Goal: Task Accomplishment & Management: Complete application form

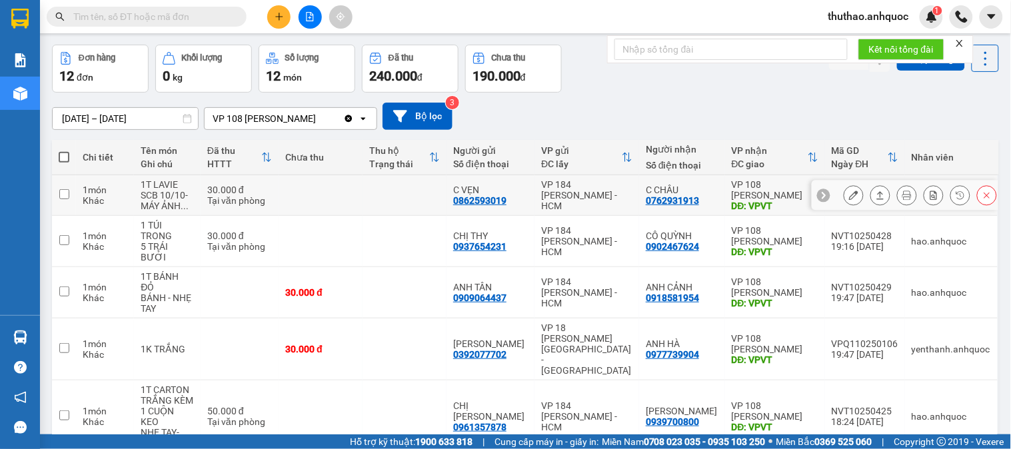
scroll to position [74, 0]
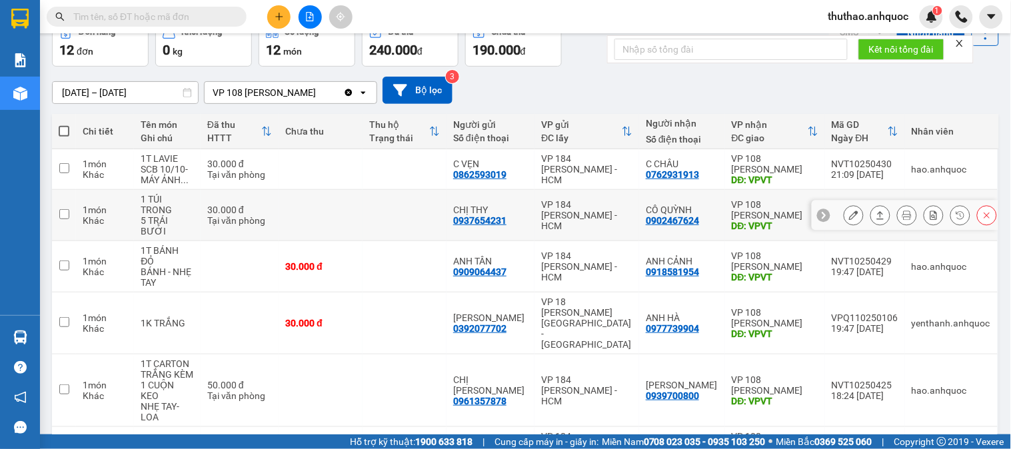
click at [849, 213] on icon at bounding box center [853, 215] width 9 height 9
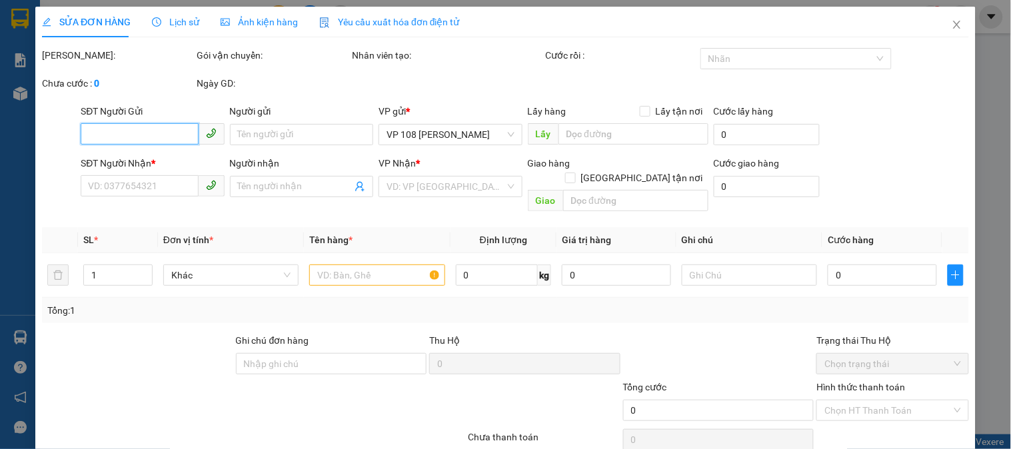
type input "0937654231"
type input "CHỊ THY"
type input "0902467624"
type input "CÔ QUỲNH"
type input "VPVT"
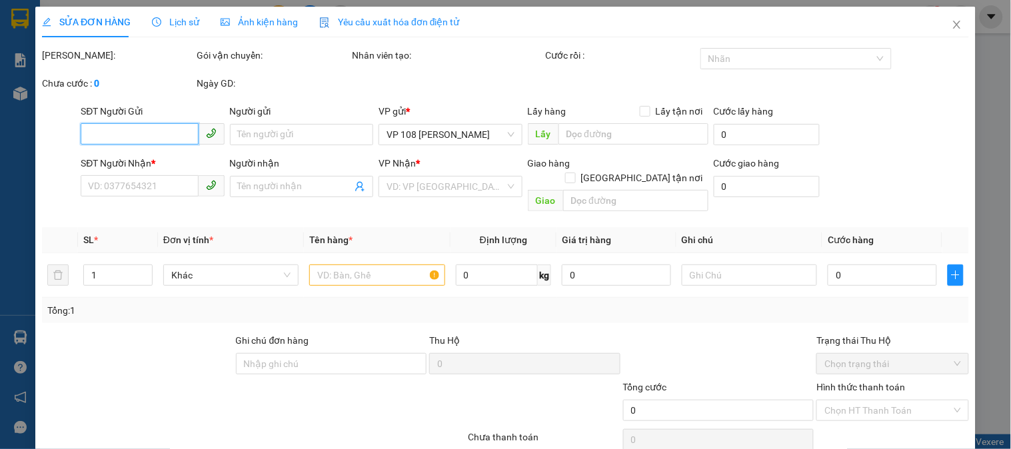
type input "TM 10/10 VP184 HẢO"
type input "30.000"
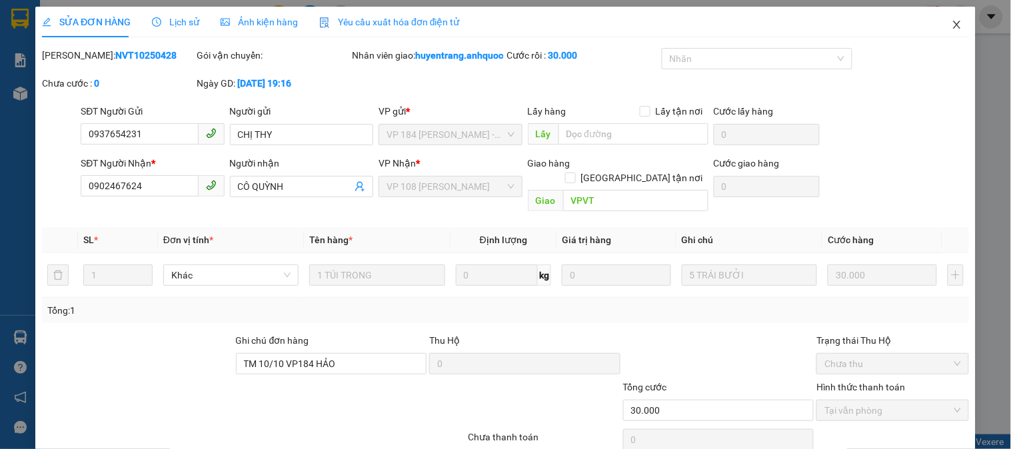
click at [952, 25] on icon "close" at bounding box center [957, 24] width 11 height 11
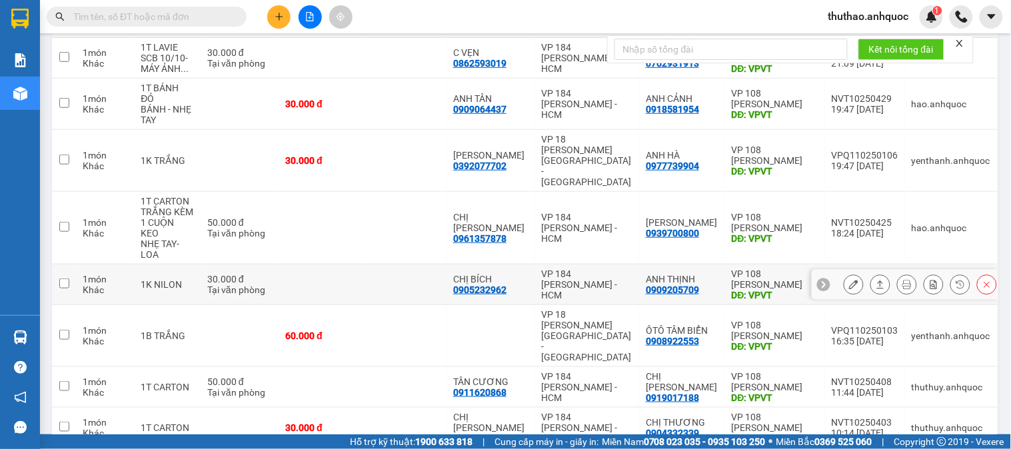
scroll to position [222, 0]
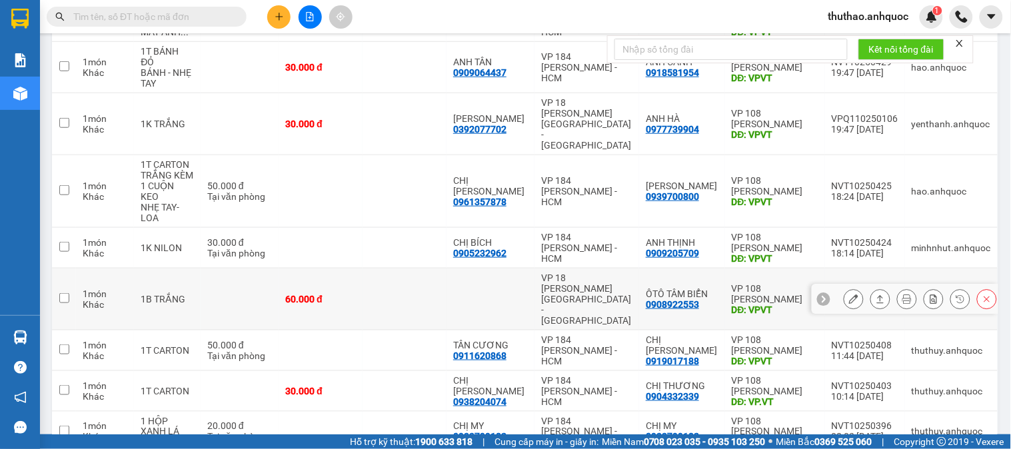
click at [849, 295] on icon at bounding box center [853, 299] width 9 height 9
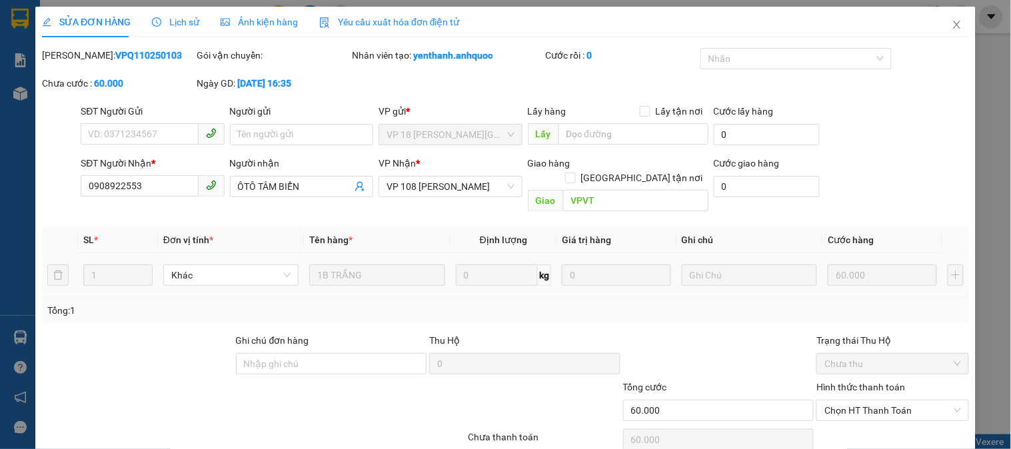
type input "0908922553"
type input "ÔTÔ TÂM BIỂN"
type input "VPVT"
type input "60.000"
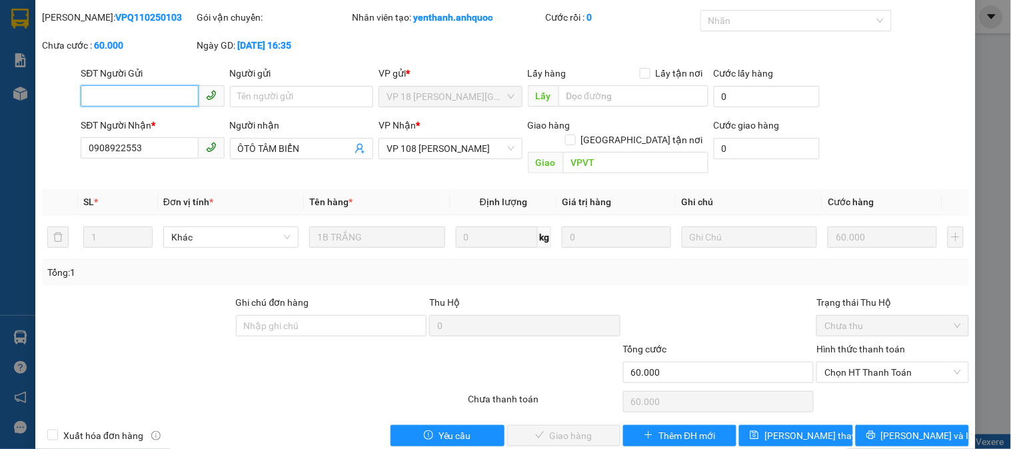
scroll to position [47, 0]
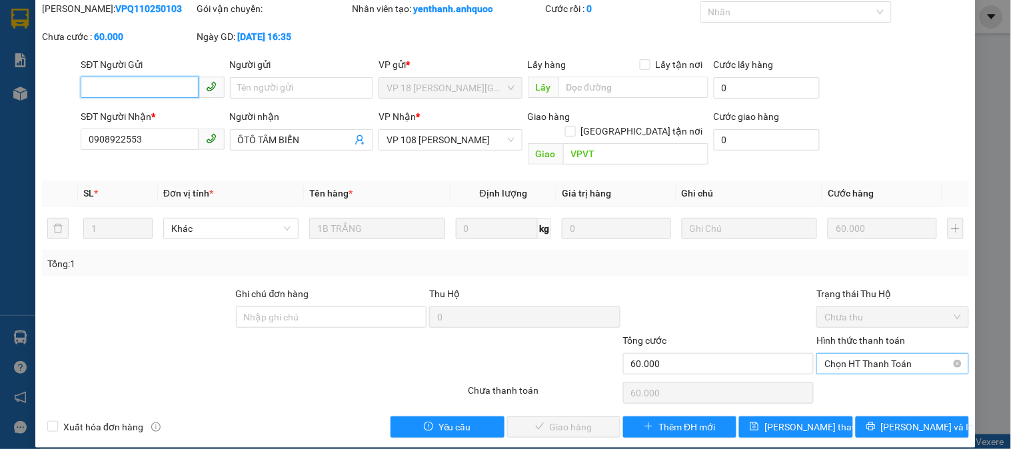
click at [841, 354] on span "Chọn HT Thanh Toán" at bounding box center [892, 364] width 136 height 20
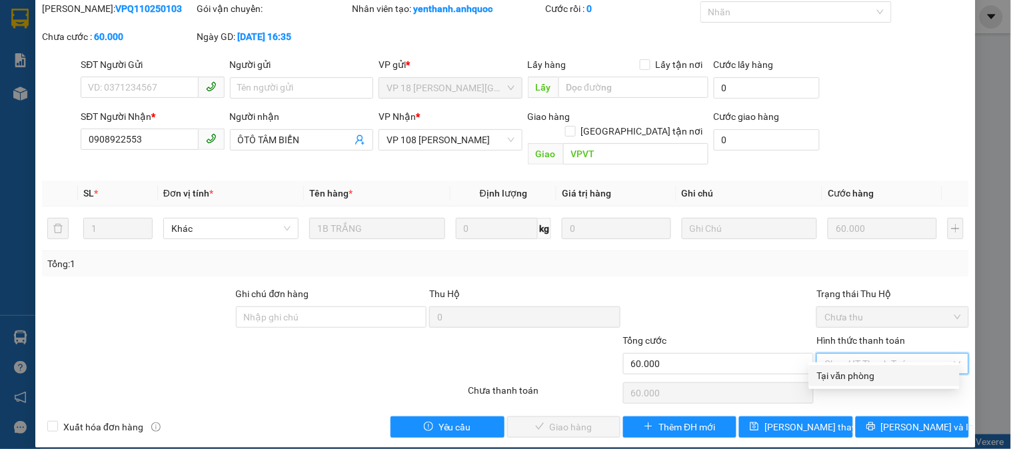
click at [843, 374] on div "Tại văn phòng" at bounding box center [884, 376] width 135 height 15
type input "0"
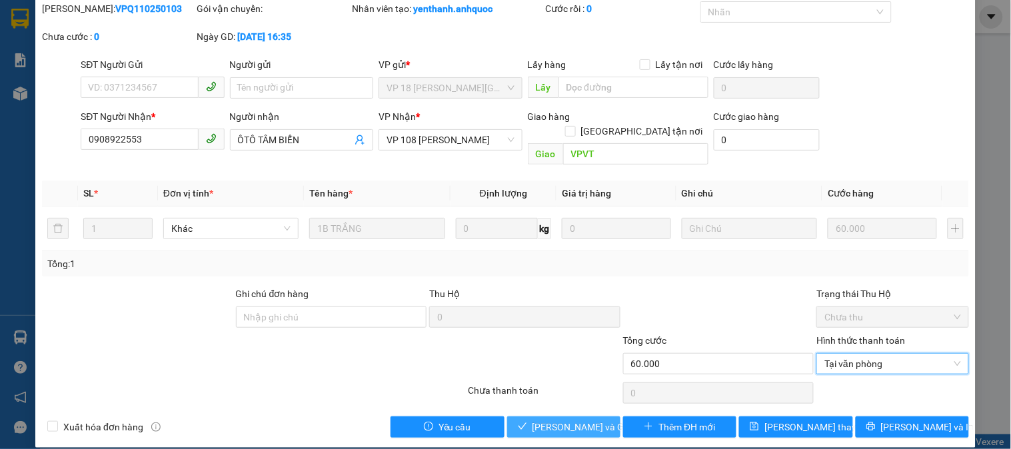
click at [570, 420] on span "[PERSON_NAME] và [PERSON_NAME] hàng" at bounding box center [596, 427] width 128 height 15
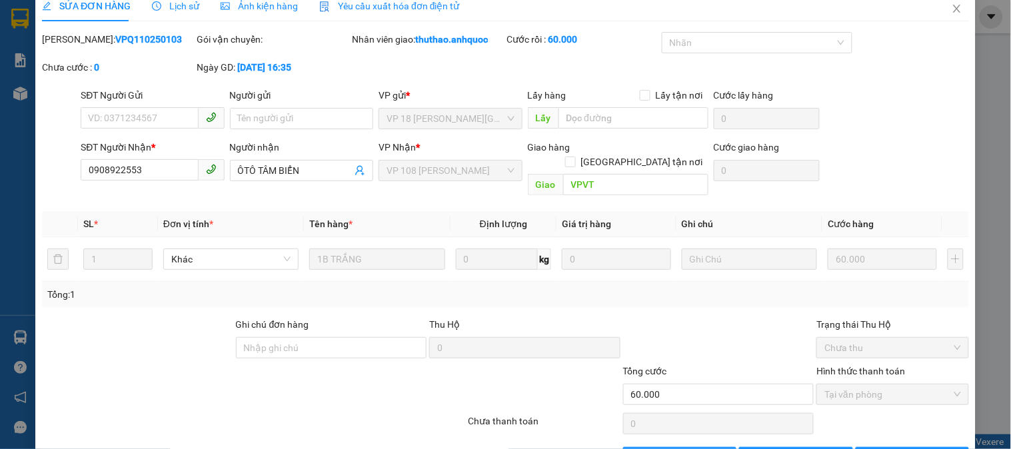
scroll to position [0, 0]
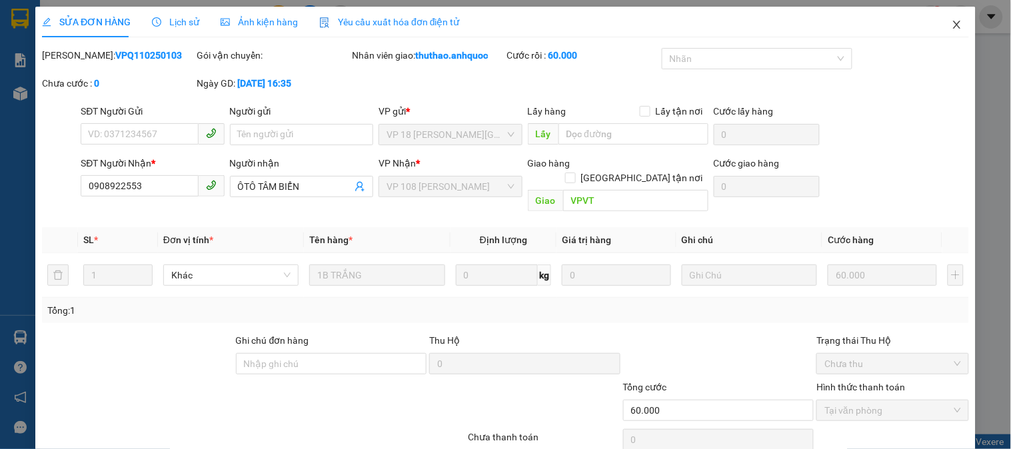
click at [944, 18] on span "Close" at bounding box center [956, 25] width 37 height 37
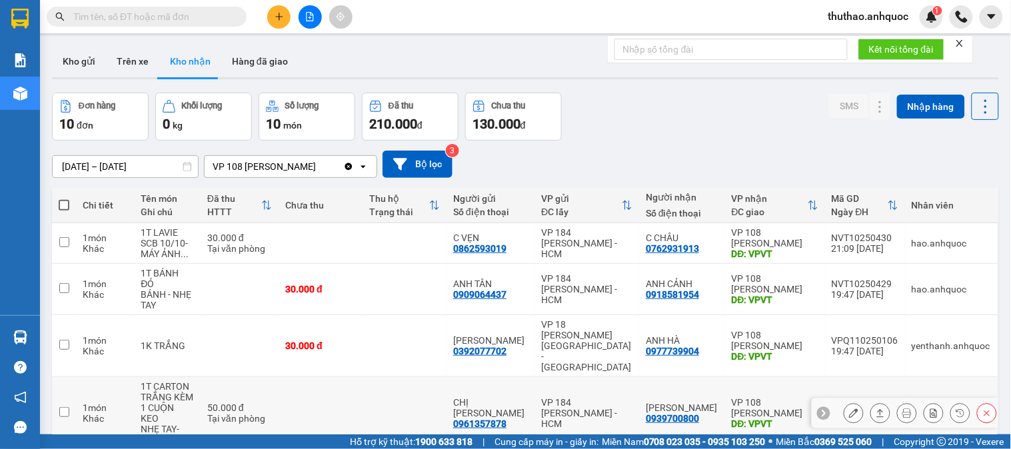
drag, startPoint x: 524, startPoint y: 367, endPoint x: 375, endPoint y: 68, distance: 333.8
click at [375, 68] on div "Kho gửi Trên xe Kho nhận Hàng đã giao" at bounding box center [525, 62] width 947 height 35
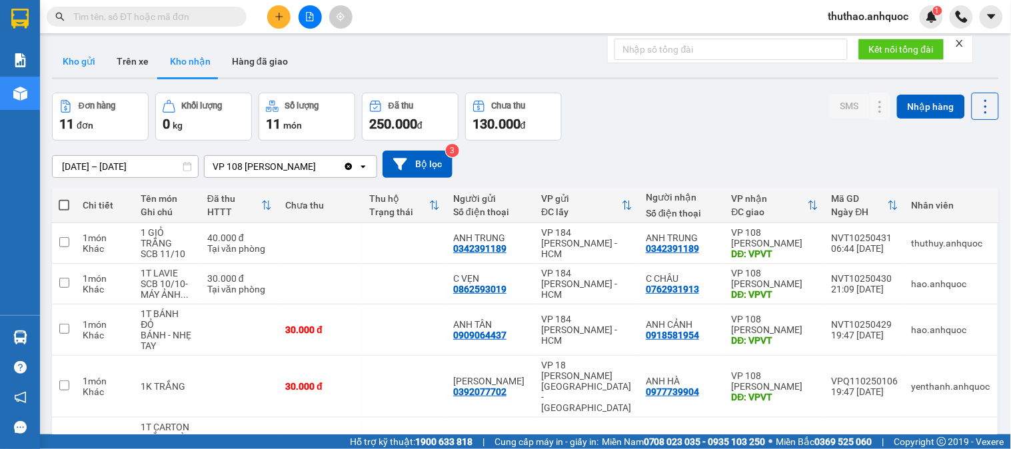
click at [73, 51] on button "Kho gửi" at bounding box center [79, 61] width 54 height 32
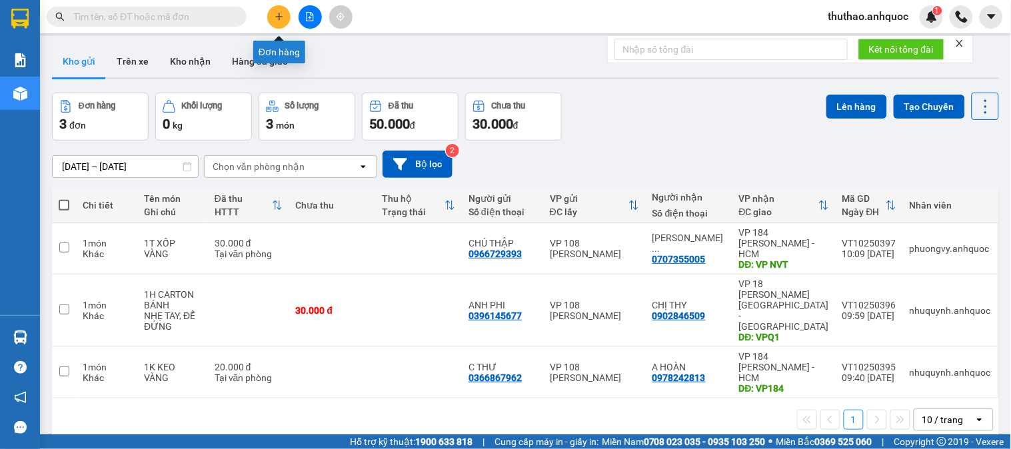
click at [281, 16] on icon "plus" at bounding box center [278, 16] width 7 height 1
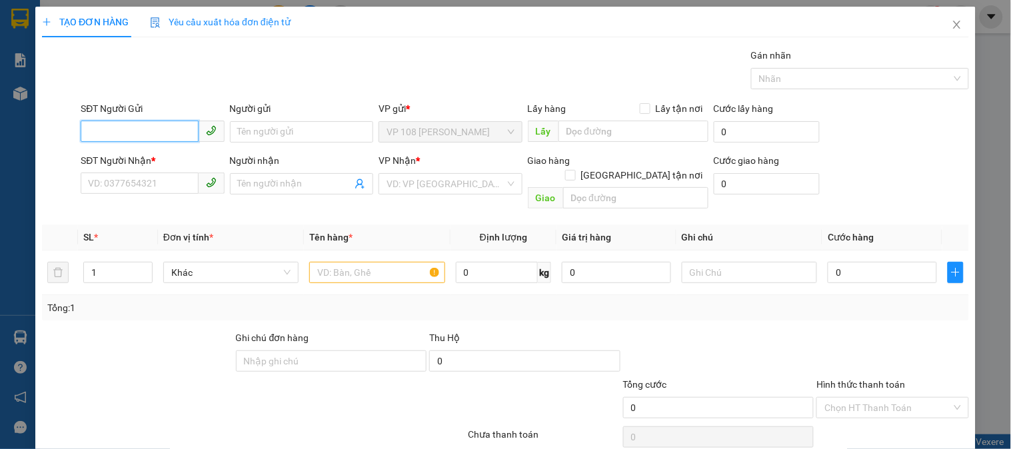
click at [140, 131] on input "SĐT Người Gửi" at bounding box center [139, 131] width 117 height 21
type input "0932626696"
click at [169, 158] on div "0932626696 - A HOÀNG" at bounding box center [151, 158] width 126 height 15
type input "A HOÀNG"
type input "0933716368"
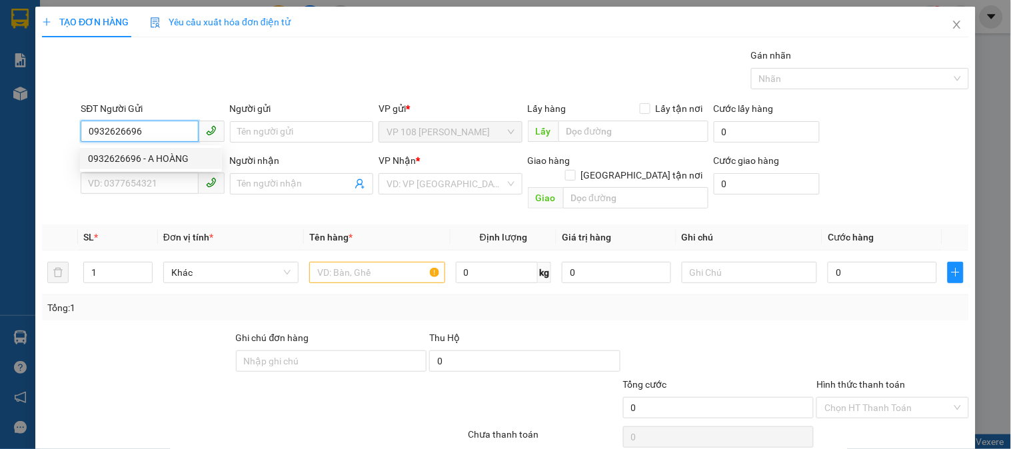
type input "THANH ĐIỆP"
type input "VP184"
type input "TM 3/10 THỦY"
type input "30.000"
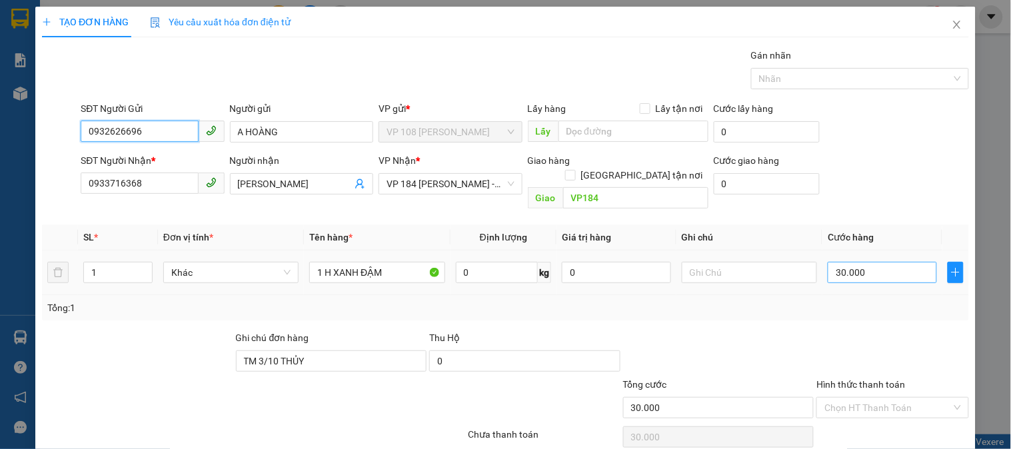
type input "0932626696"
click at [876, 262] on input "30.000" at bounding box center [882, 272] width 109 height 21
type input "0"
type input "02"
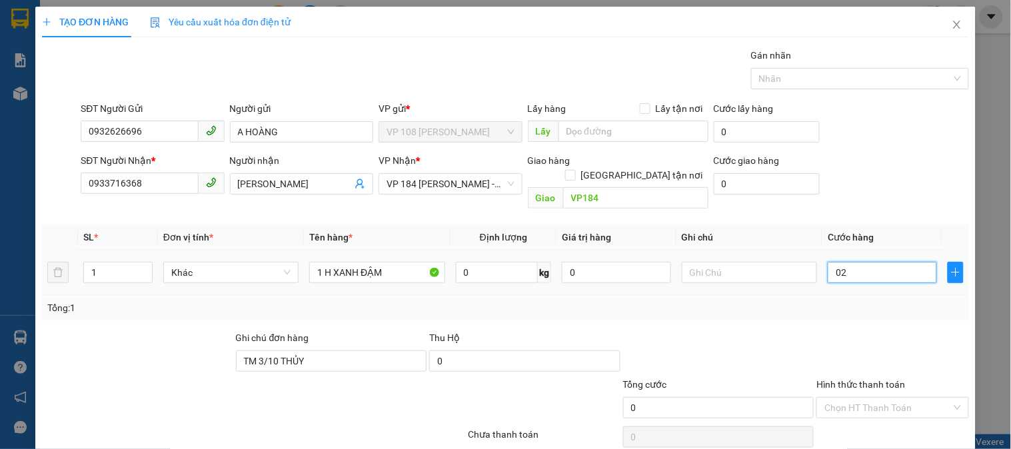
type input "2"
type input "020"
type input "20"
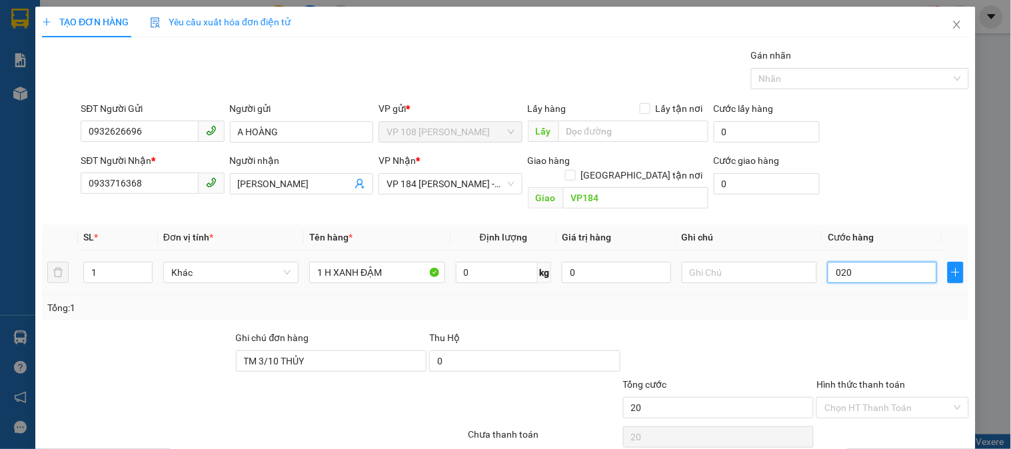
type input "0.200"
type input "200"
type input "2.000"
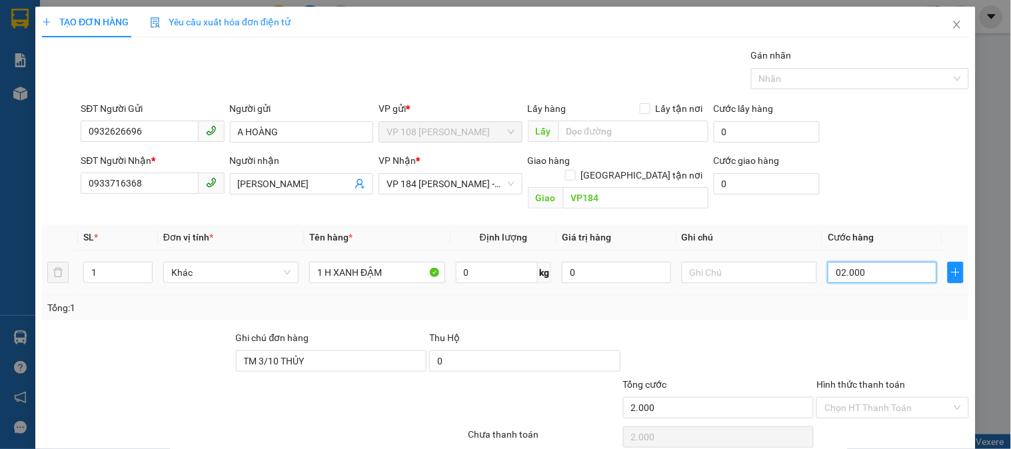
type input "020.000"
type input "20.000"
drag, startPoint x: 876, startPoint y: 259, endPoint x: 724, endPoint y: 251, distance: 152.2
click at [724, 251] on tr "1 Khác 1 H XANH ĐẬM 0 kg 0 020.000" at bounding box center [505, 273] width 927 height 45
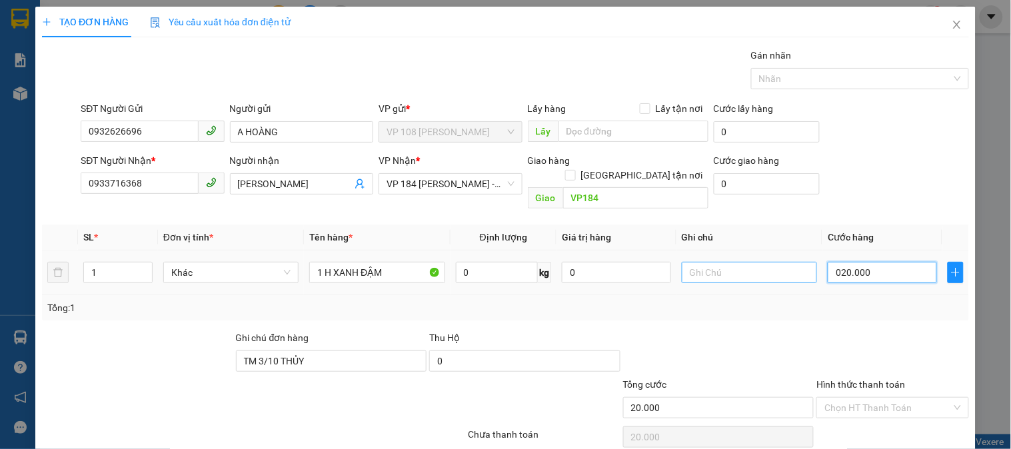
type input "0"
type input "2"
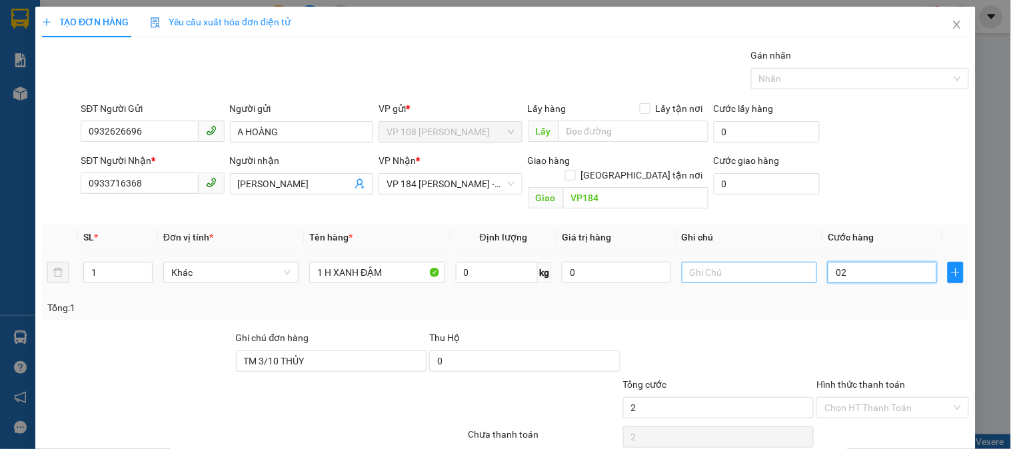
type input "020"
type input "20"
type input "200"
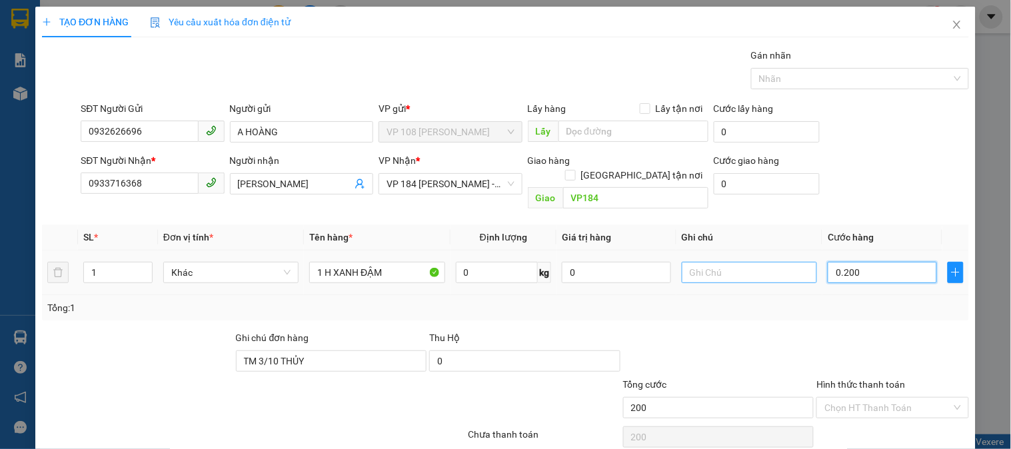
type input "02.000"
type input "2.000"
type input "020.000"
type input "20.000"
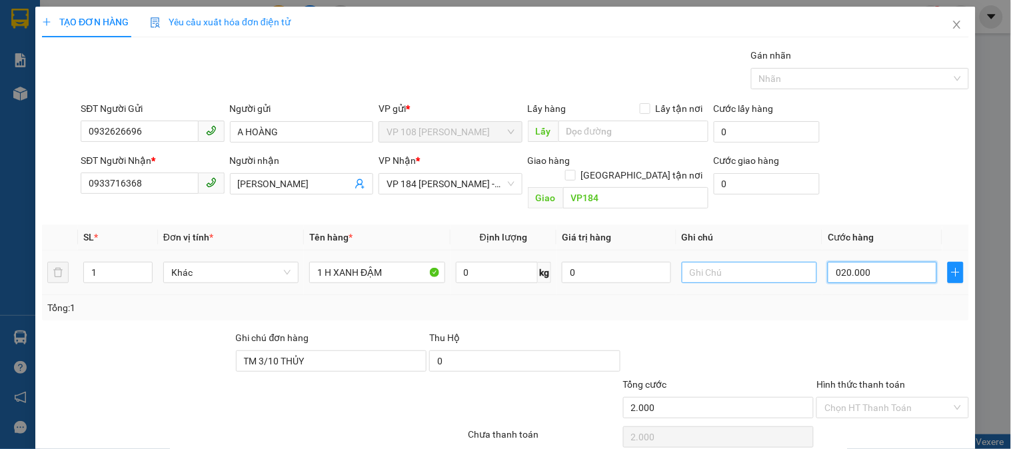
type input "20.000"
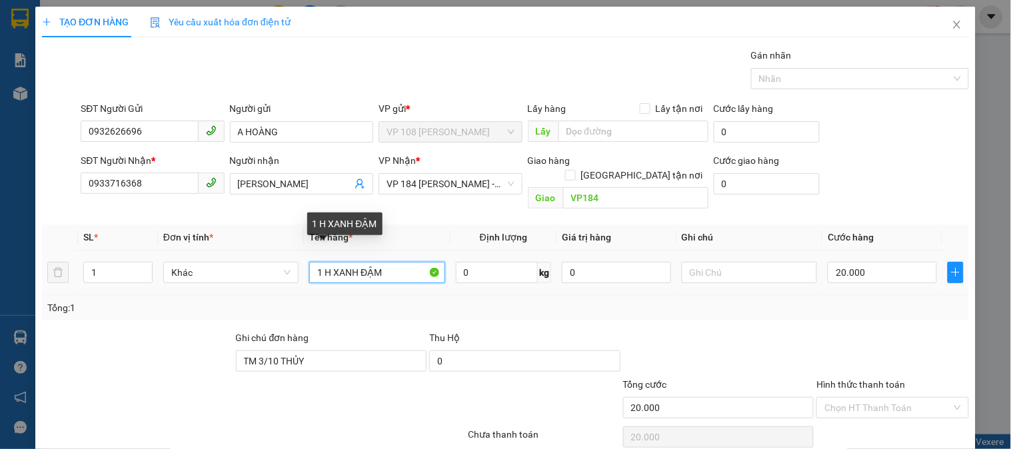
click at [397, 262] on input "1 H XANH ĐẬM" at bounding box center [376, 272] width 135 height 21
click at [331, 262] on input "1 H XANH ĐẬM" at bounding box center [376, 272] width 135 height 21
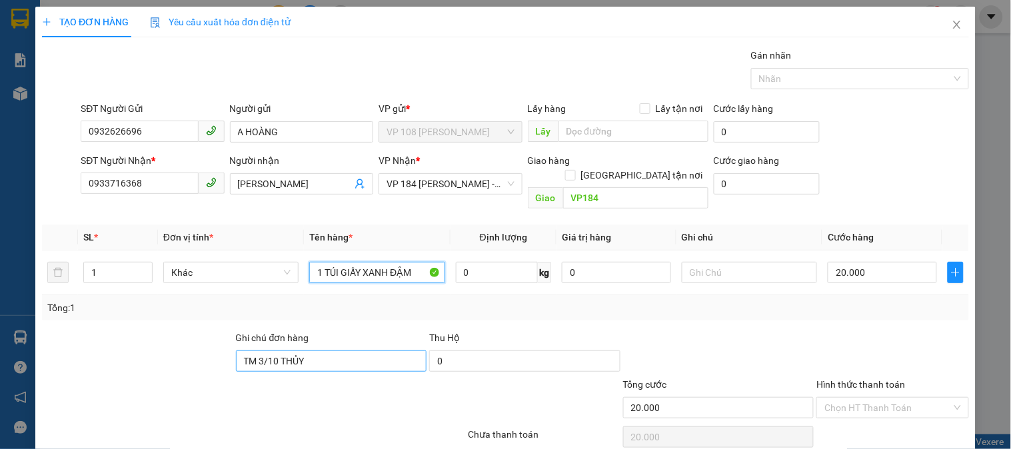
type input "1 TÚI GIẤY XANH ĐẬM"
drag, startPoint x: 321, startPoint y: 350, endPoint x: 160, endPoint y: 333, distance: 161.5
click at [160, 333] on div "Ghi chú đơn hàng TM 3/10 THỦY Thu Hộ 0" at bounding box center [506, 354] width 930 height 47
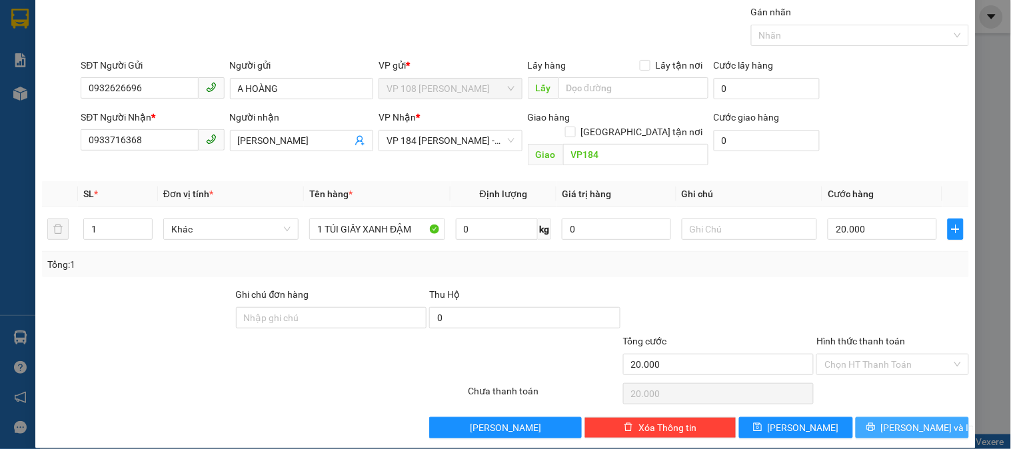
click at [910, 421] on span "[PERSON_NAME] và In" at bounding box center [927, 428] width 93 height 15
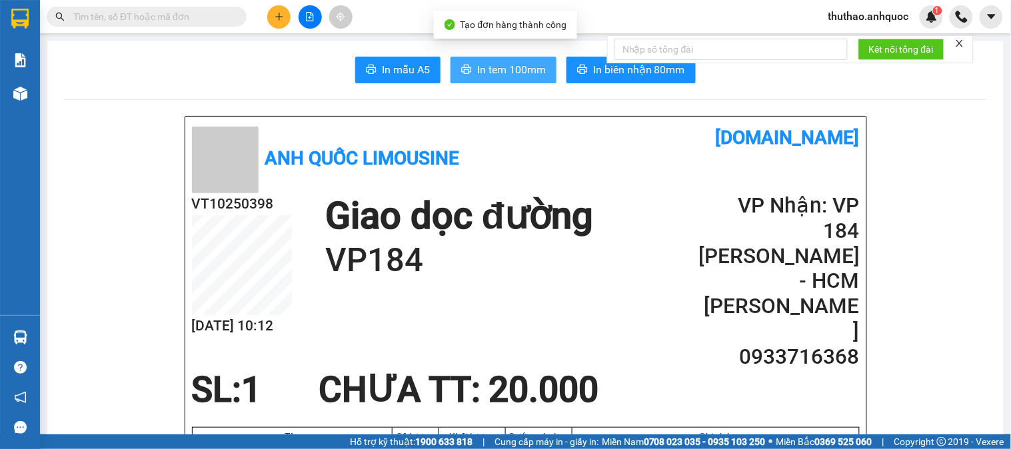
click at [503, 67] on span "In tem 100mm" at bounding box center [511, 69] width 69 height 17
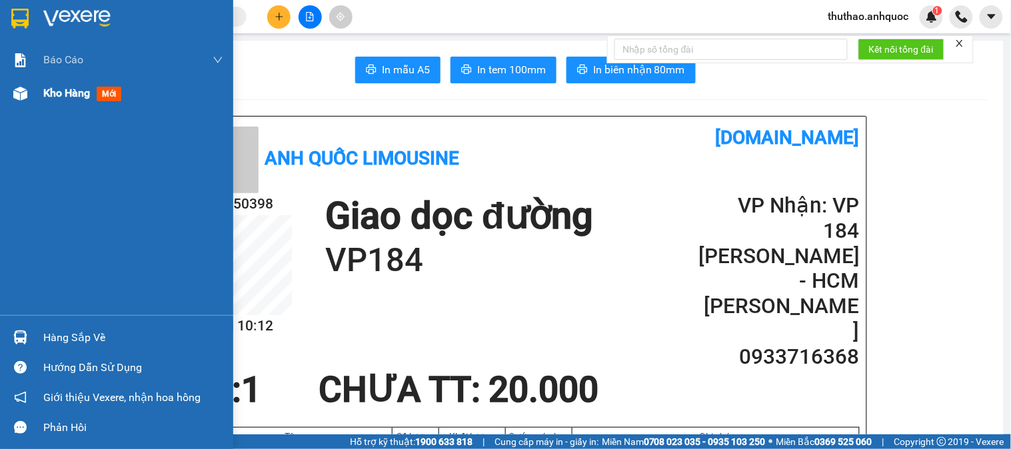
click at [52, 93] on span "Kho hàng" at bounding box center [66, 93] width 47 height 13
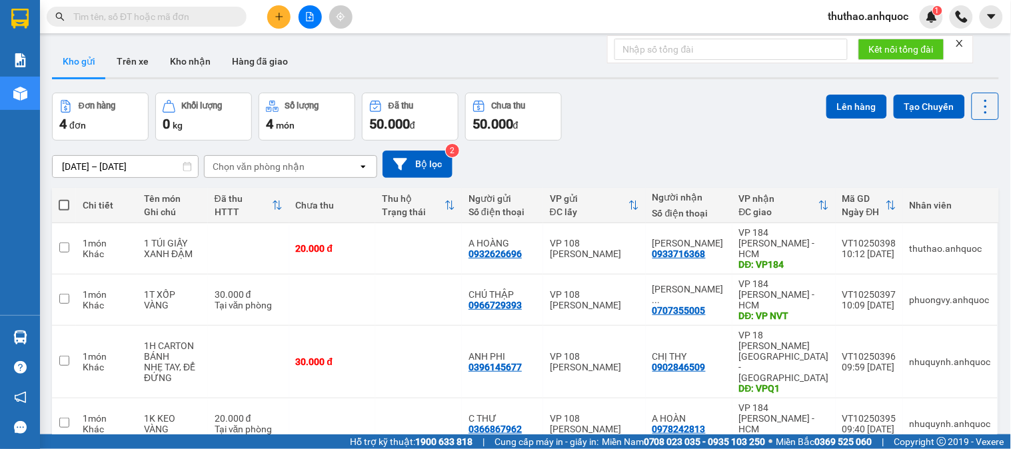
click at [282, 17] on icon "plus" at bounding box center [278, 16] width 7 height 1
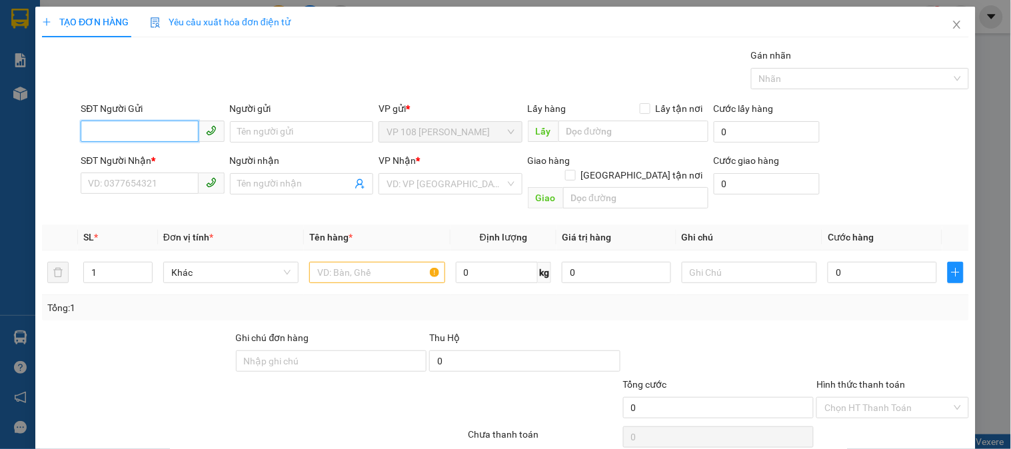
click at [140, 131] on input "SĐT Người Gửi" at bounding box center [139, 131] width 117 height 21
type input "0888049988"
click at [165, 153] on div "0888049988 - ANH HÀ" at bounding box center [163, 158] width 150 height 15
type input "ANH HÀ"
type input "0909088220"
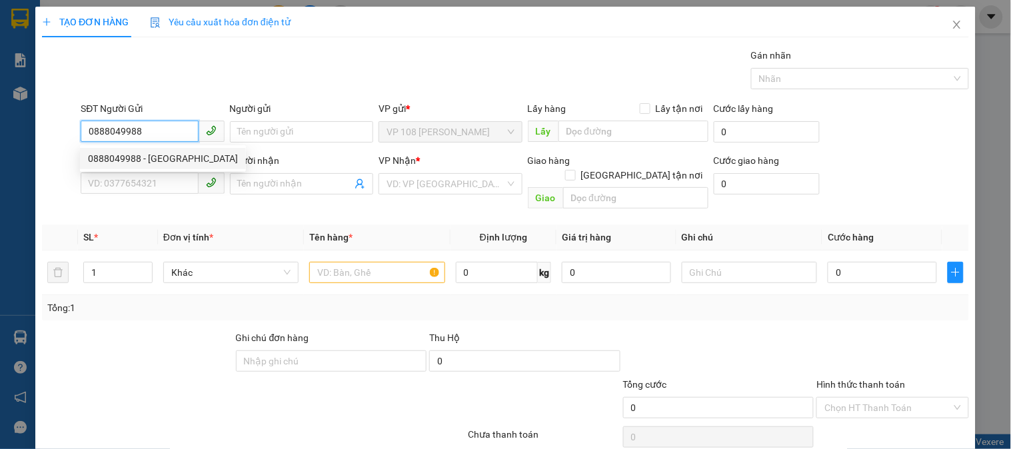
type input "MR.THÁI"
type input "VPNVT"
type input "20.000"
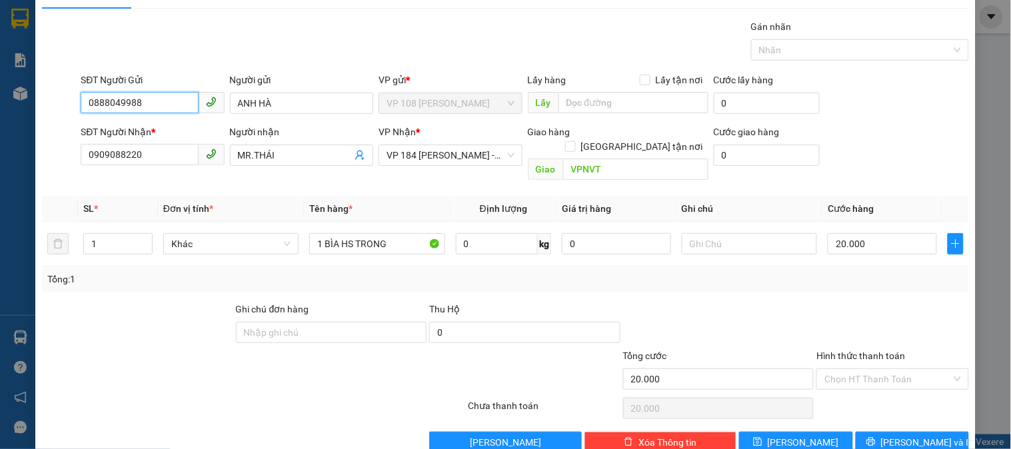
scroll to position [43, 0]
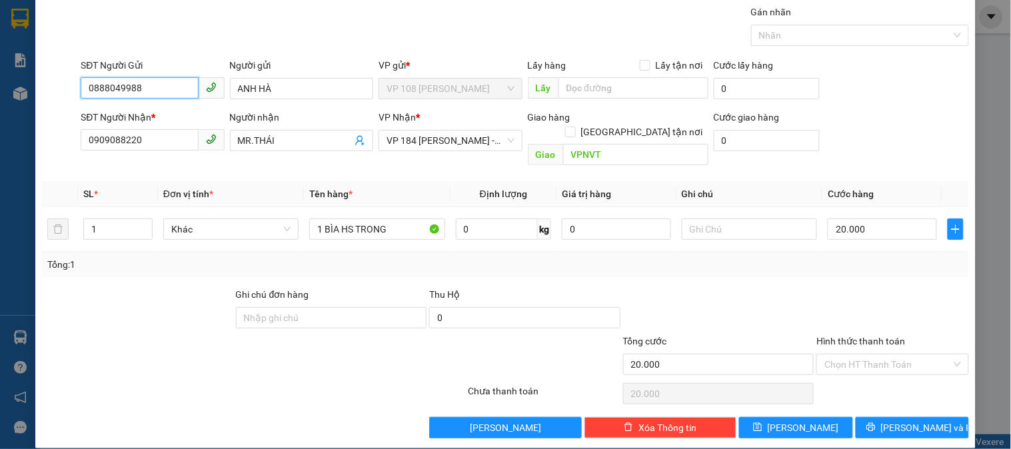
type input "0888049988"
click at [867, 337] on div "Hình thức thanh toán" at bounding box center [892, 344] width 152 height 20
click at [860, 355] on input "Hình thức thanh toán" at bounding box center [887, 365] width 127 height 20
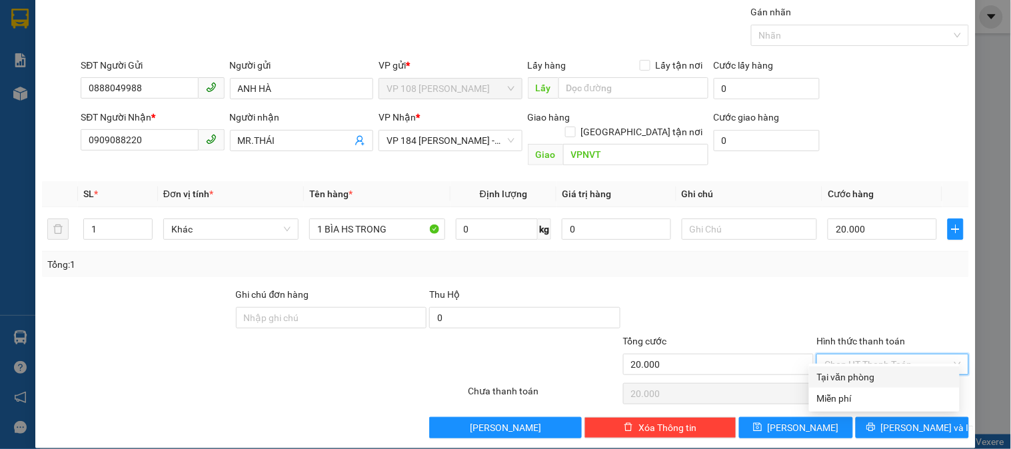
click at [864, 376] on div "Tại văn phòng" at bounding box center [884, 377] width 135 height 15
type input "0"
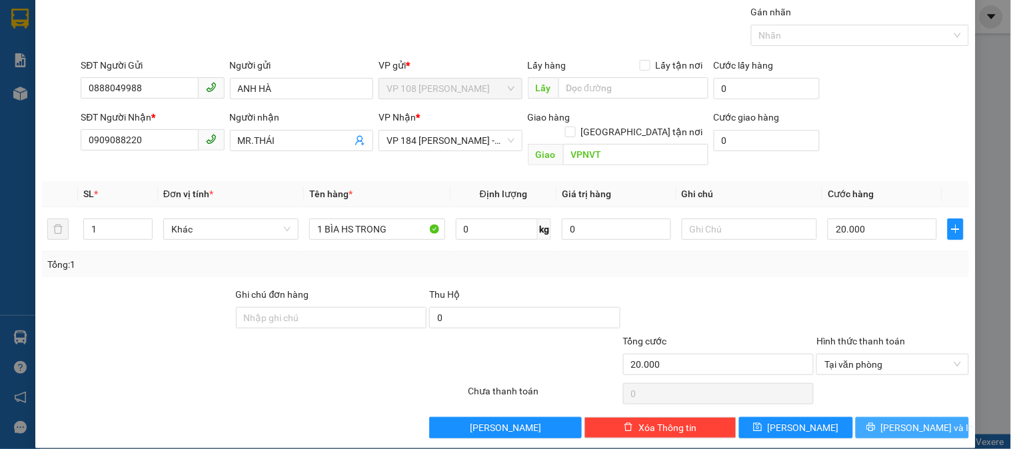
click at [913, 421] on span "[PERSON_NAME] và In" at bounding box center [927, 428] width 93 height 15
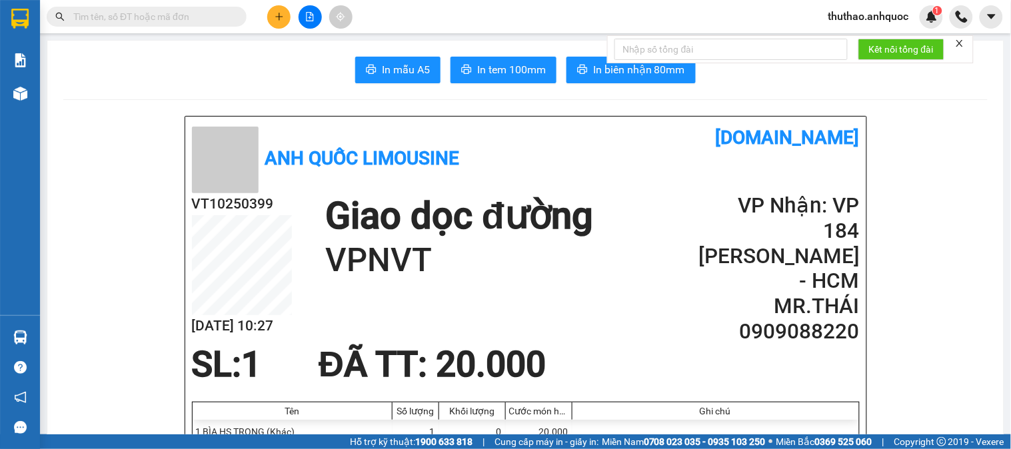
click at [637, 63] on form "Kết nối tổng đài" at bounding box center [790, 49] width 367 height 28
click at [597, 67] on span "In biên nhận 80mm" at bounding box center [639, 69] width 92 height 17
click at [508, 63] on span "In tem 100mm" at bounding box center [511, 69] width 69 height 17
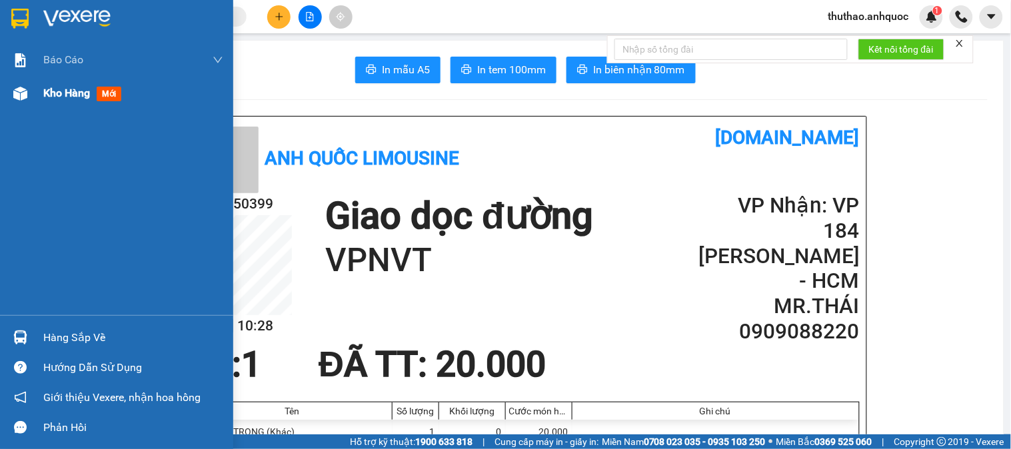
drag, startPoint x: 74, startPoint y: 87, endPoint x: 0, endPoint y: 31, distance: 92.8
click at [74, 87] on span "Kho hàng" at bounding box center [66, 93] width 47 height 13
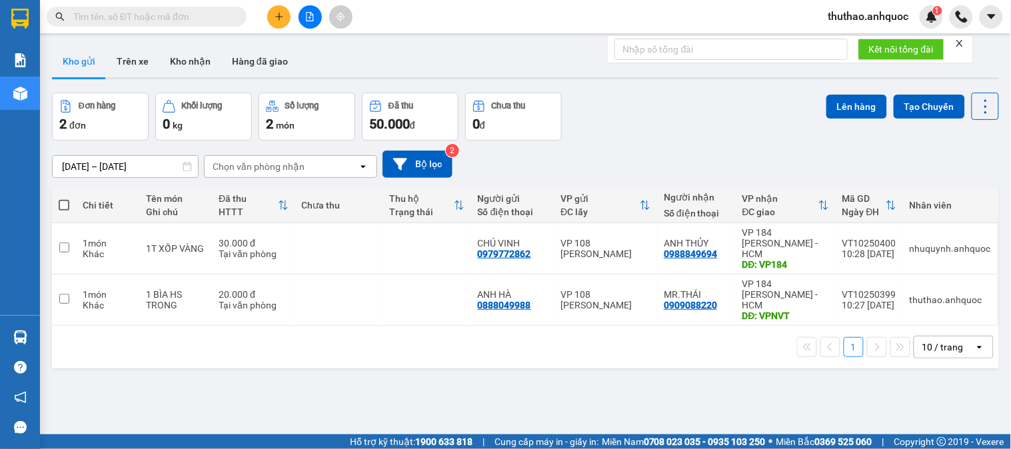
drag, startPoint x: 139, startPoint y: 57, endPoint x: 55, endPoint y: 2, distance: 100.2
click at [138, 57] on button "Trên xe" at bounding box center [132, 61] width 53 height 32
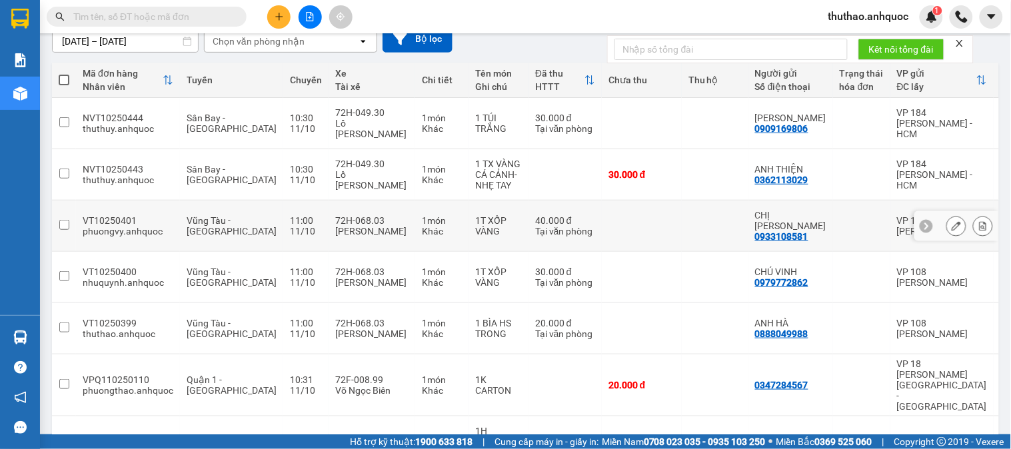
scroll to position [148, 0]
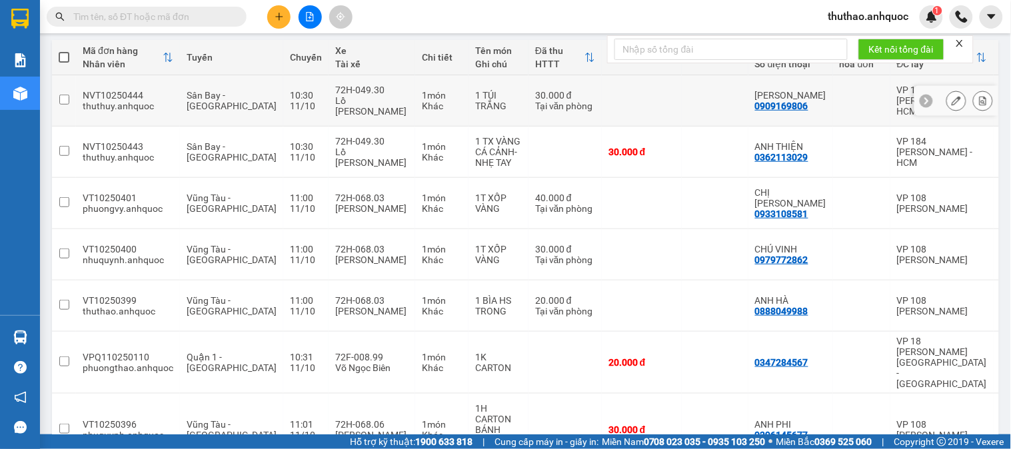
click at [974, 89] on button at bounding box center [983, 100] width 19 height 23
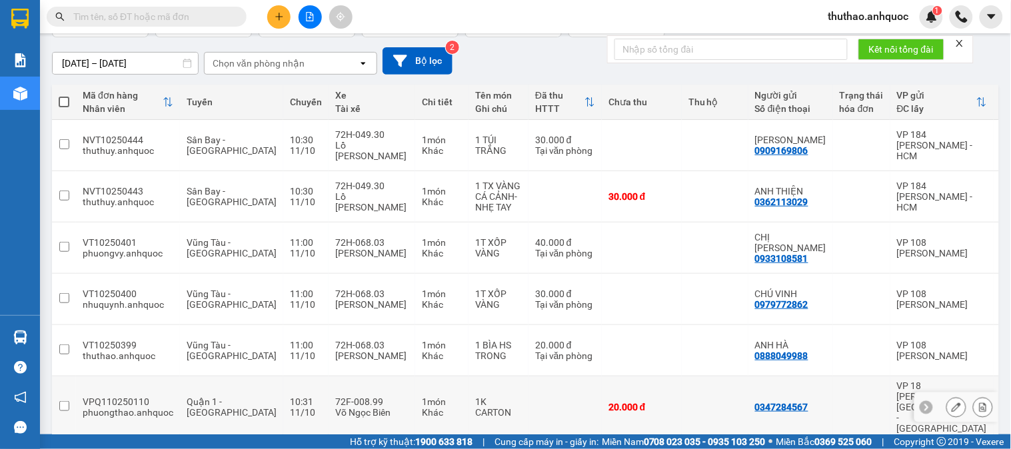
scroll to position [148, 0]
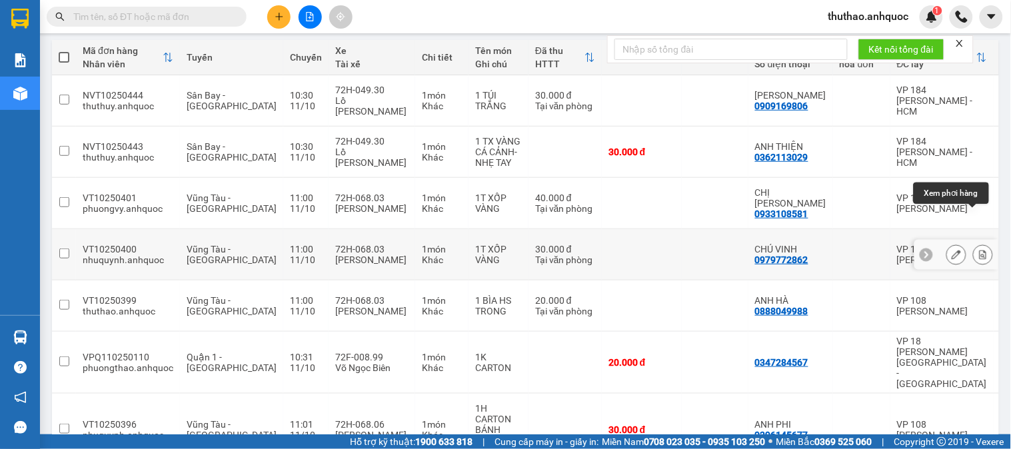
click at [978, 250] on icon at bounding box center [982, 254] width 9 height 9
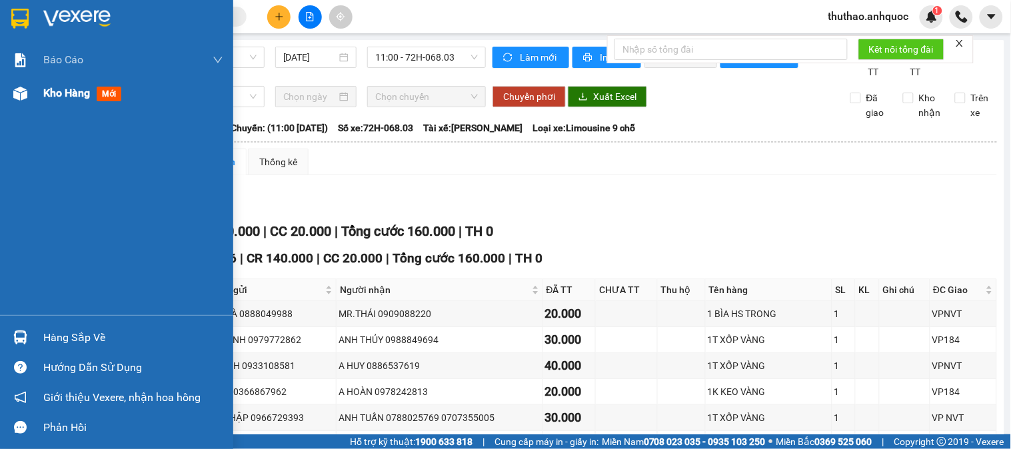
click at [75, 94] on span "Kho hàng" at bounding box center [66, 93] width 47 height 13
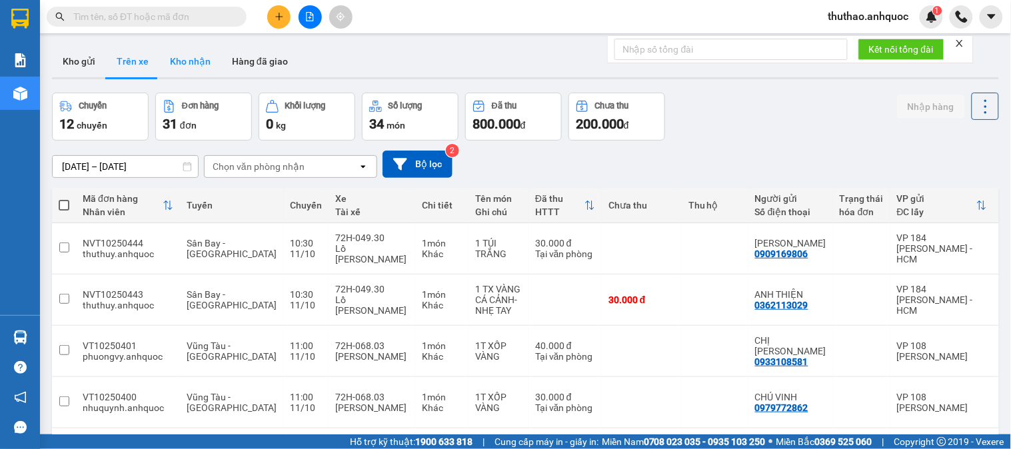
click at [193, 61] on button "Kho nhận" at bounding box center [190, 61] width 62 height 32
type input "01/10/2025 – 11/10/2025"
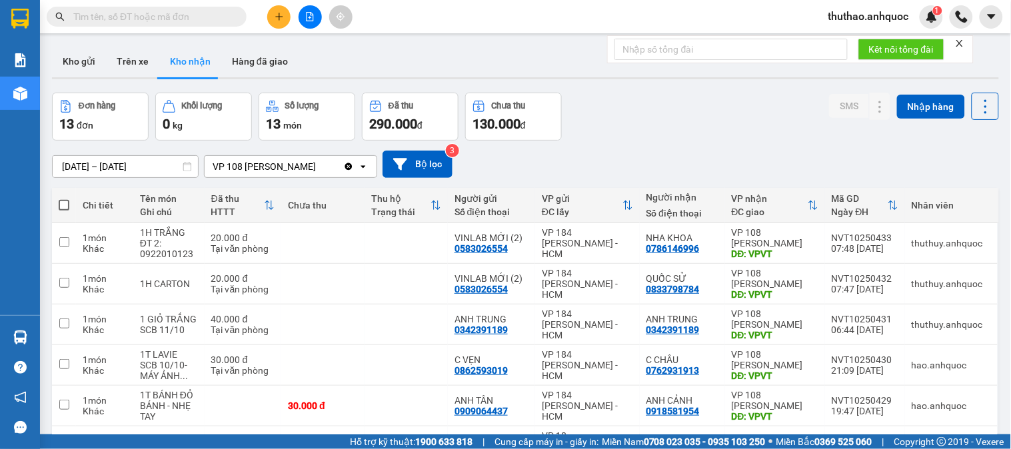
drag, startPoint x: 265, startPoint y: 58, endPoint x: 264, endPoint y: 16, distance: 42.0
click at [265, 60] on button "Hàng đã giao" at bounding box center [259, 61] width 77 height 32
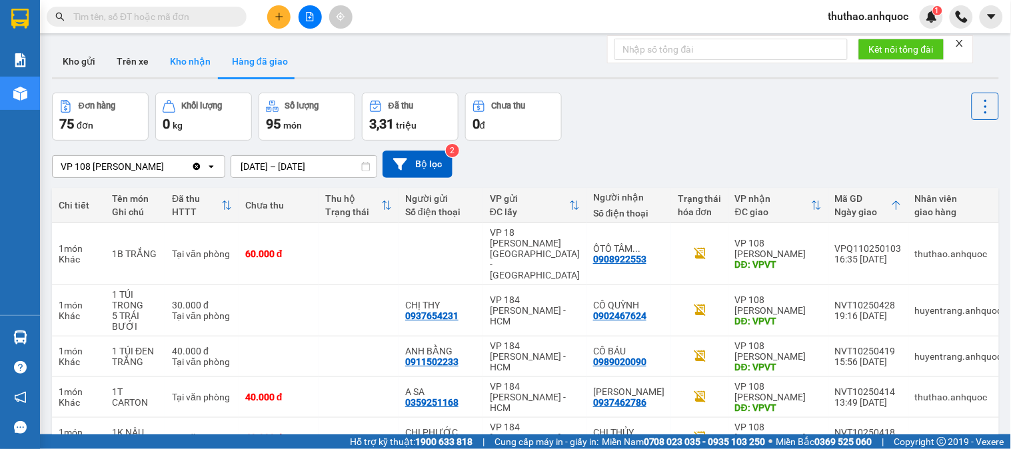
drag, startPoint x: 190, startPoint y: 55, endPoint x: 498, endPoint y: 12, distance: 310.9
click at [190, 55] on button "Kho nhận" at bounding box center [190, 61] width 62 height 32
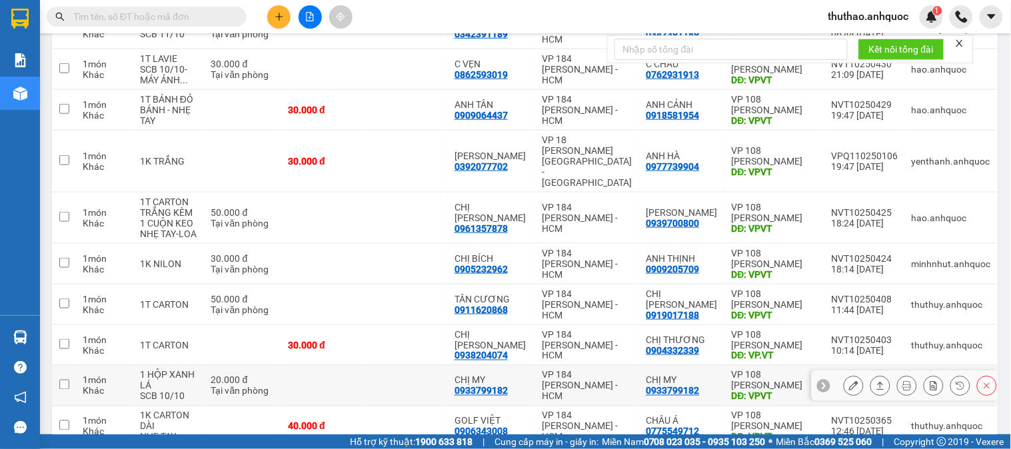
scroll to position [370, 0]
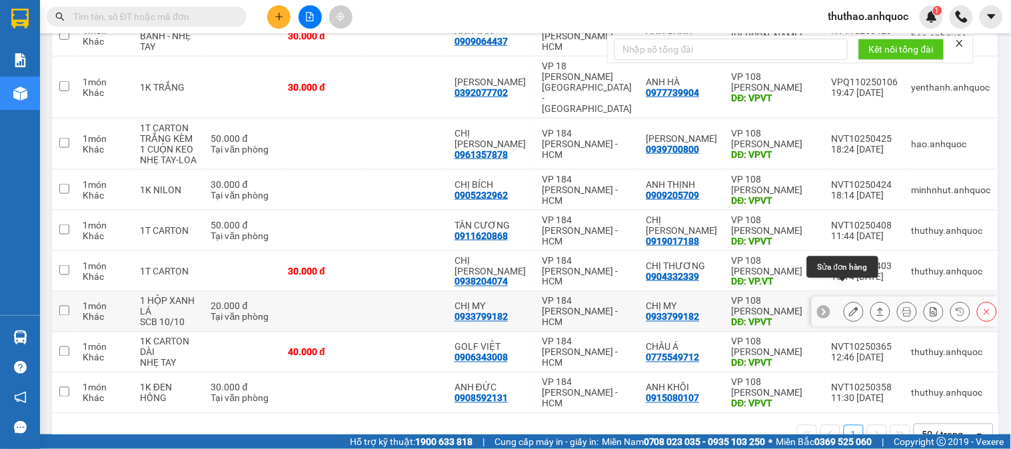
click at [849, 307] on icon at bounding box center [853, 311] width 9 height 9
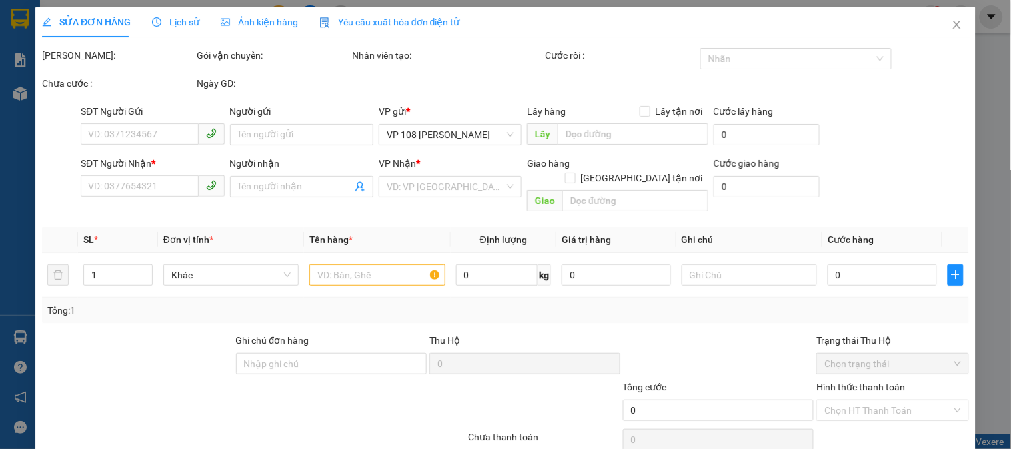
type input "0933799182"
type input "CHỊ MY"
type input "0933799182"
type input "CHỊ MY"
type input "VPVT"
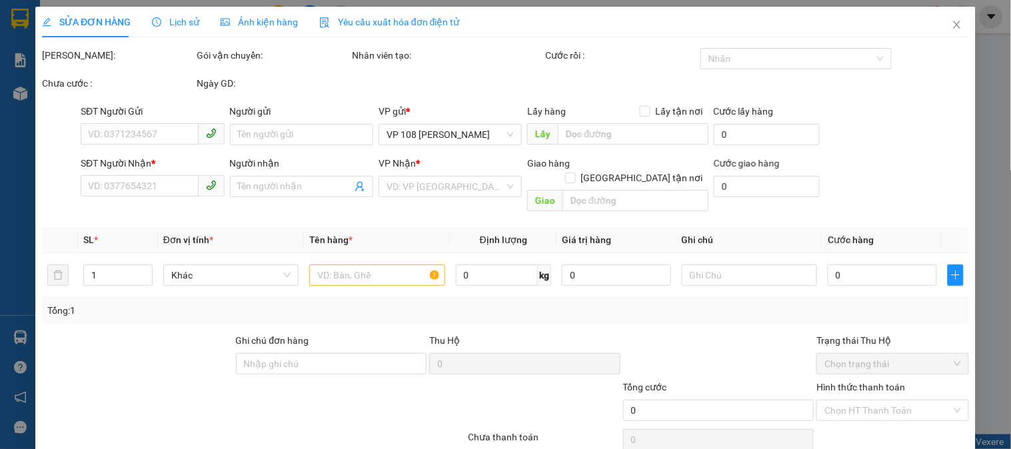
type input "20.000"
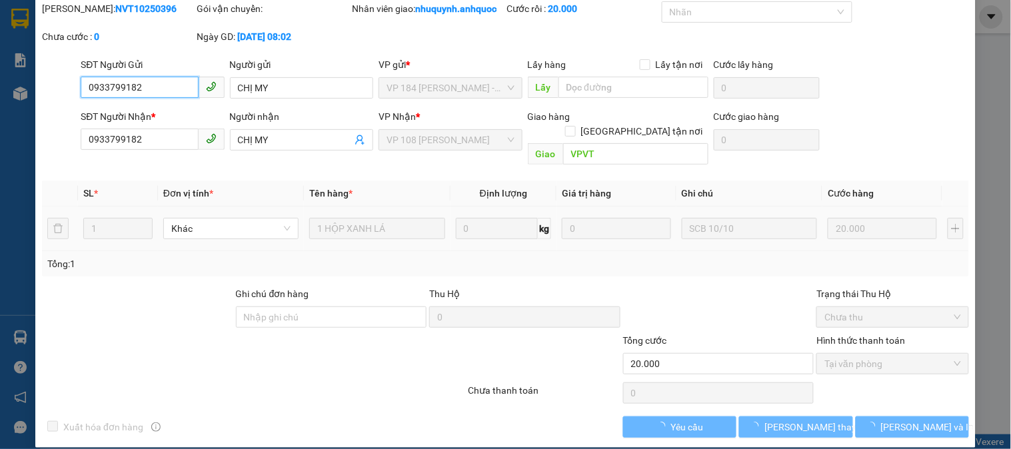
checkbox input "true"
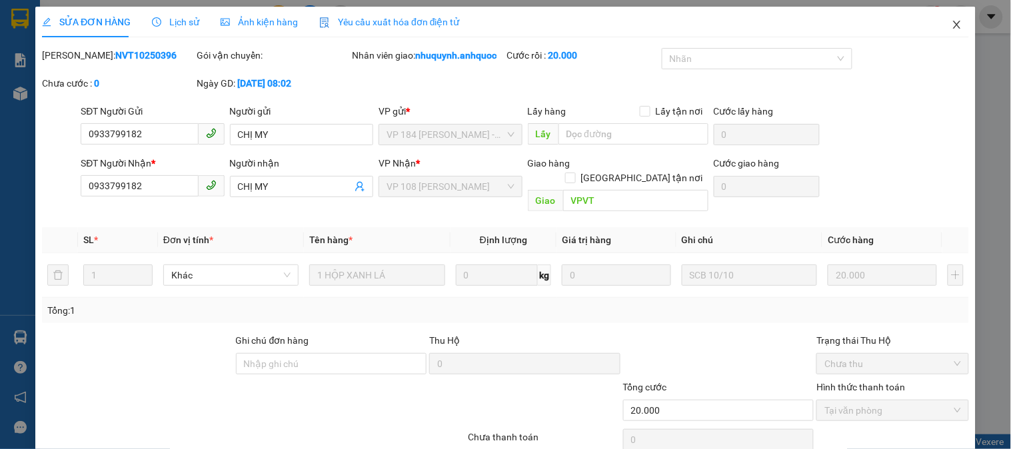
click at [953, 25] on icon "close" at bounding box center [956, 25] width 7 height 8
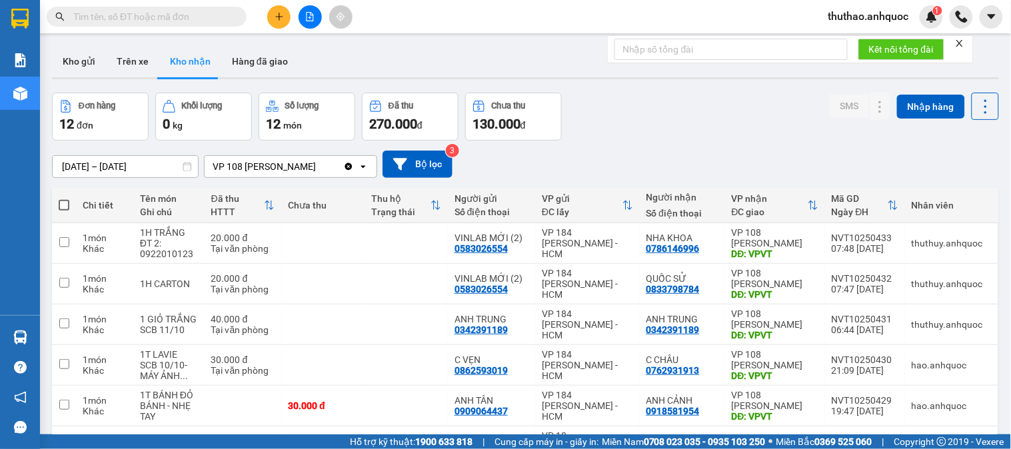
click at [283, 8] on button at bounding box center [278, 16] width 23 height 23
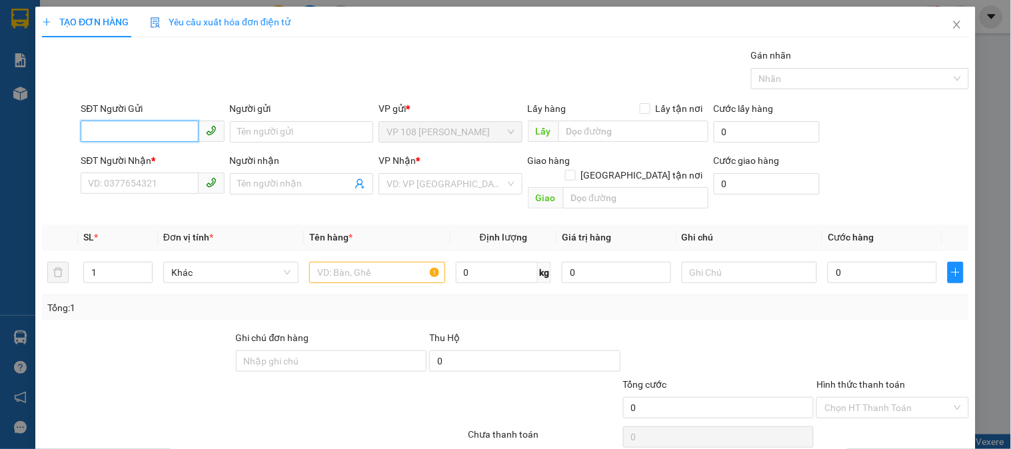
click at [150, 127] on input "SĐT Người Gửi" at bounding box center [139, 131] width 117 height 21
type input "0902651636"
click at [165, 152] on div "0902651636 - A KHANH" at bounding box center [151, 158] width 126 height 15
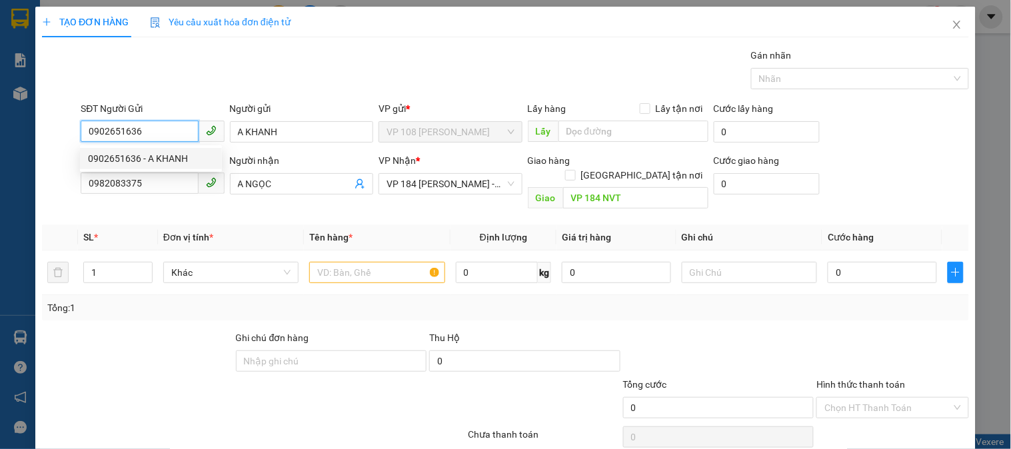
type input "A KHANH"
type input "0982083375"
type input "A NGỌC"
type input "VP 184 NVT"
type input "50.000"
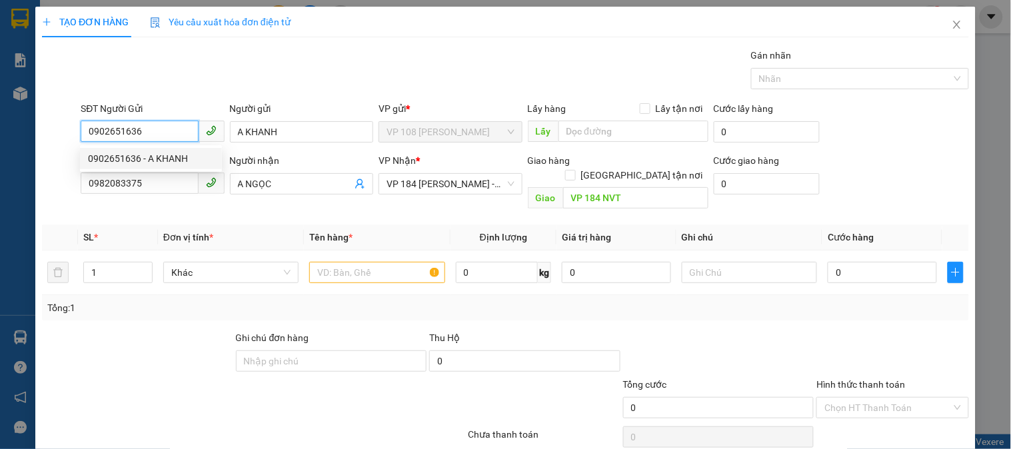
type input "50.000"
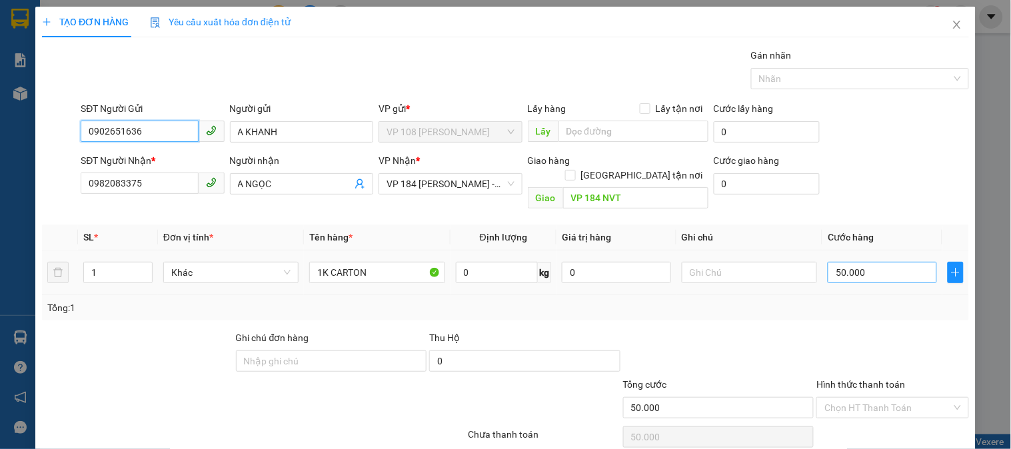
type input "0902651636"
click at [876, 262] on input "50.000" at bounding box center [882, 272] width 109 height 21
type input "3"
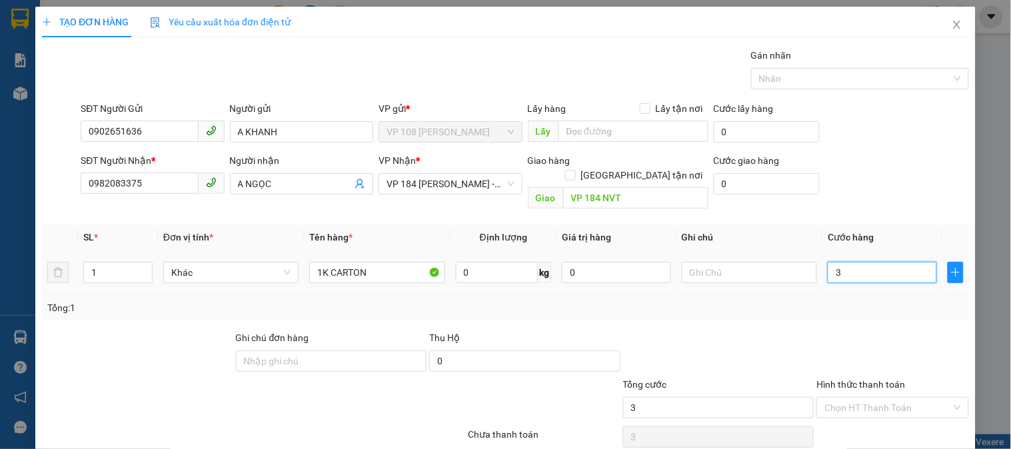
type input "30"
type input "300"
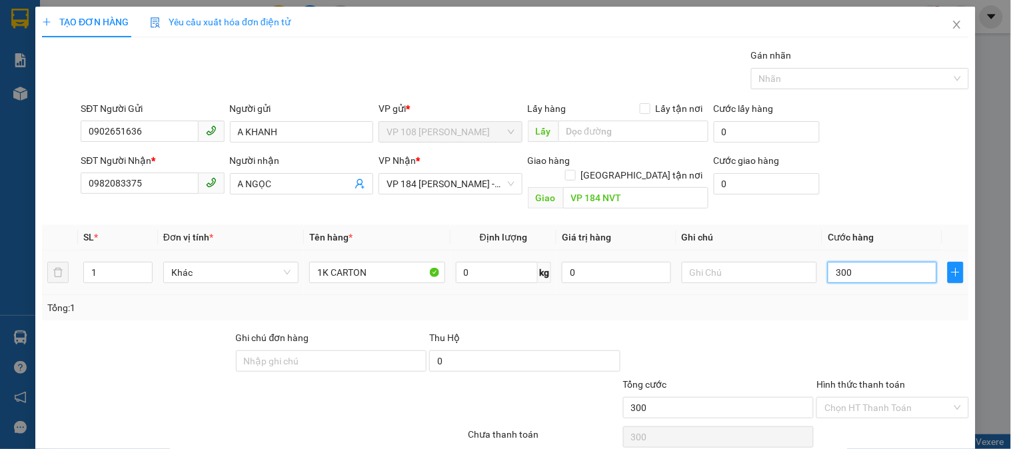
type input "3.000"
type input "30.000"
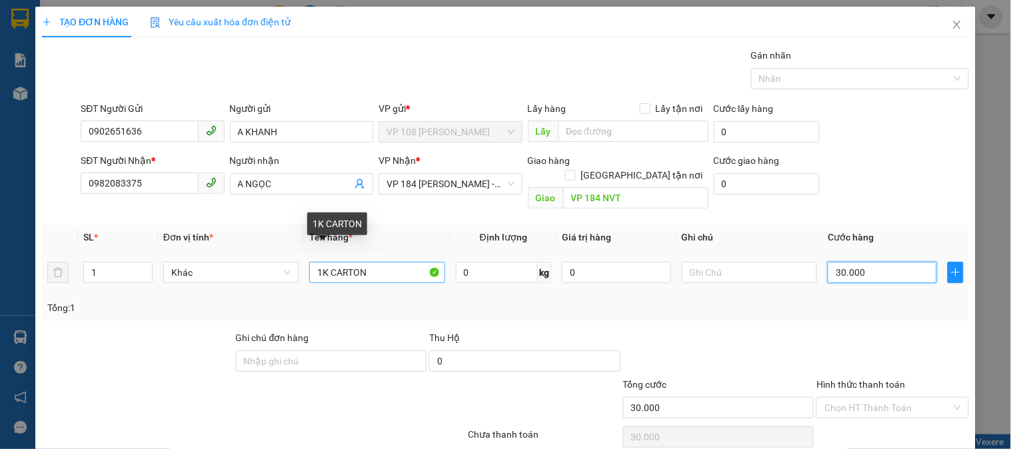
type input "30.000"
click at [388, 262] on input "1K CARTON" at bounding box center [376, 272] width 135 height 21
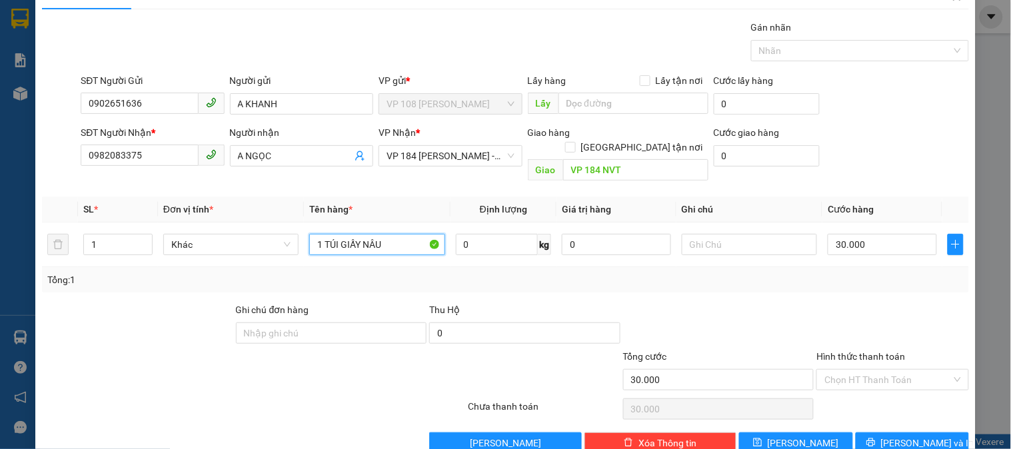
scroll to position [43, 0]
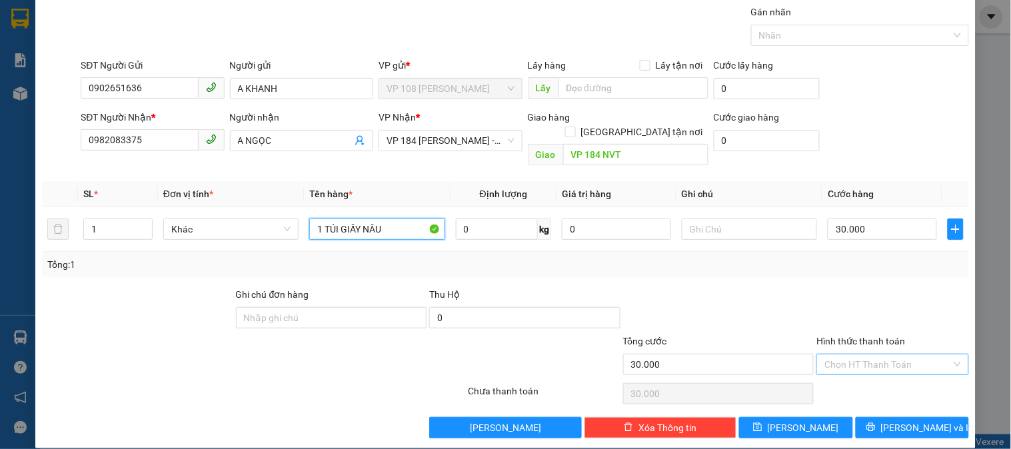
type input "1 TÚI GIẤY NÂU"
click at [842, 355] on input "Hình thức thanh toán" at bounding box center [887, 365] width 127 height 20
click at [846, 377] on div "Tại văn phòng" at bounding box center [884, 377] width 135 height 15
type input "0"
drag, startPoint x: 894, startPoint y: 410, endPoint x: 904, endPoint y: 305, distance: 105.8
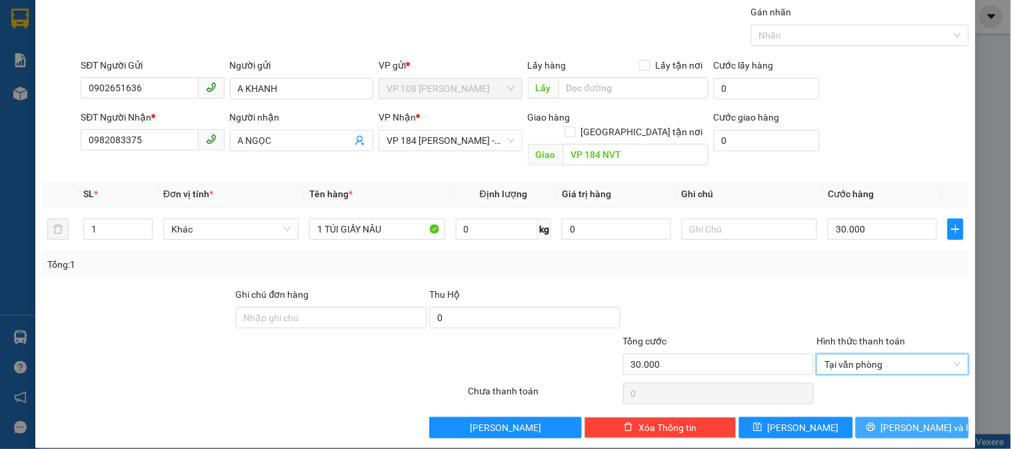
click at [894, 421] on span "[PERSON_NAME] và In" at bounding box center [927, 428] width 93 height 15
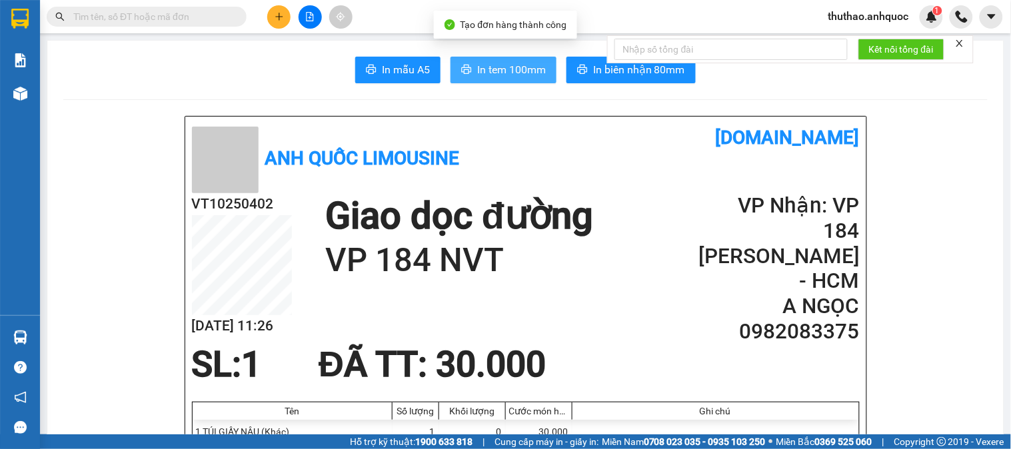
click at [497, 65] on span "In tem 100mm" at bounding box center [511, 69] width 69 height 17
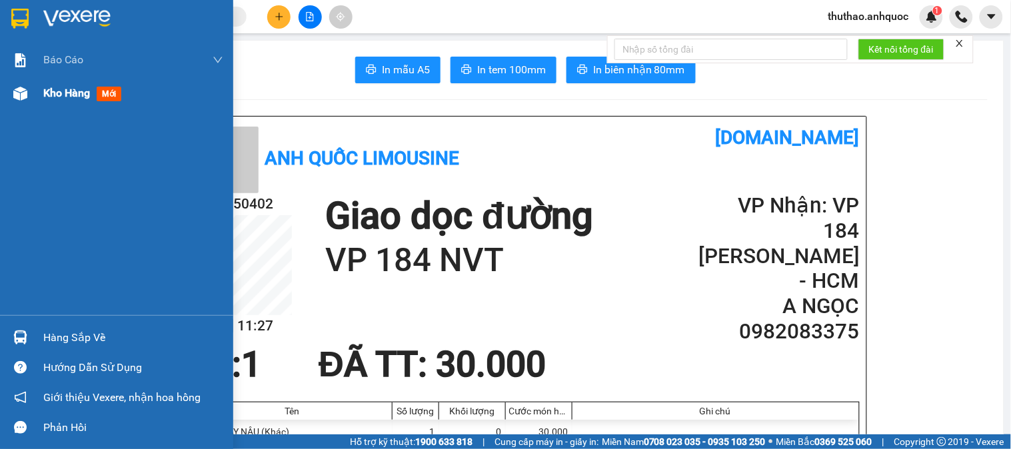
click at [75, 89] on span "Kho hàng" at bounding box center [66, 93] width 47 height 13
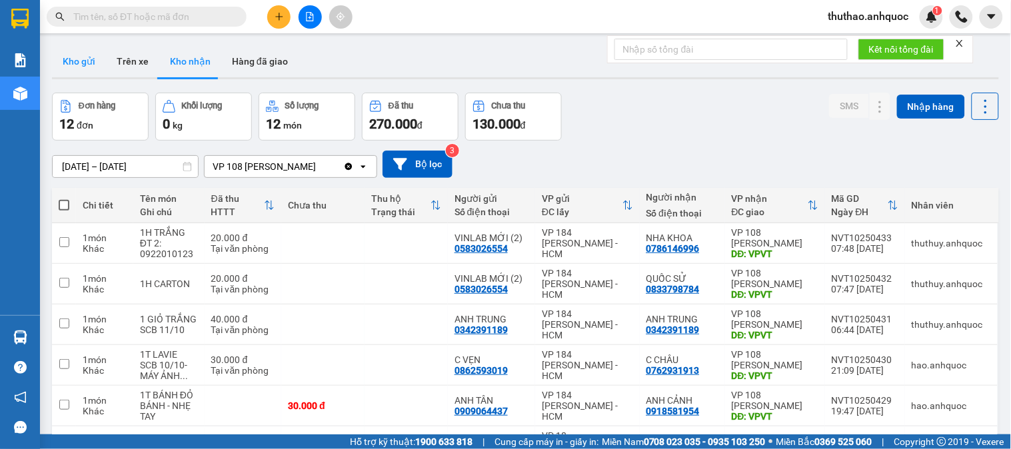
click at [70, 56] on button "Kho gửi" at bounding box center [79, 61] width 54 height 32
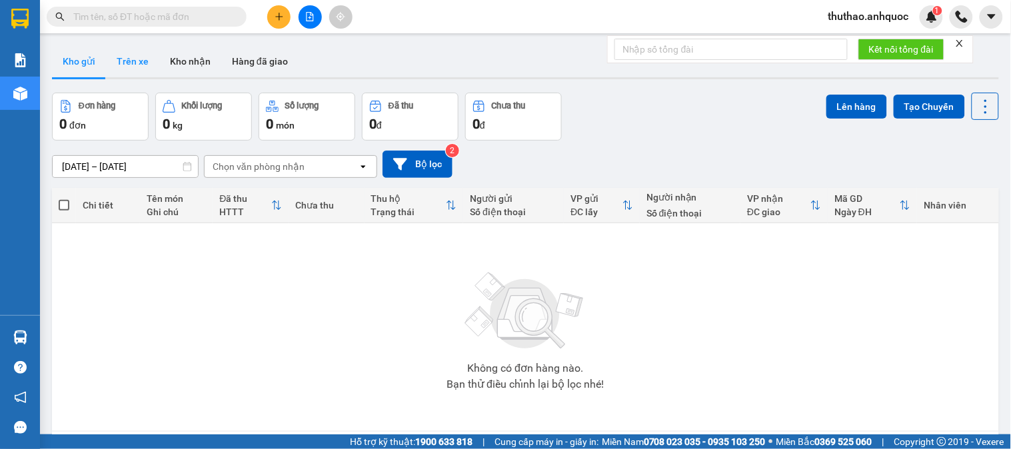
click at [127, 56] on button "Trên xe" at bounding box center [132, 61] width 53 height 32
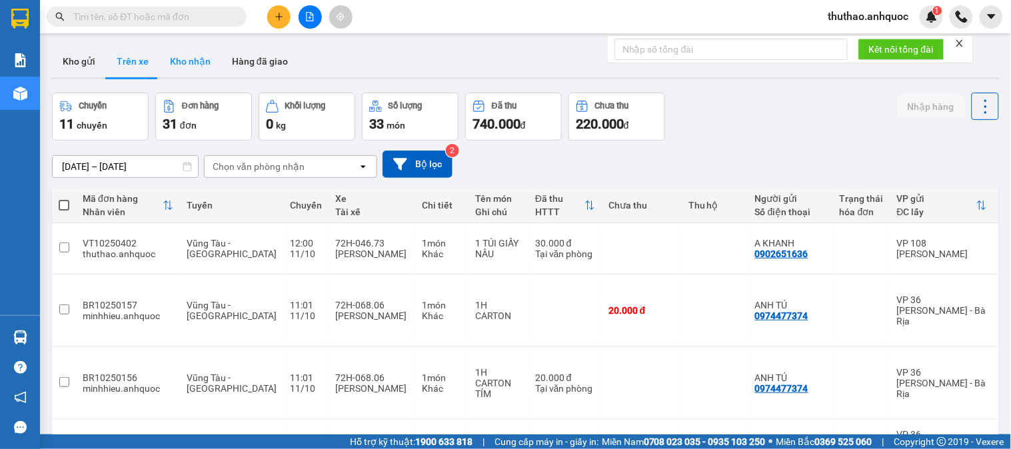
click at [190, 56] on button "Kho nhận" at bounding box center [190, 61] width 62 height 32
type input "[DATE] – [DATE]"
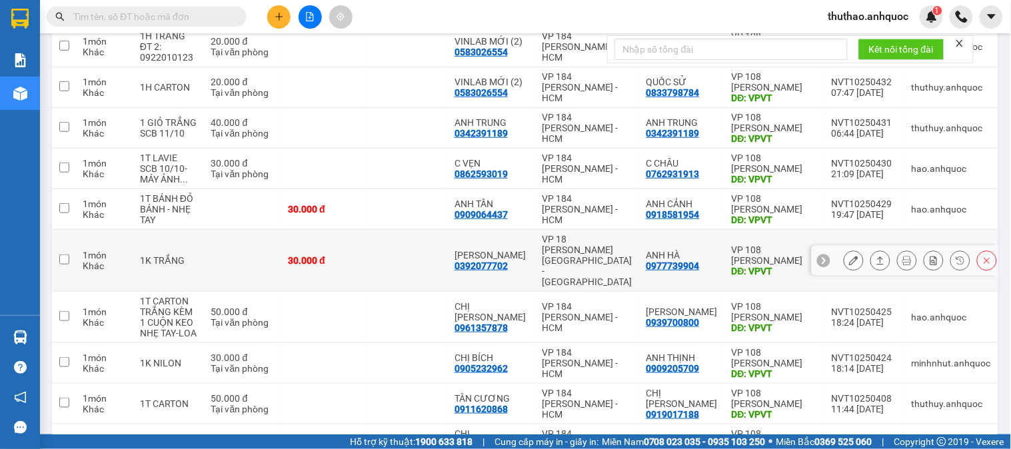
scroll to position [222, 0]
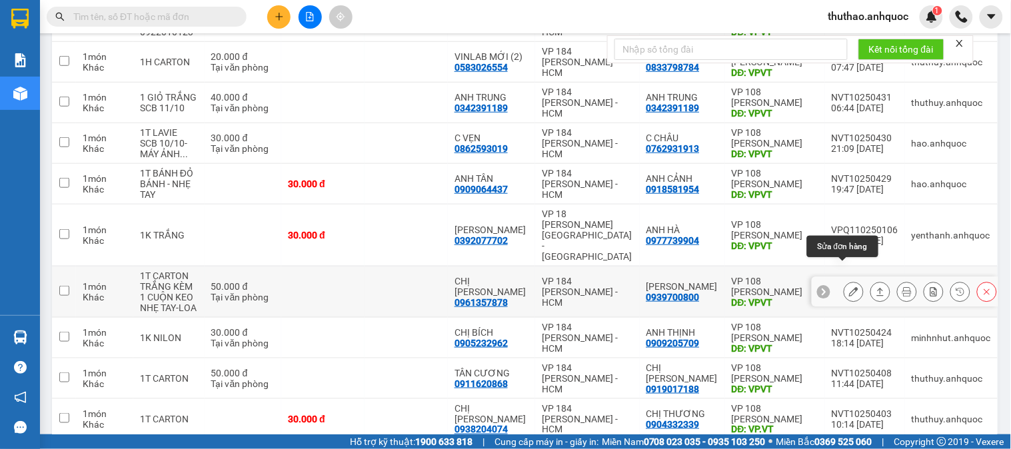
click at [848, 281] on button at bounding box center [853, 292] width 19 height 23
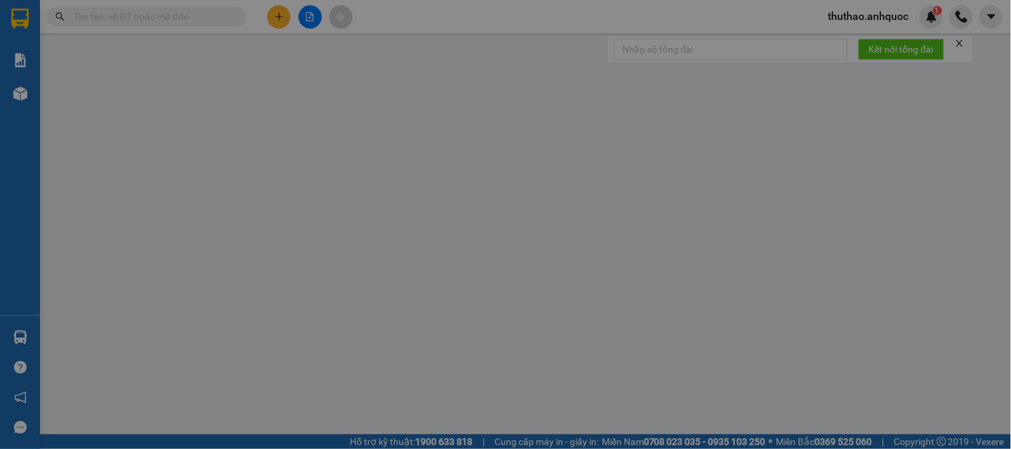
type input "0961357878"
type input "CHỊ [PERSON_NAME]"
type input "0939700800"
type input "[PERSON_NAME]"
type input "VPVT"
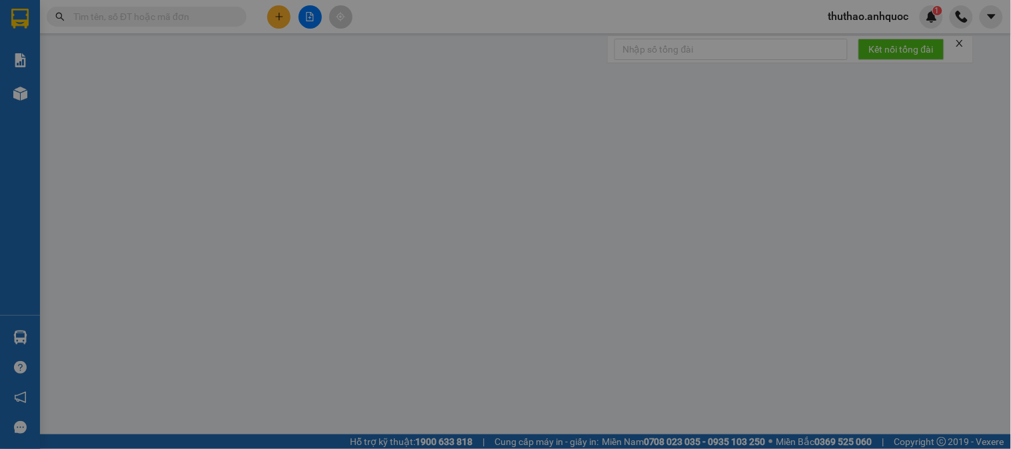
type input "TM 10/10 VP184 HẢO"
type input "50.000"
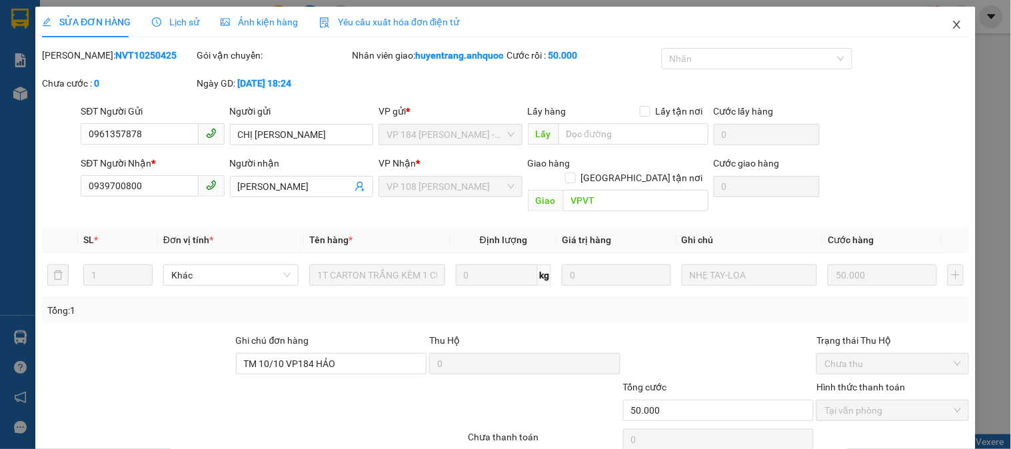
click at [953, 23] on icon "close" at bounding box center [956, 25] width 7 height 8
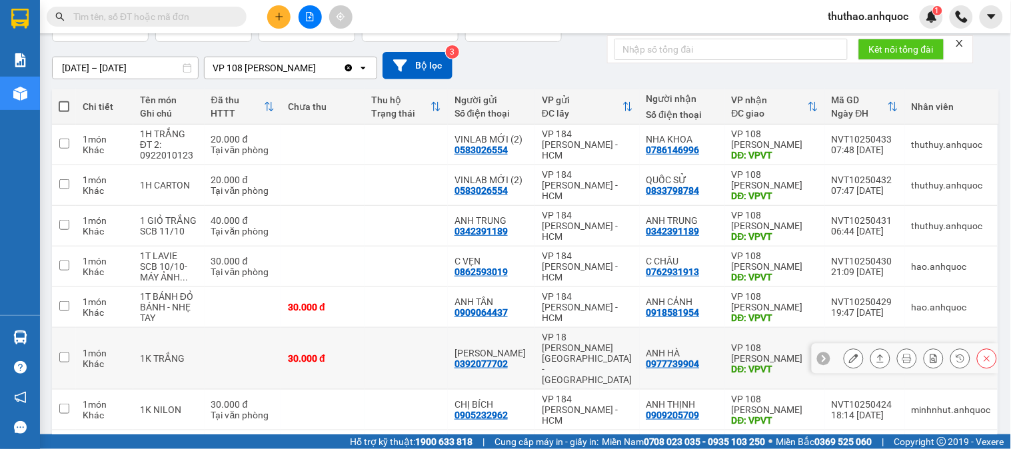
scroll to position [74, 0]
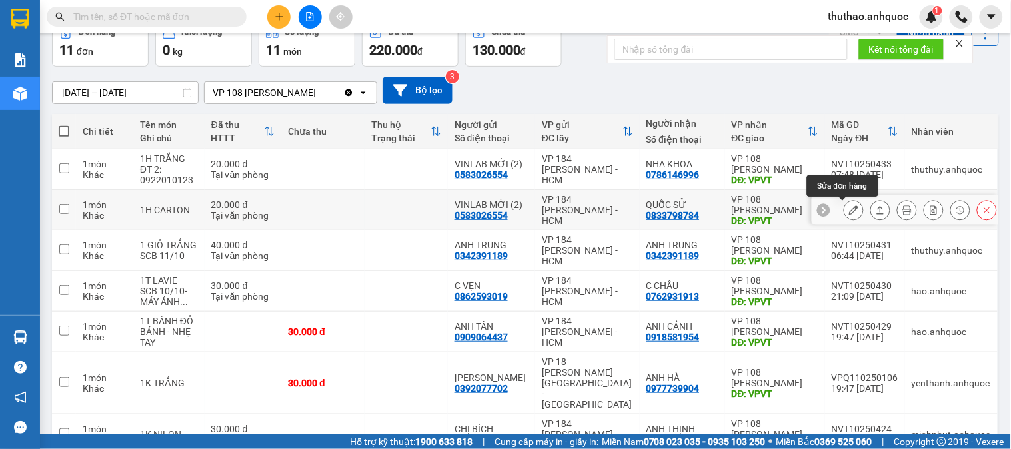
click at [849, 210] on icon at bounding box center [853, 209] width 9 height 9
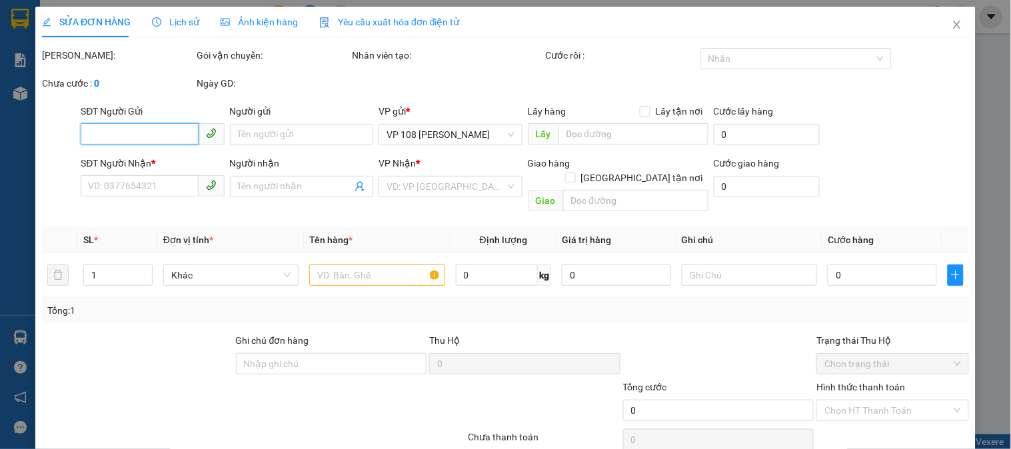
type input "0583026554"
type input "VINLAB MỚI (2)"
type input "0833798784"
type input "QUỐC SỬ"
type input "VPVT"
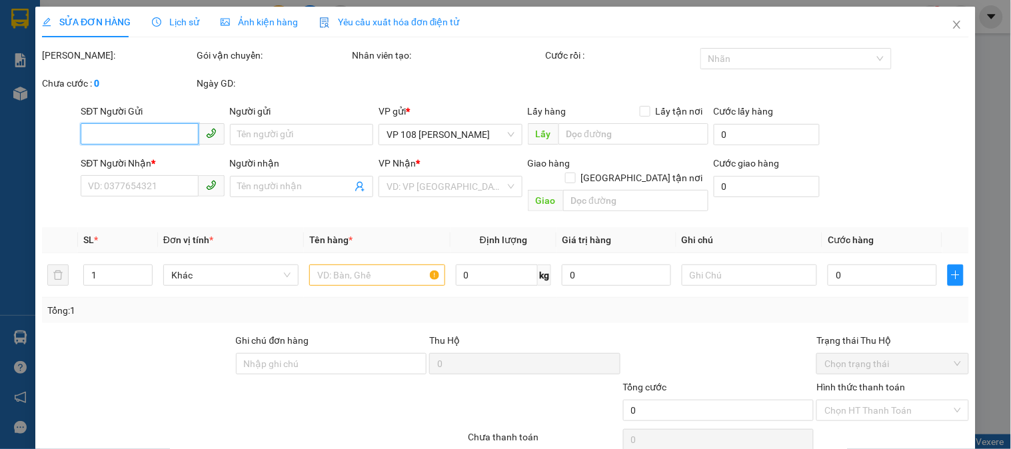
type input "TM 11/10 THỦY"
type input "20.000"
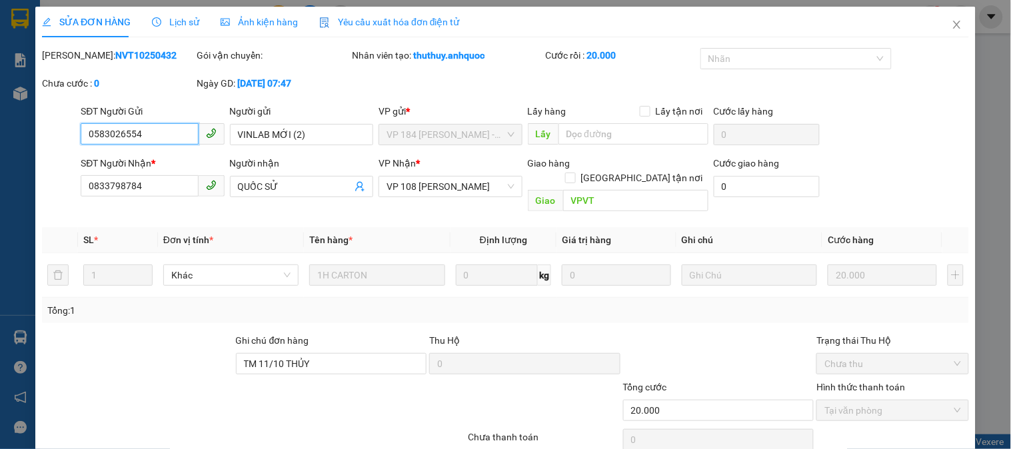
scroll to position [47, 0]
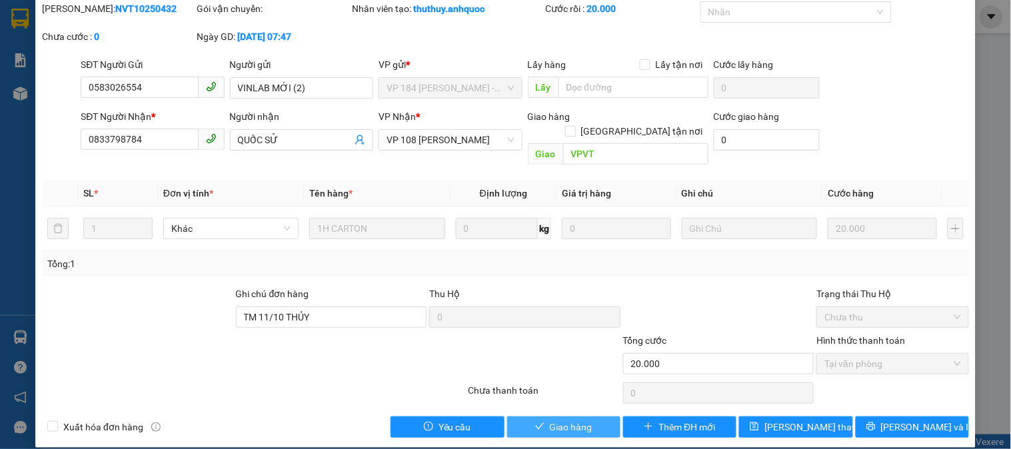
click at [570, 420] on span "Giao hàng" at bounding box center [571, 427] width 43 height 15
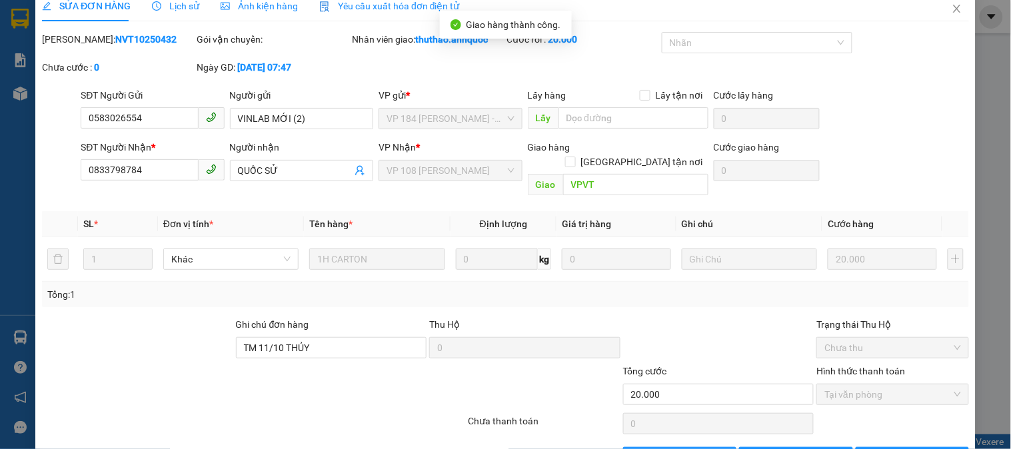
scroll to position [0, 0]
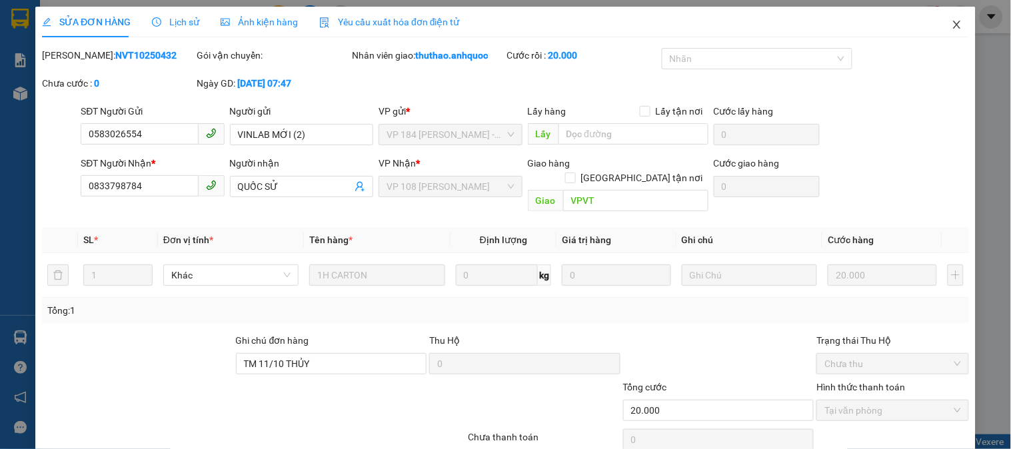
click at [953, 23] on icon "close" at bounding box center [956, 25] width 7 height 8
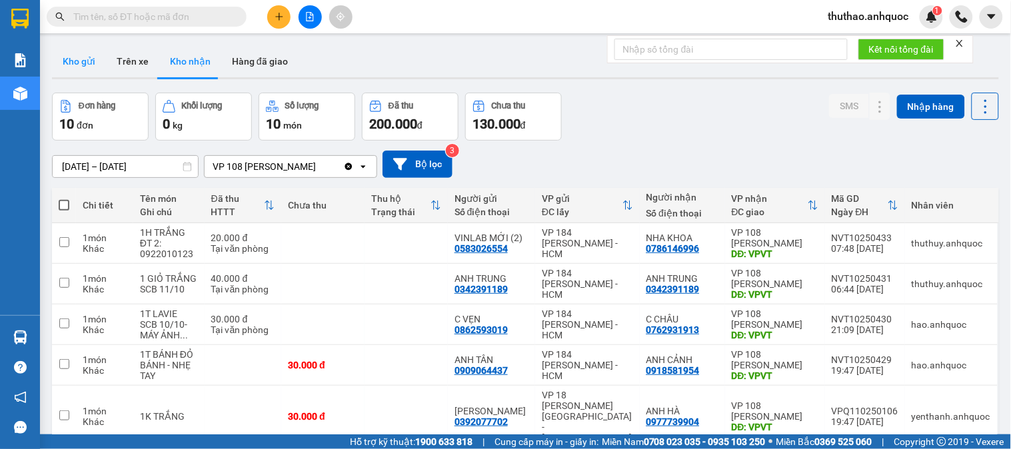
click at [81, 56] on button "Kho gửi" at bounding box center [79, 61] width 54 height 32
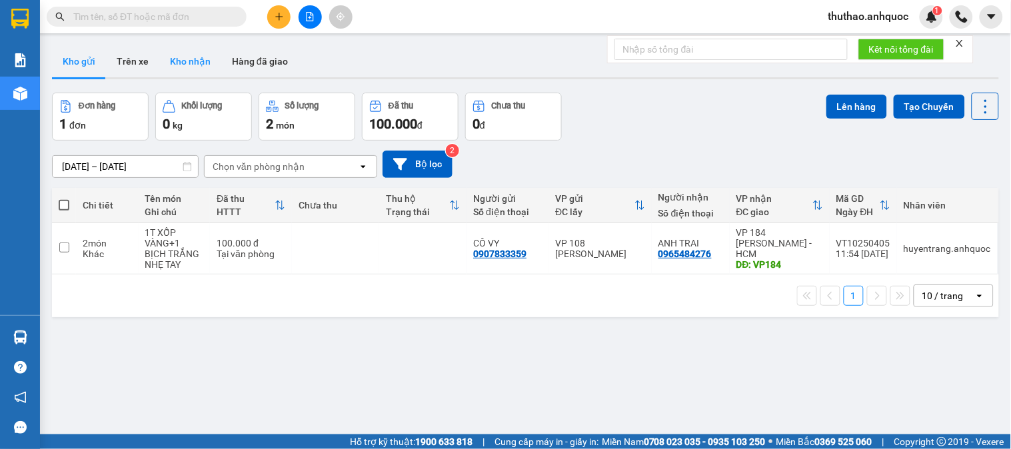
click at [190, 63] on button "Kho nhận" at bounding box center [190, 61] width 62 height 32
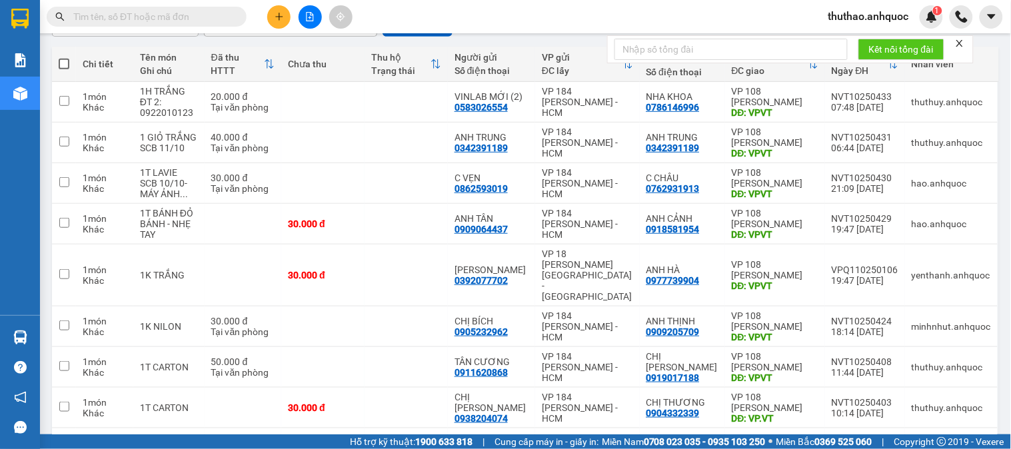
scroll to position [148, 0]
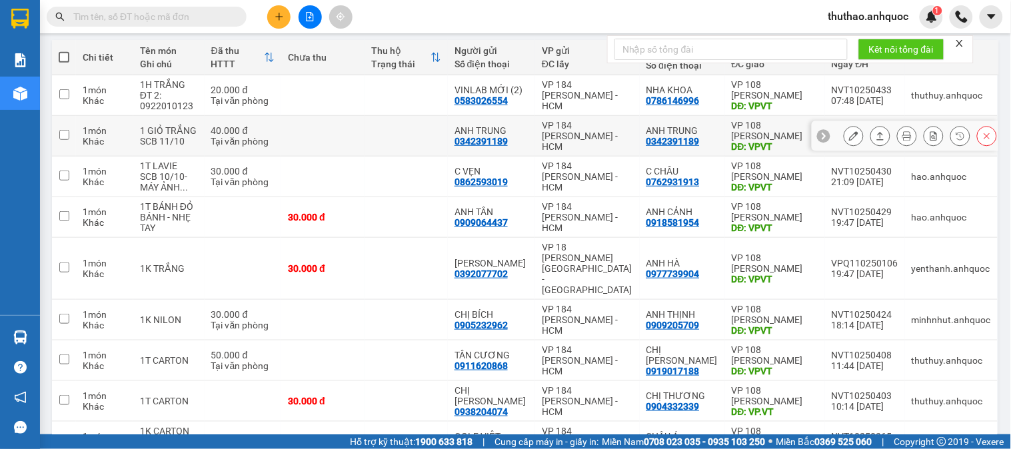
click at [849, 134] on icon at bounding box center [853, 135] width 9 height 9
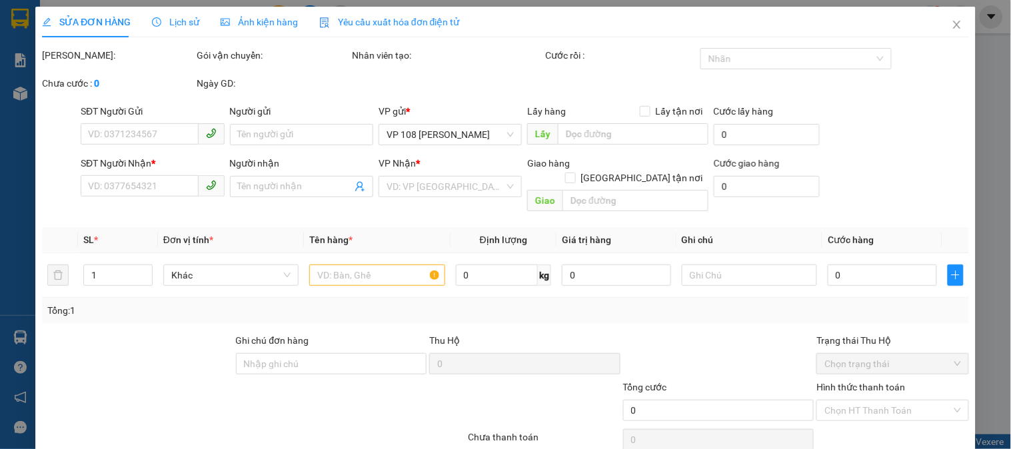
type input "0342391189"
type input "ANH TRUNG"
type input "0342391189"
type input "ANH TRUNG"
type input "VPVT"
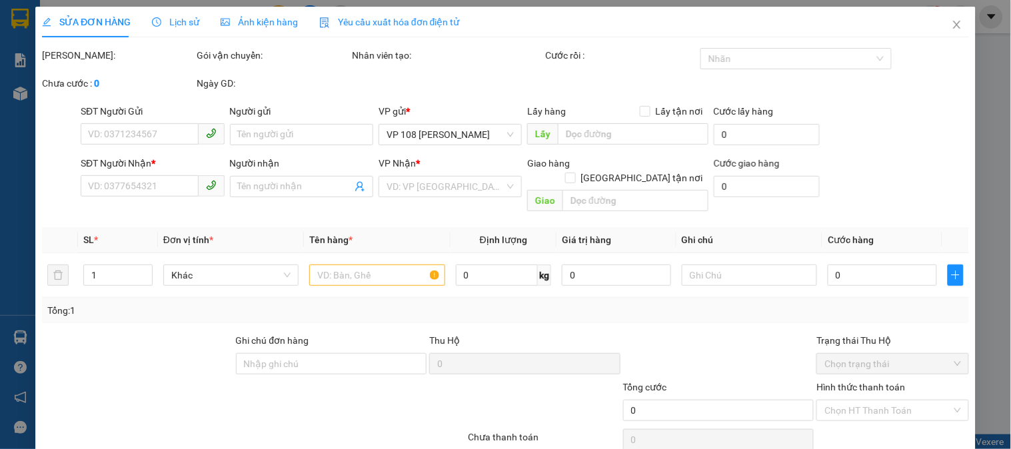
type input "40.000"
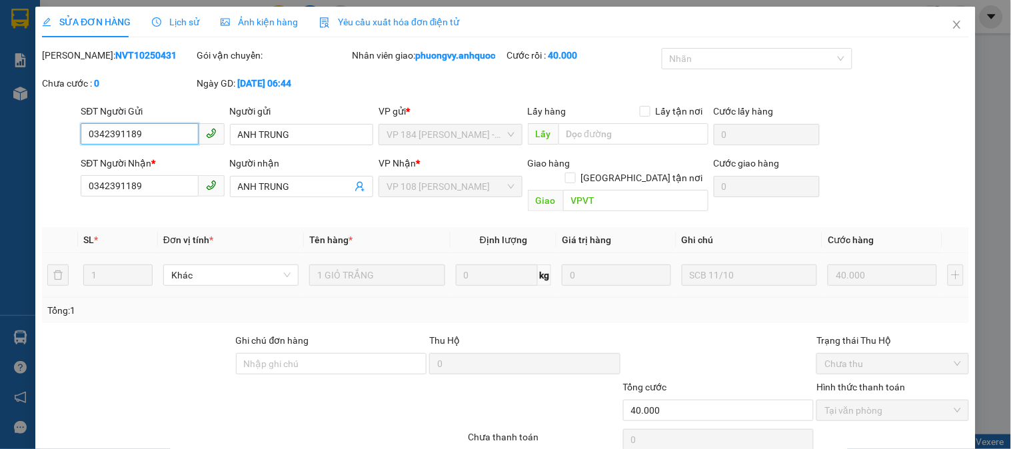
checkbox input "true"
click at [953, 27] on icon "close" at bounding box center [956, 25] width 7 height 8
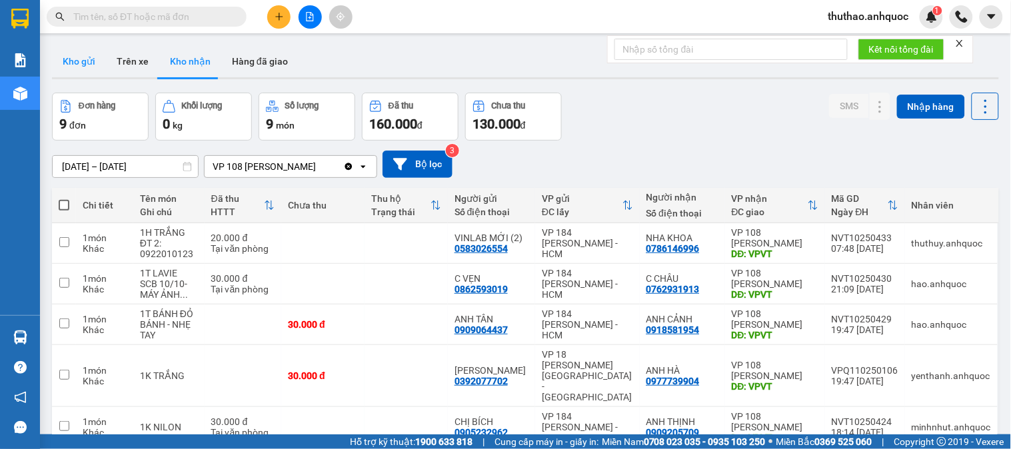
drag, startPoint x: 83, startPoint y: 63, endPoint x: 196, endPoint y: 183, distance: 165.0
click at [83, 62] on button "Kho gửi" at bounding box center [79, 61] width 54 height 32
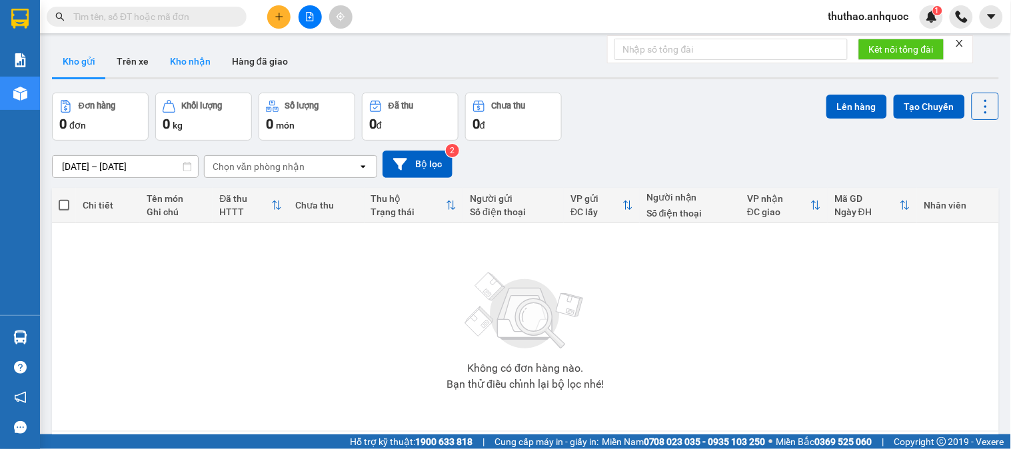
click at [131, 52] on button "Trên xe" at bounding box center [132, 61] width 53 height 32
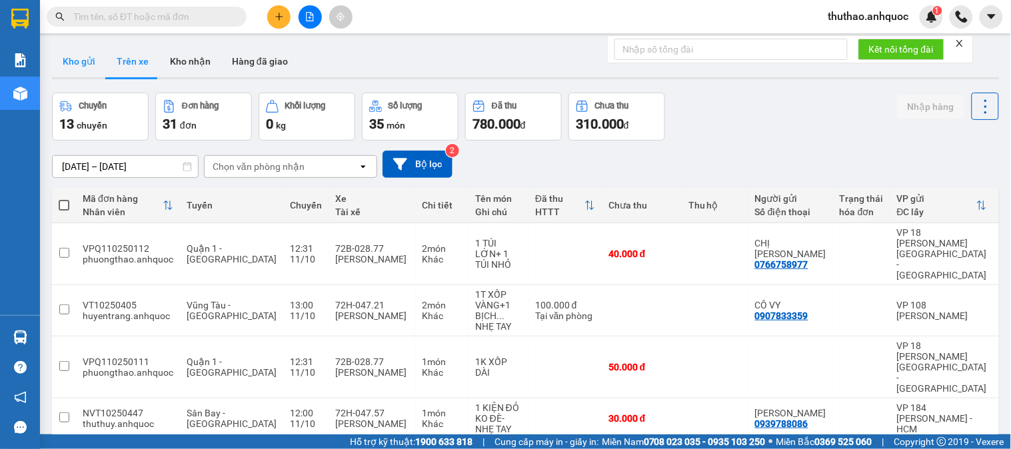
click at [92, 59] on button "Kho gửi" at bounding box center [79, 61] width 54 height 32
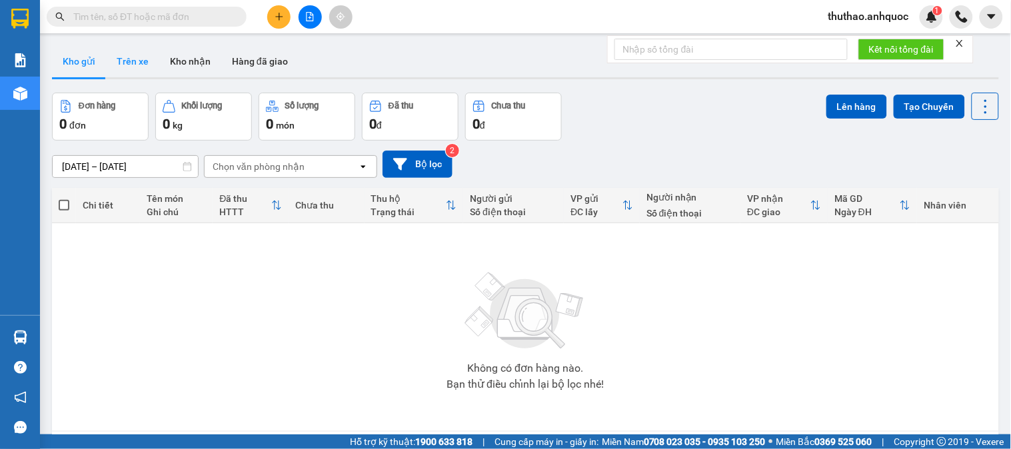
click at [133, 56] on button "Trên xe" at bounding box center [132, 61] width 53 height 32
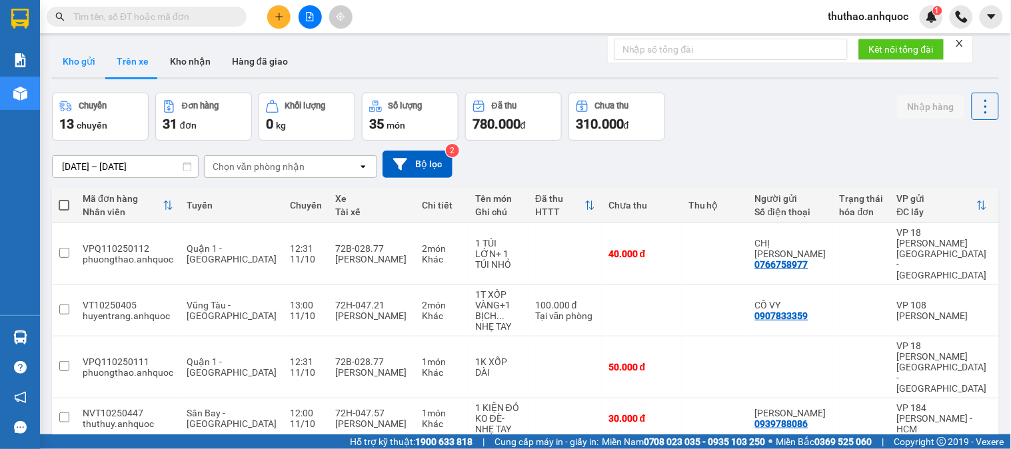
click at [83, 59] on button "Kho gửi" at bounding box center [79, 61] width 54 height 32
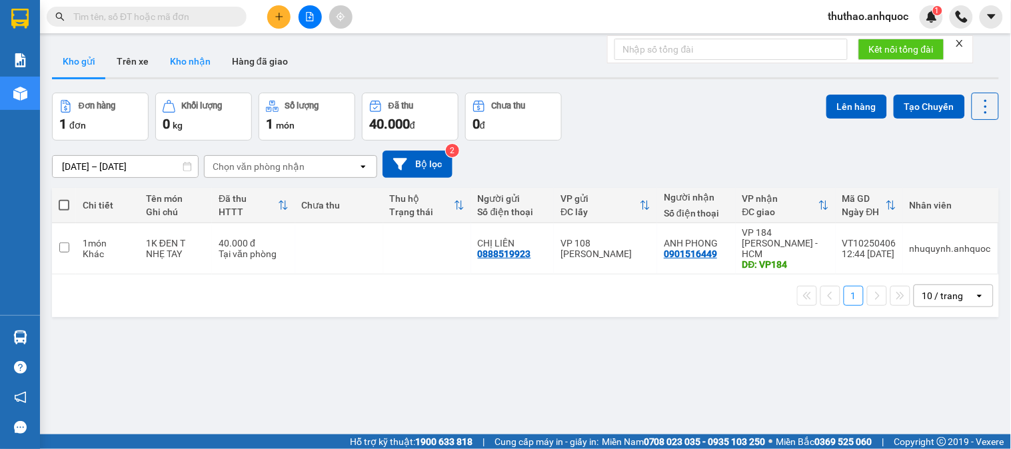
click at [185, 57] on button "Kho nhận" at bounding box center [190, 61] width 62 height 32
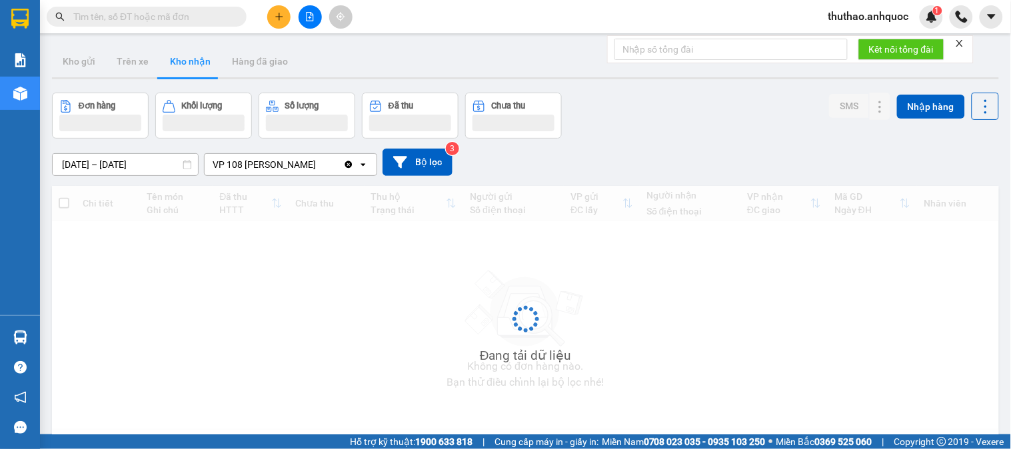
click at [122, 15] on input "text" at bounding box center [151, 16] width 157 height 15
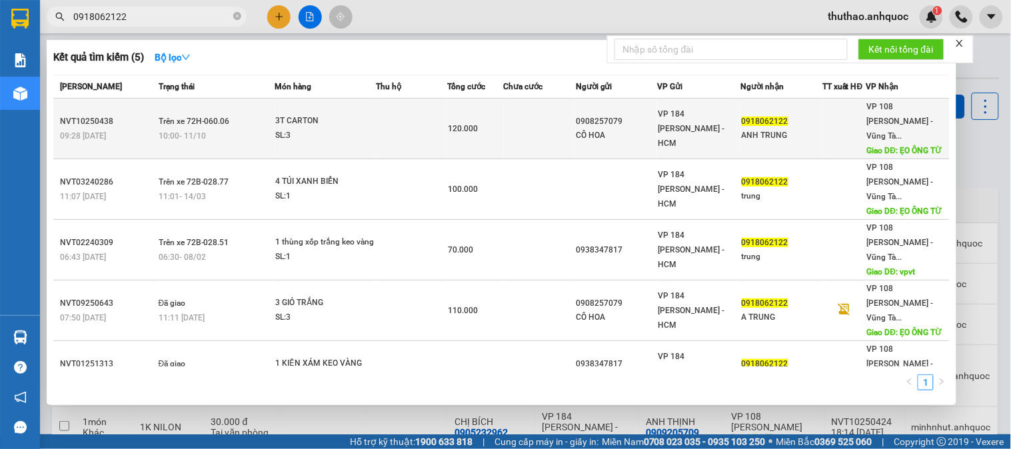
type input "0918062122"
click at [635, 131] on div "CÔ HOA" at bounding box center [616, 136] width 80 height 14
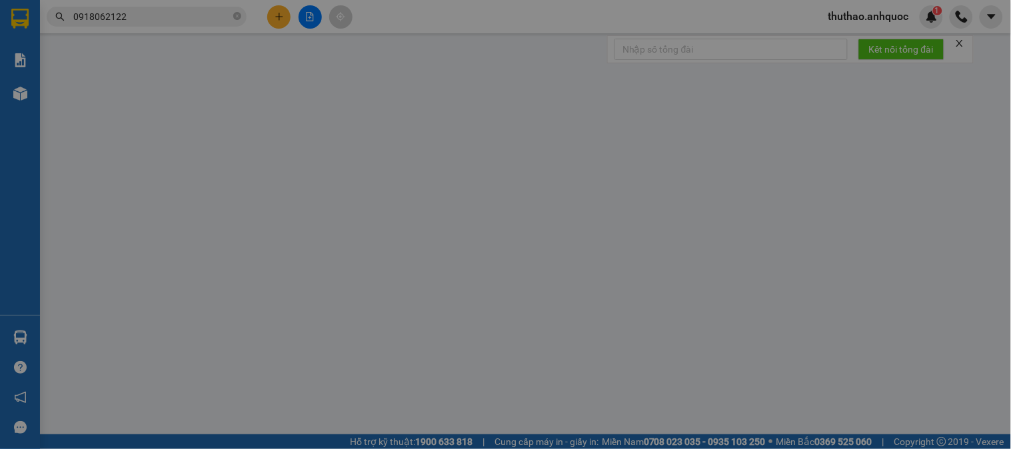
type input "0908257079"
type input "CÔ HOA"
type input "0918062122"
type input "ANH TRUNG"
type input "ẸO ÔNG TỪ"
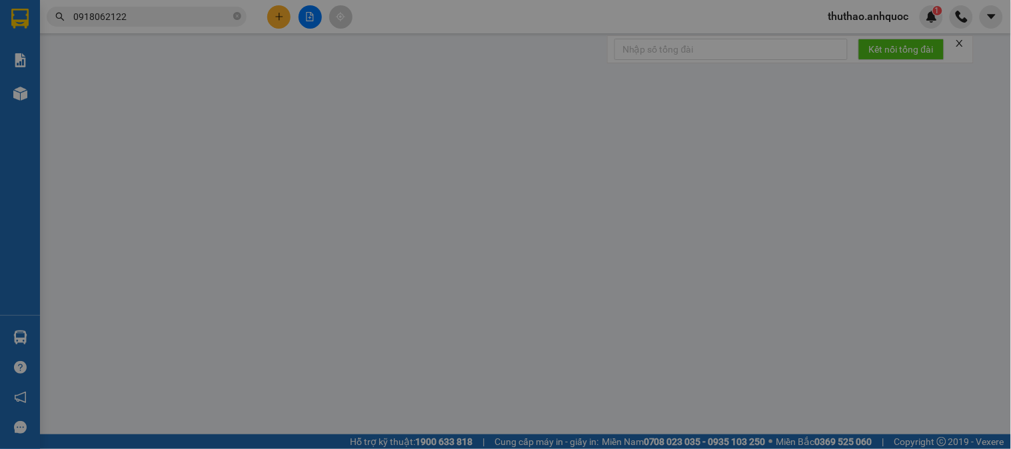
type input "TM 11/10 THỦY"
type input "120.000"
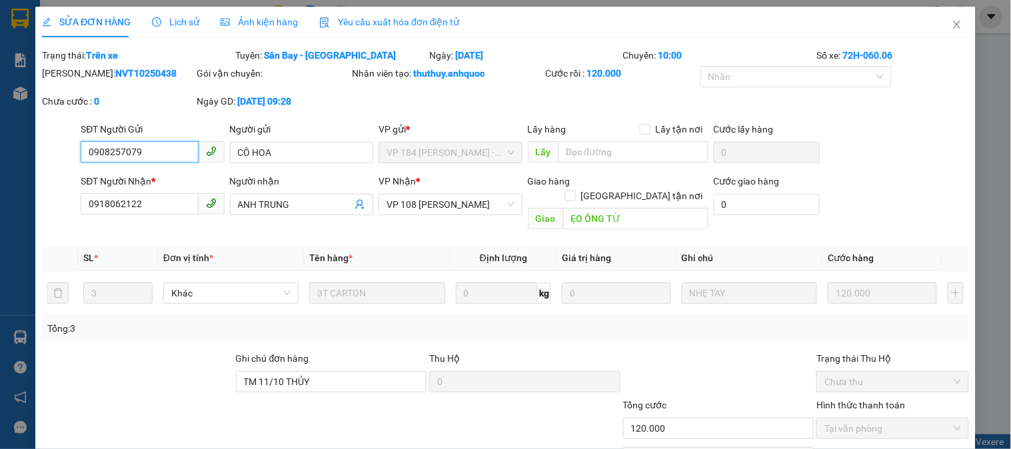
scroll to position [64, 0]
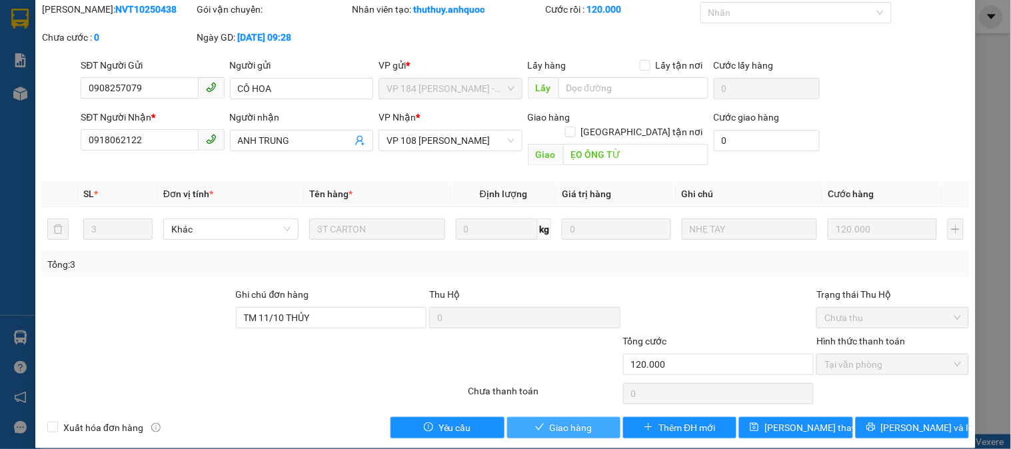
click at [567, 421] on span "Giao hàng" at bounding box center [571, 428] width 43 height 15
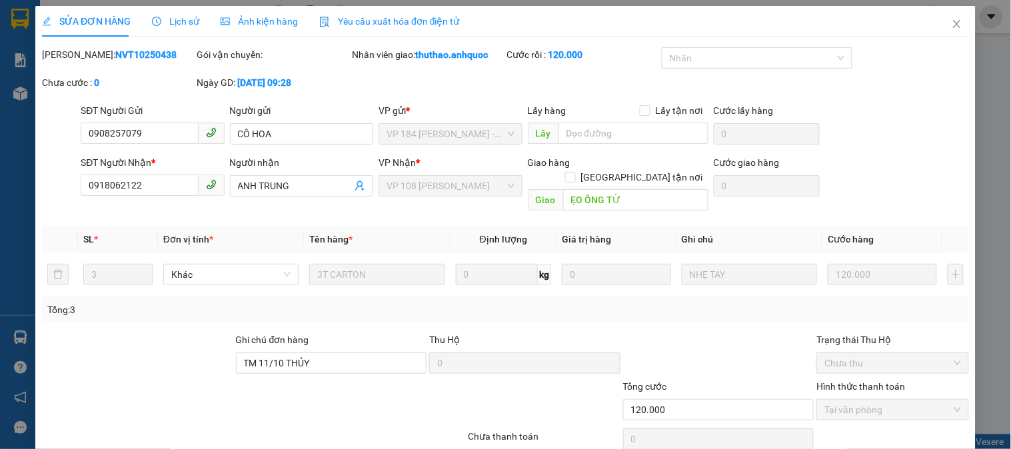
scroll to position [0, 0]
click at [953, 25] on icon "close" at bounding box center [956, 25] width 7 height 8
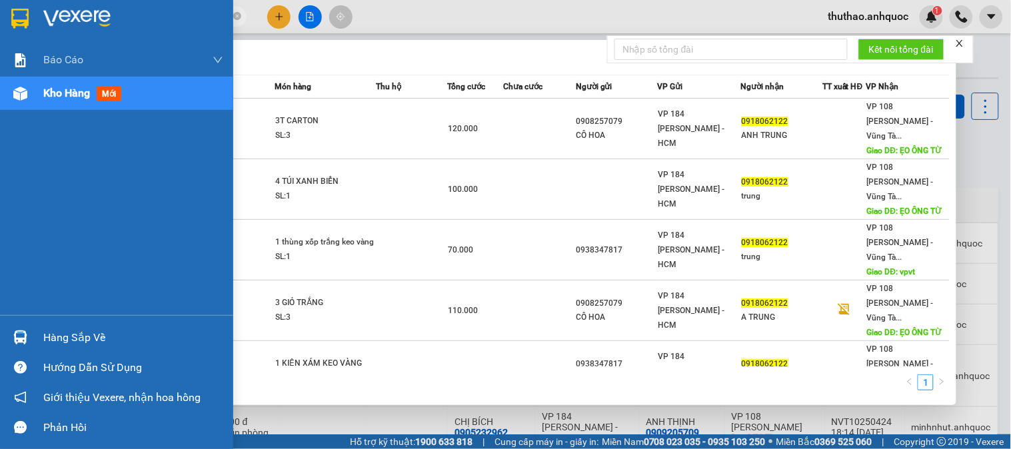
drag, startPoint x: 165, startPoint y: 13, endPoint x: 0, endPoint y: 13, distance: 164.6
click at [0, 13] on section "Kết quả tìm kiếm ( 5 ) Bộ lọc Mã ĐH Trạng thái Món hàng Thu hộ Tổng cước Chưa c…" at bounding box center [505, 224] width 1011 height 449
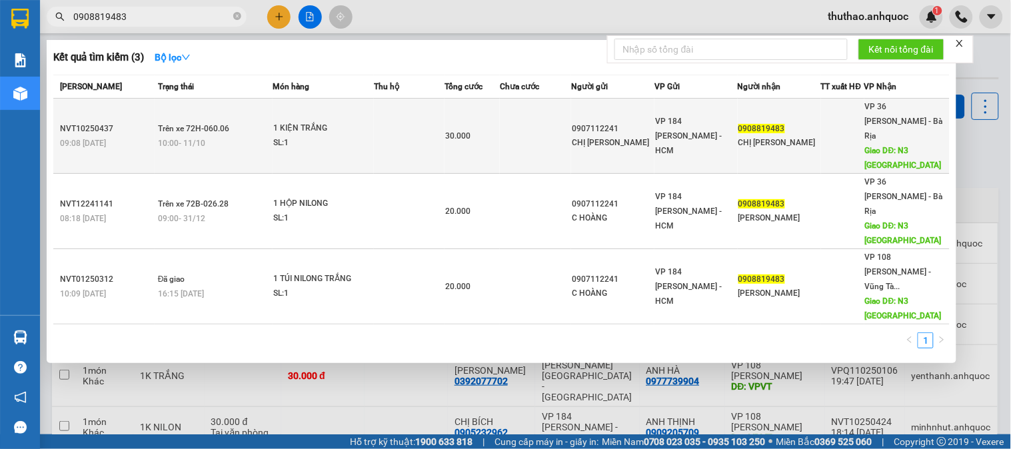
type input "0908819483"
click at [516, 127] on td at bounding box center [535, 136] width 71 height 75
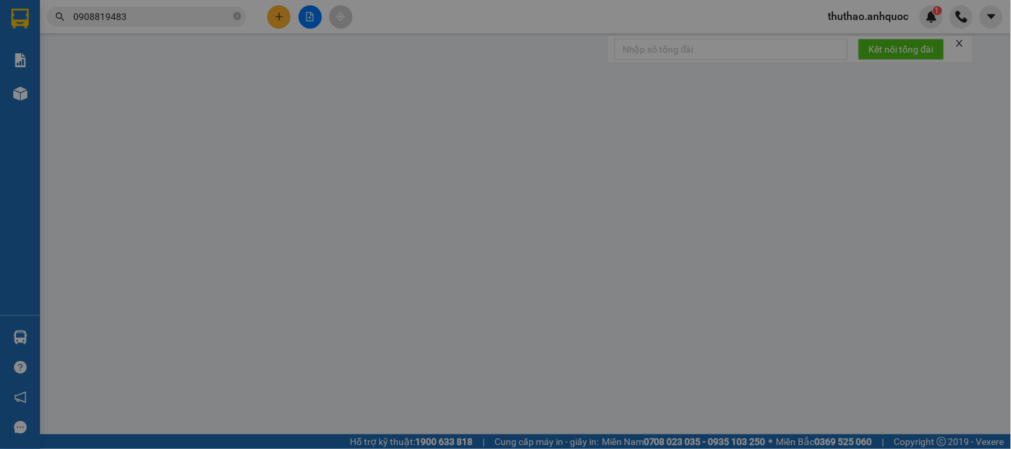
type input "0907112241"
type input "CHỊ [PERSON_NAME]"
type input "0908819483"
type input "CHỊ [PERSON_NAME]"
type input "N3 LONG SƠN"
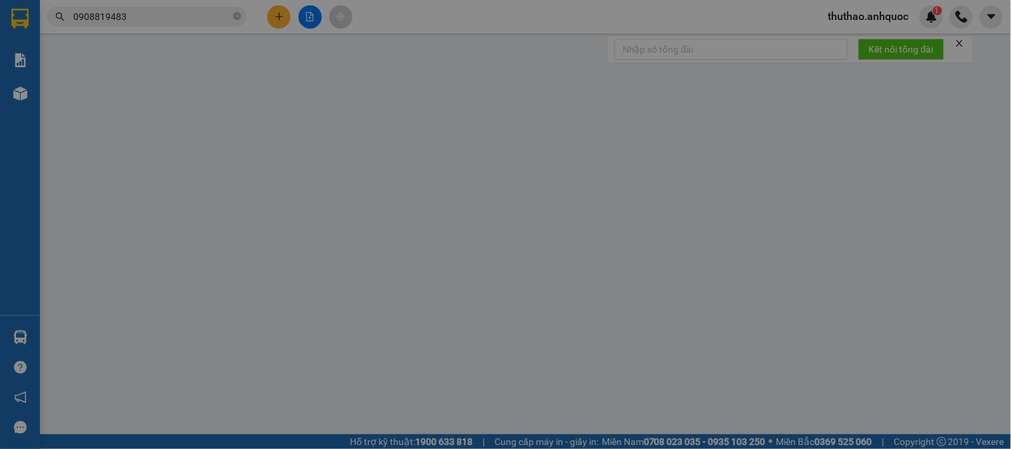
type input "TM 11/10 THỦY"
type input "30.000"
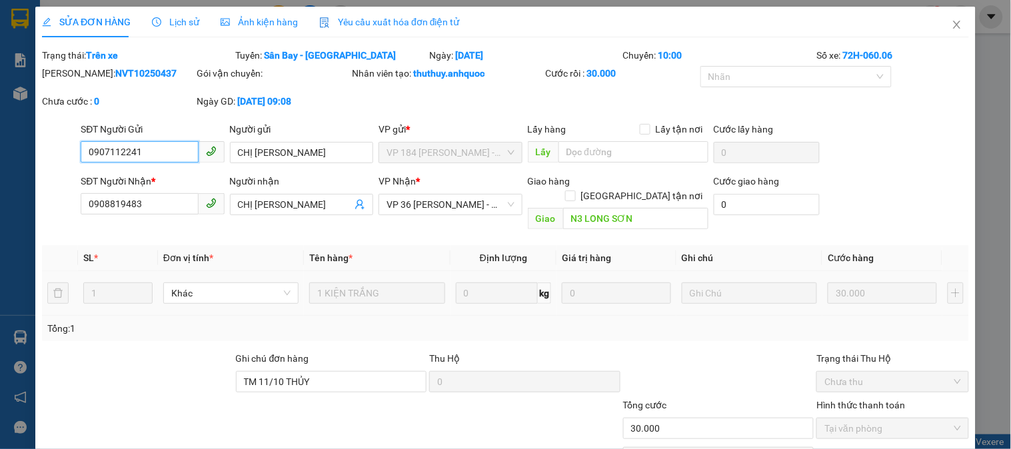
scroll to position [64, 0]
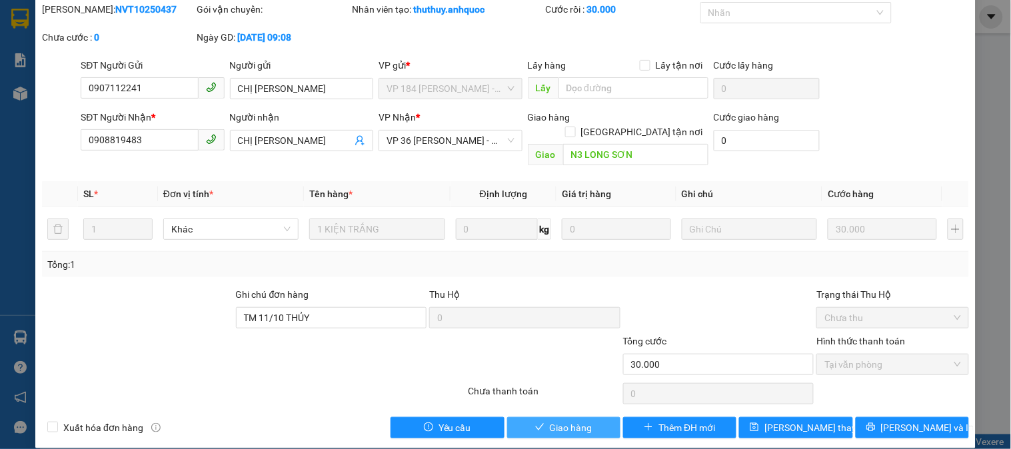
click at [569, 421] on span "Giao hàng" at bounding box center [571, 428] width 43 height 15
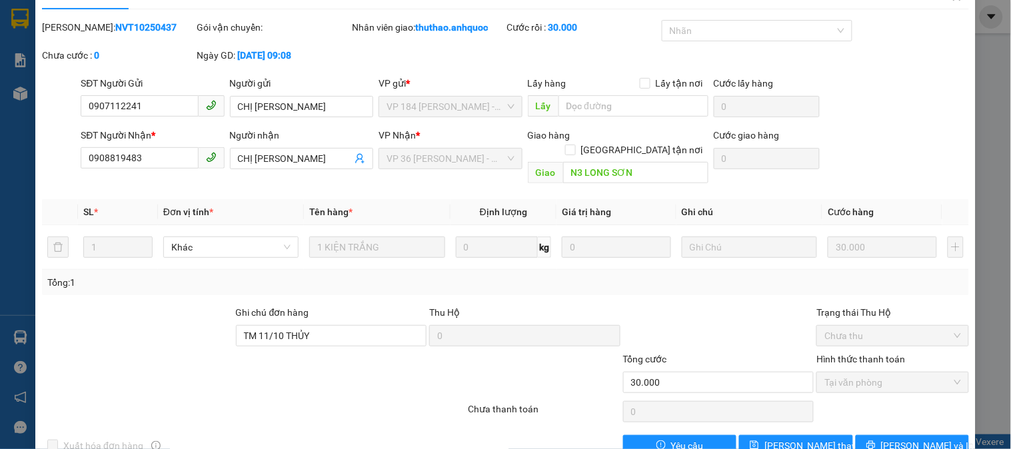
scroll to position [0, 0]
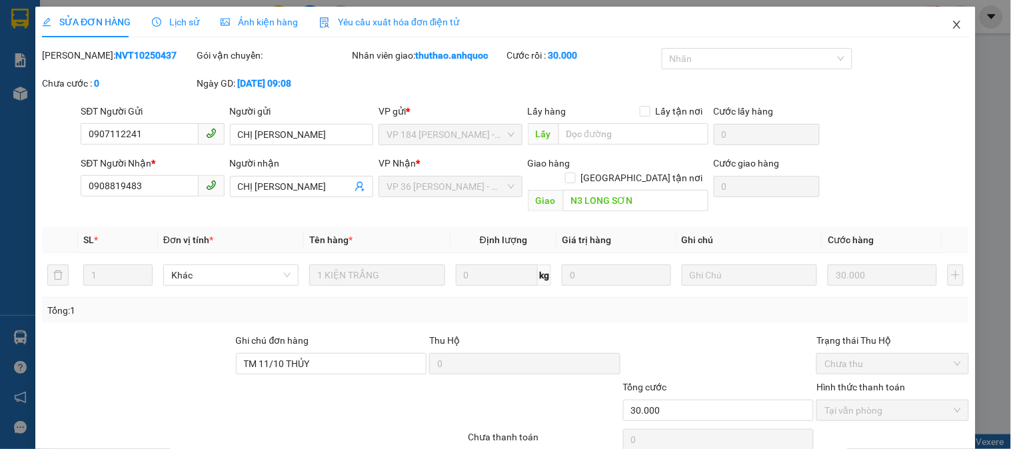
click at [952, 21] on icon "close" at bounding box center [957, 24] width 11 height 11
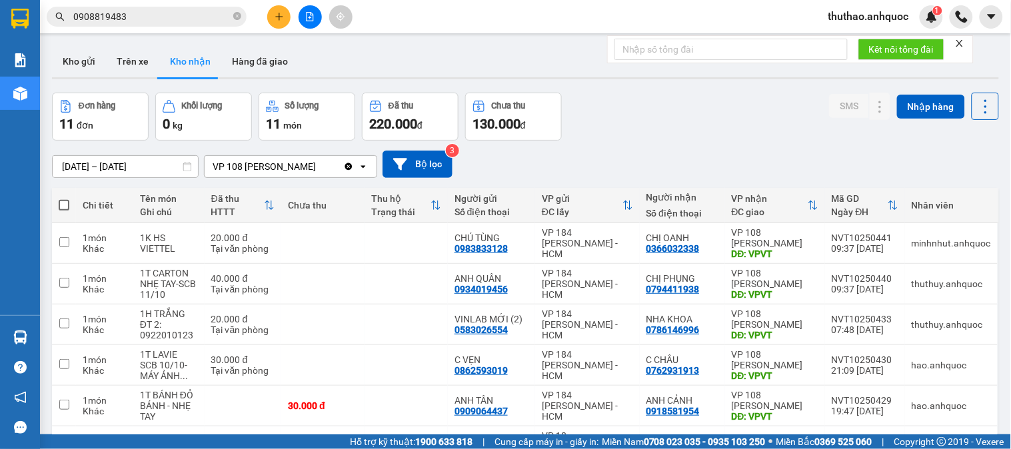
drag, startPoint x: 252, startPoint y: 57, endPoint x: 401, endPoint y: 131, distance: 166.9
click at [265, 57] on button "Hàng đã giao" at bounding box center [259, 61] width 77 height 32
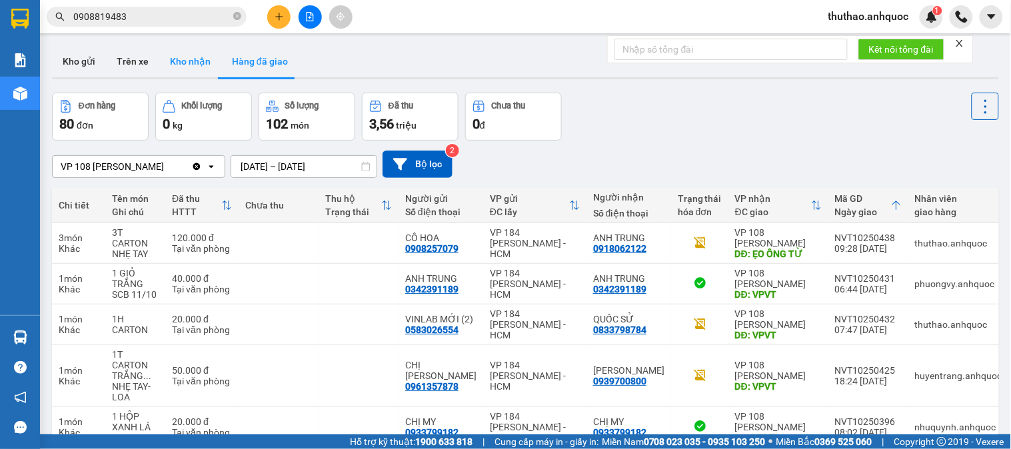
drag, startPoint x: 188, startPoint y: 49, endPoint x: 187, endPoint y: 103, distance: 54.0
click at [188, 50] on button "Kho nhận" at bounding box center [190, 61] width 62 height 32
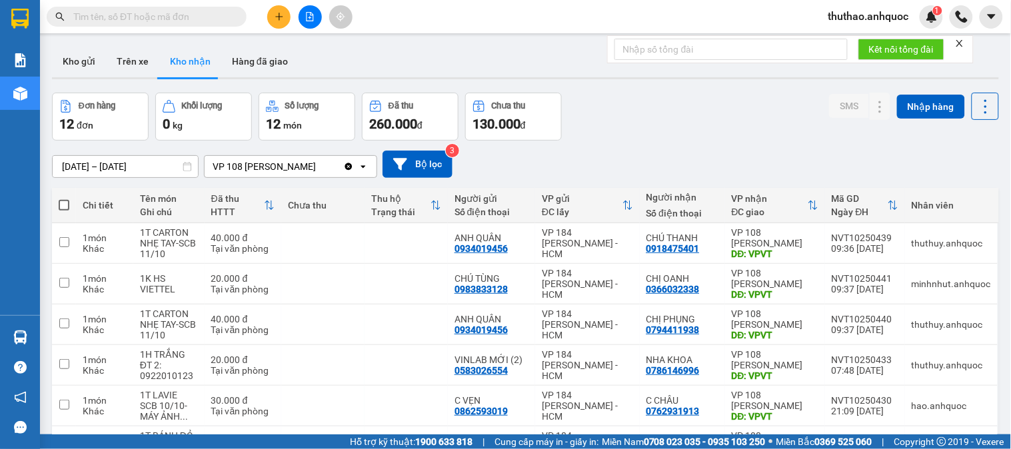
click at [129, 12] on input "text" at bounding box center [151, 16] width 157 height 15
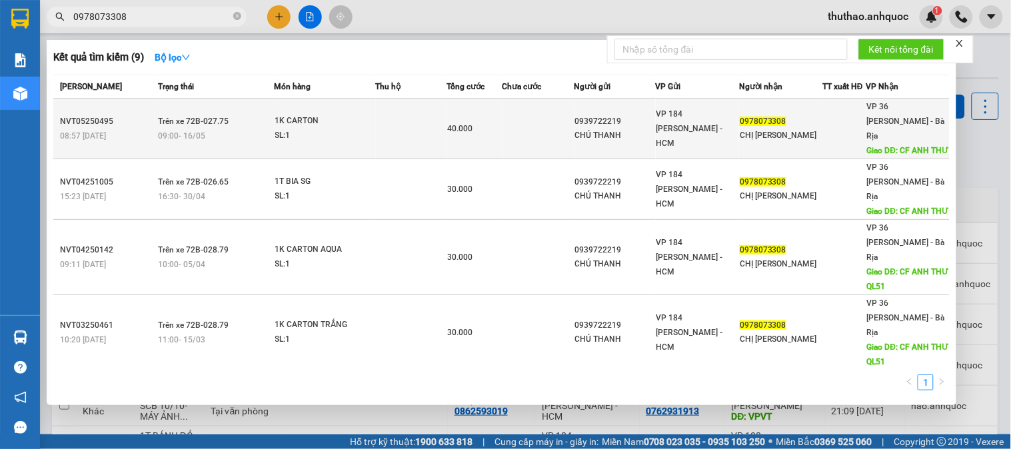
type input "0978073308"
click at [713, 131] on div "VP 184 [PERSON_NAME] - HCM" at bounding box center [697, 129] width 82 height 44
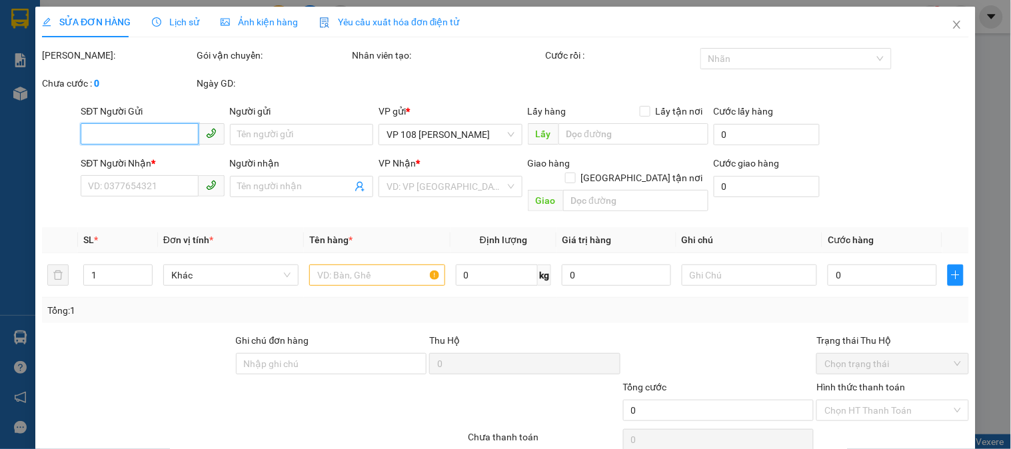
type input "0939722219"
type input "CHÚ THANH"
type input "0978073308"
type input "CHỊ NGÂN"
type input "CF ANH THƯ"
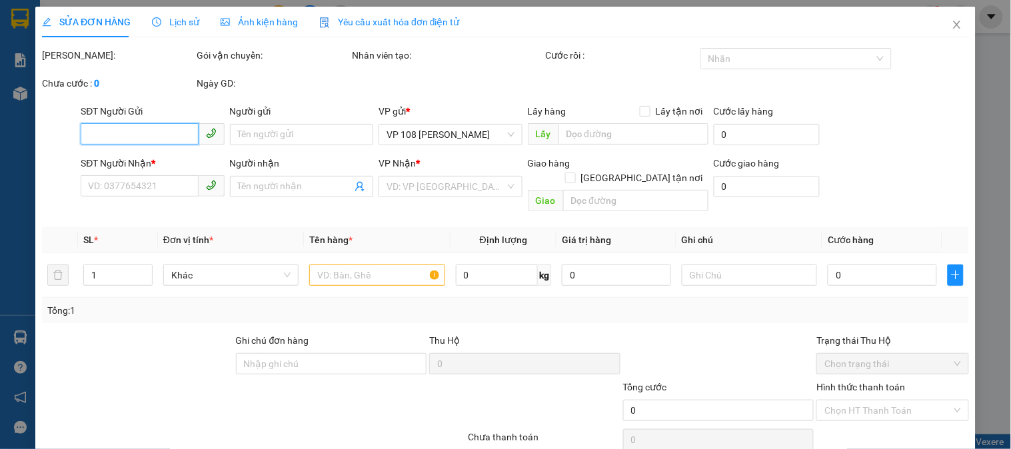
type input "TM 16/5 VP 184 HẢO"
type input "40.000"
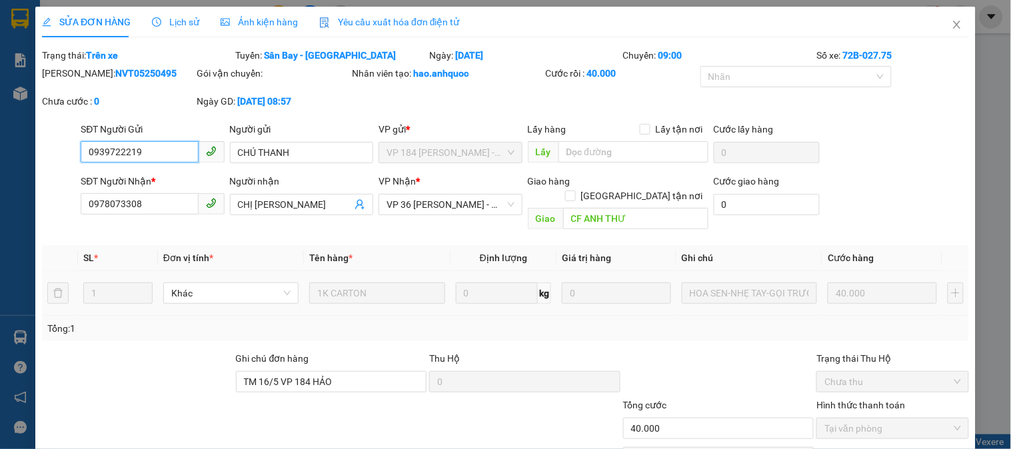
scroll to position [64, 0]
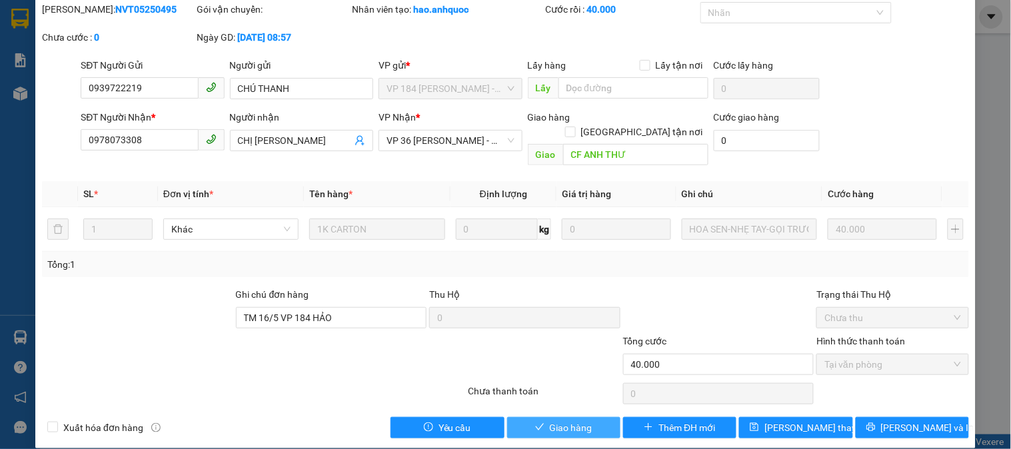
click at [562, 421] on span "Giao hàng" at bounding box center [571, 428] width 43 height 15
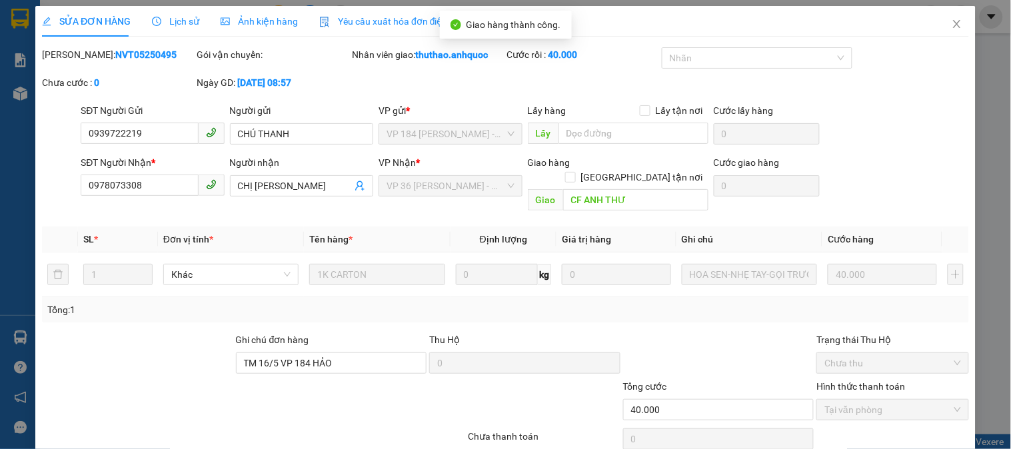
scroll to position [0, 0]
click at [952, 23] on icon "close" at bounding box center [957, 24] width 11 height 11
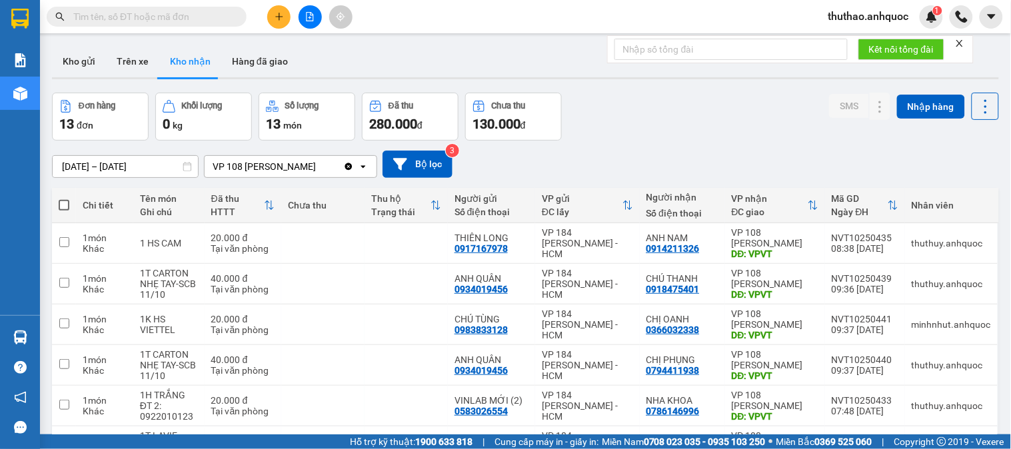
scroll to position [74, 0]
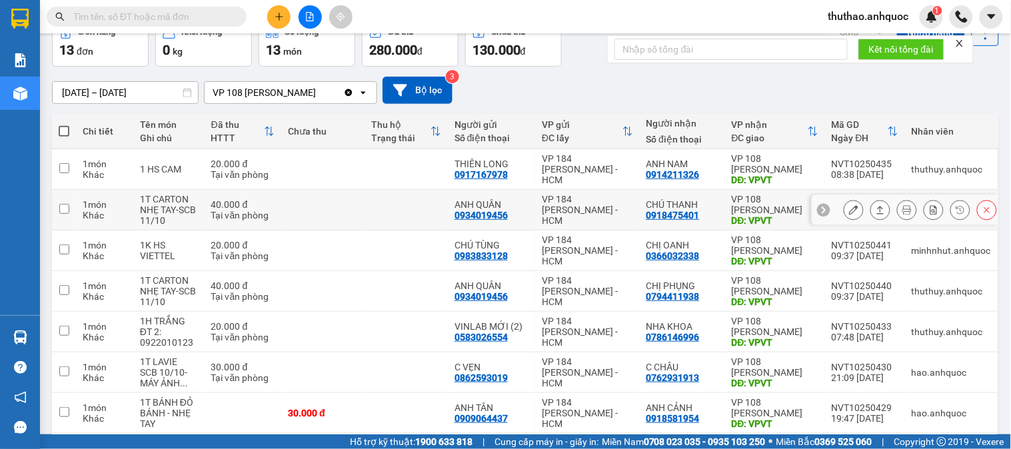
click at [849, 209] on icon at bounding box center [853, 209] width 9 height 9
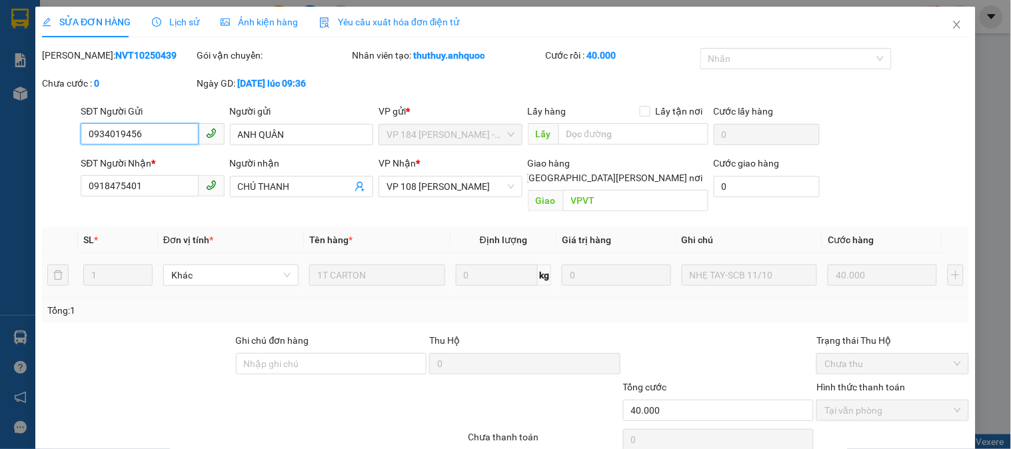
type input "0934019456"
type input "ANH QUÂN"
type input "0918475401"
type input "CHÚ THANH"
type input "VPVT"
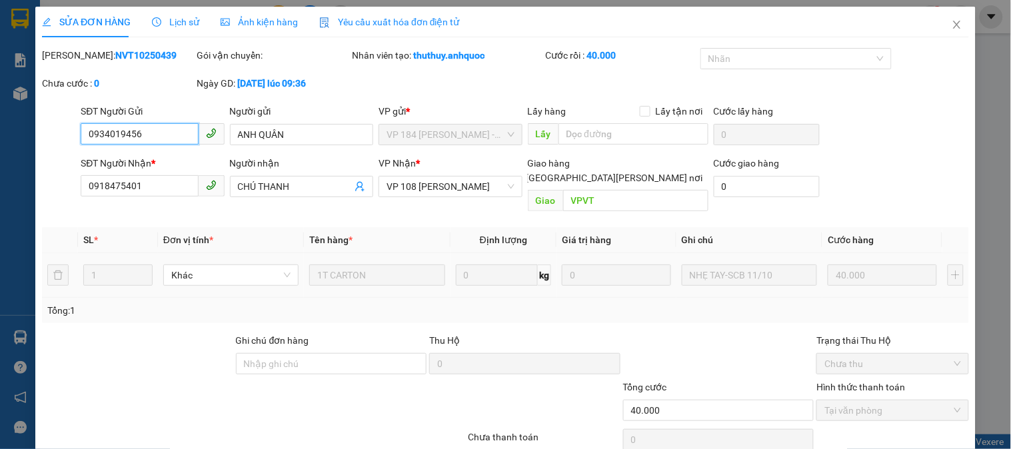
type input "40.000"
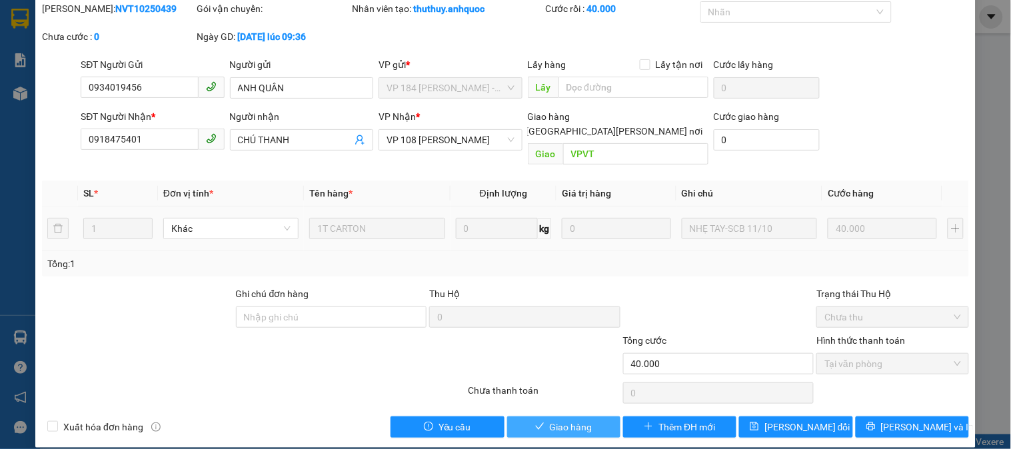
click at [585, 417] on button "Giao hàng" at bounding box center [563, 427] width 113 height 21
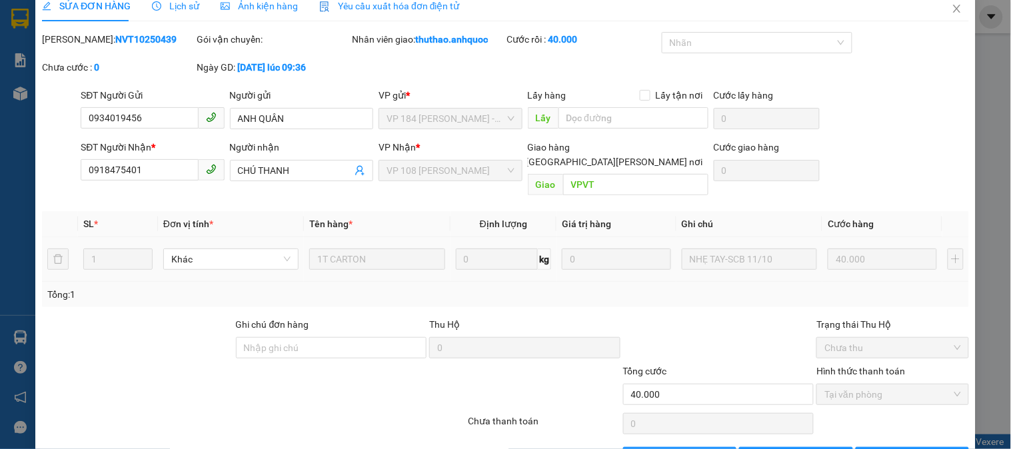
scroll to position [0, 0]
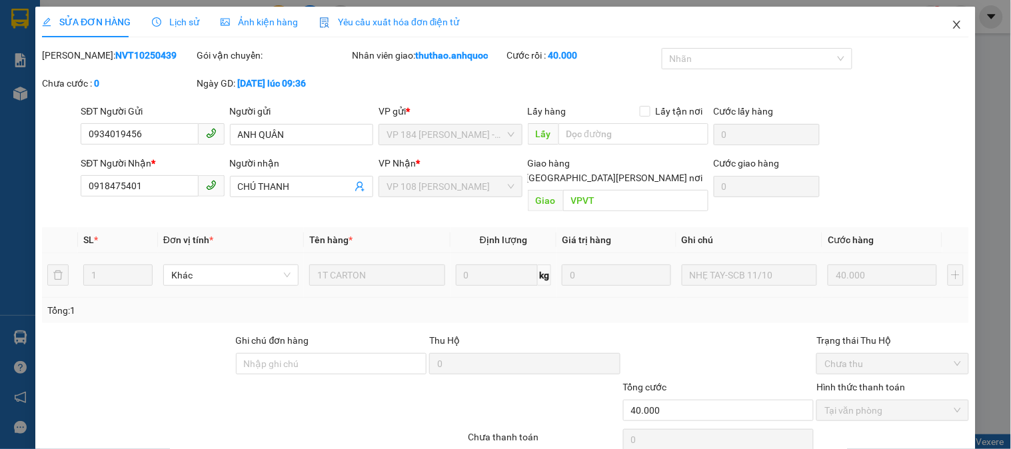
click at [952, 21] on icon "close" at bounding box center [957, 24] width 11 height 11
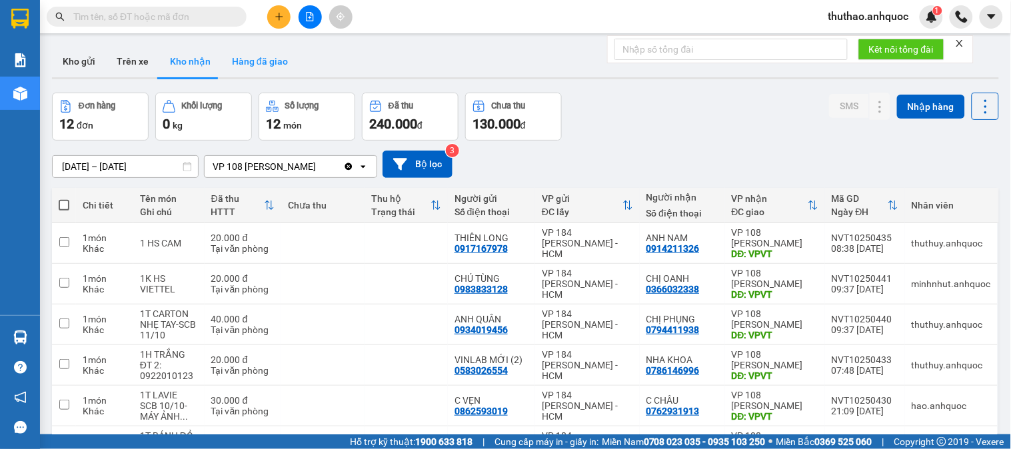
click at [258, 47] on button "Hàng đã giao" at bounding box center [259, 61] width 77 height 32
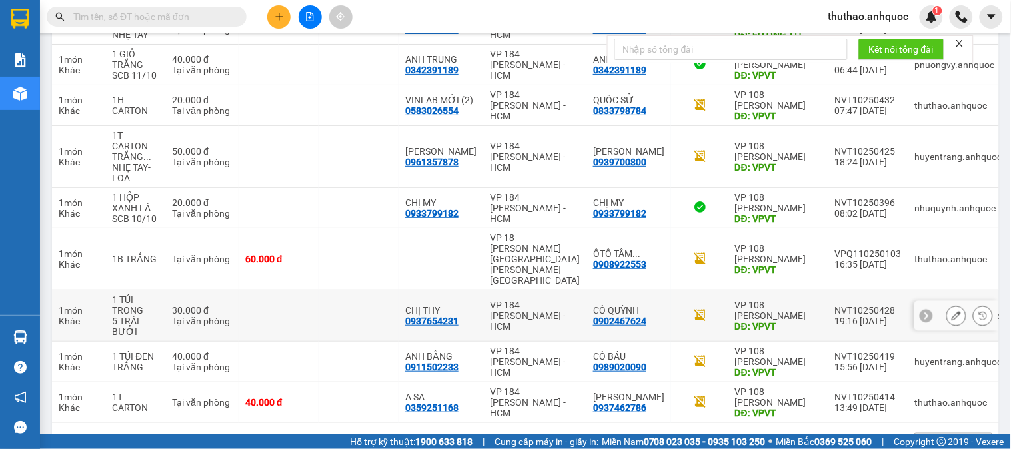
scroll to position [296, 0]
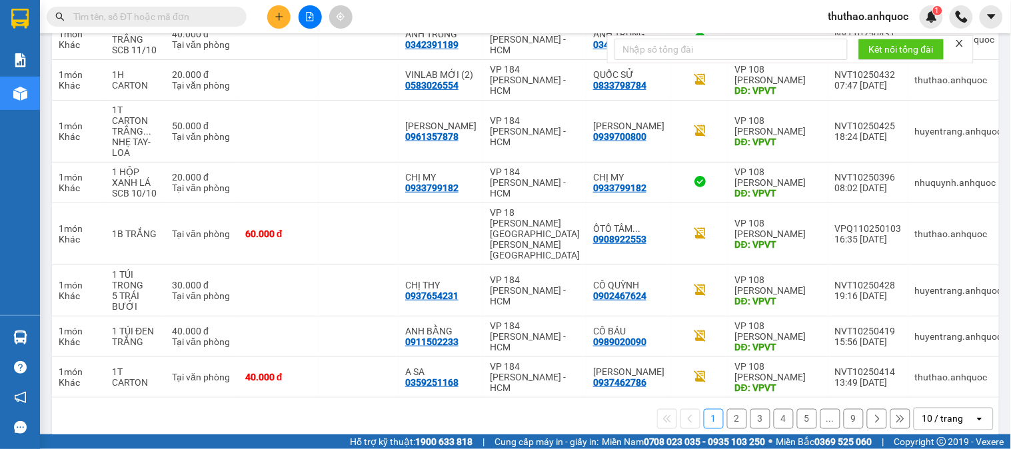
click at [946, 413] on div "10 / trang" at bounding box center [942, 419] width 41 height 13
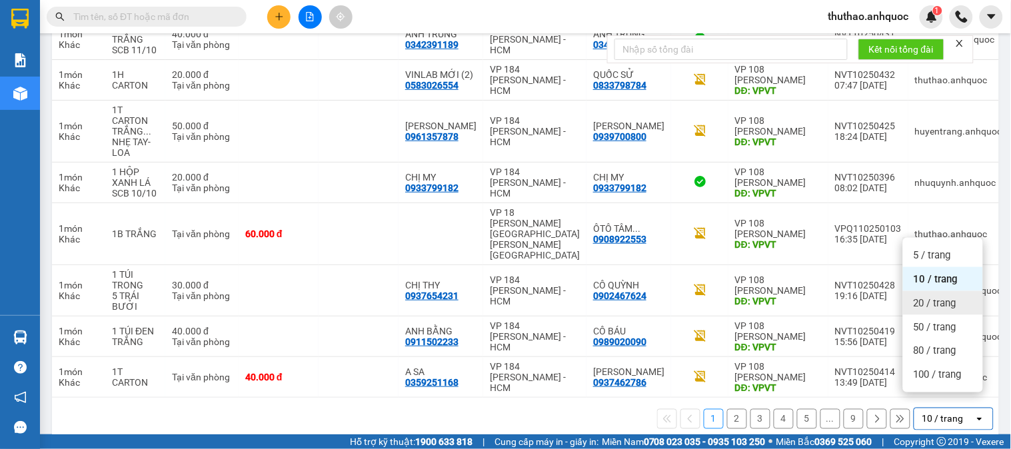
click at [932, 298] on span "20 / trang" at bounding box center [935, 303] width 43 height 13
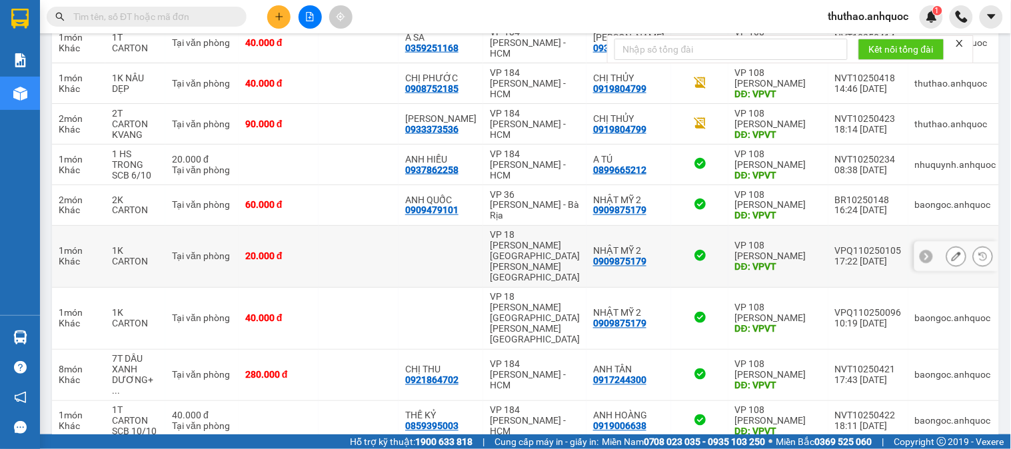
scroll to position [706, 0]
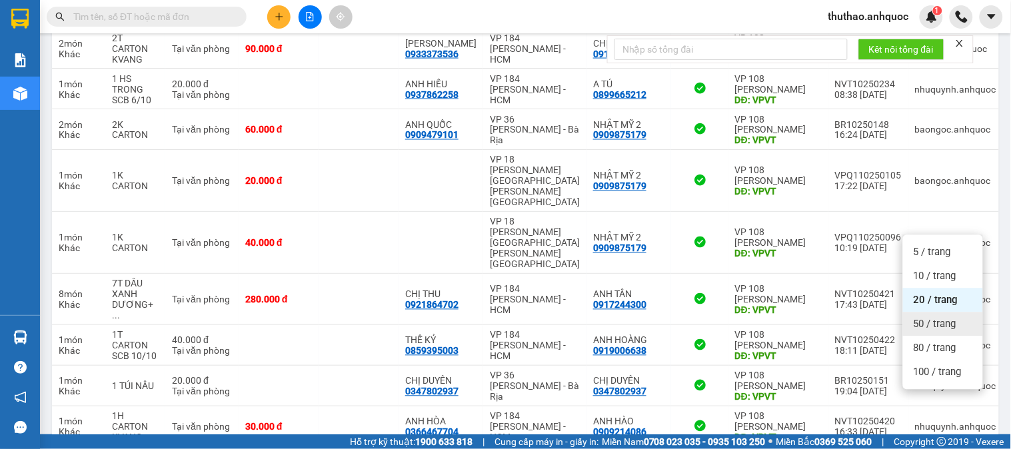
click at [936, 318] on span "50 / trang" at bounding box center [935, 323] width 43 height 13
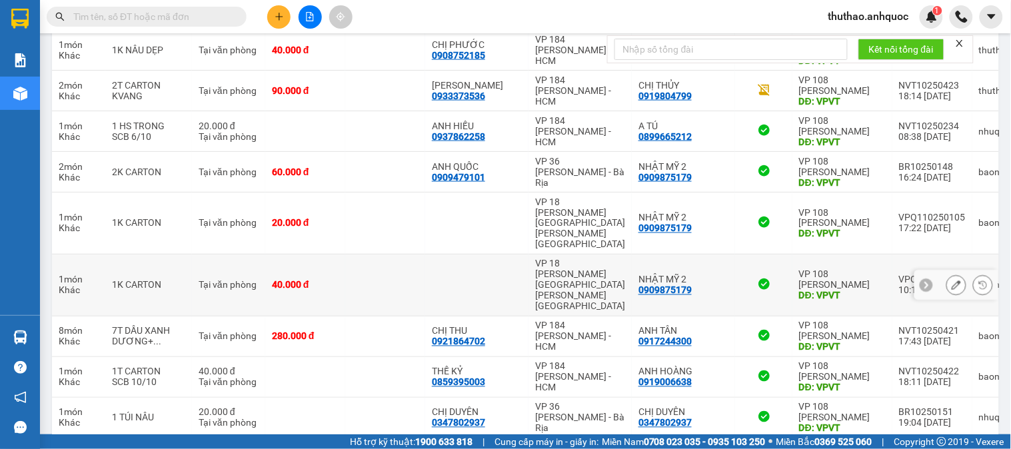
scroll to position [222, 0]
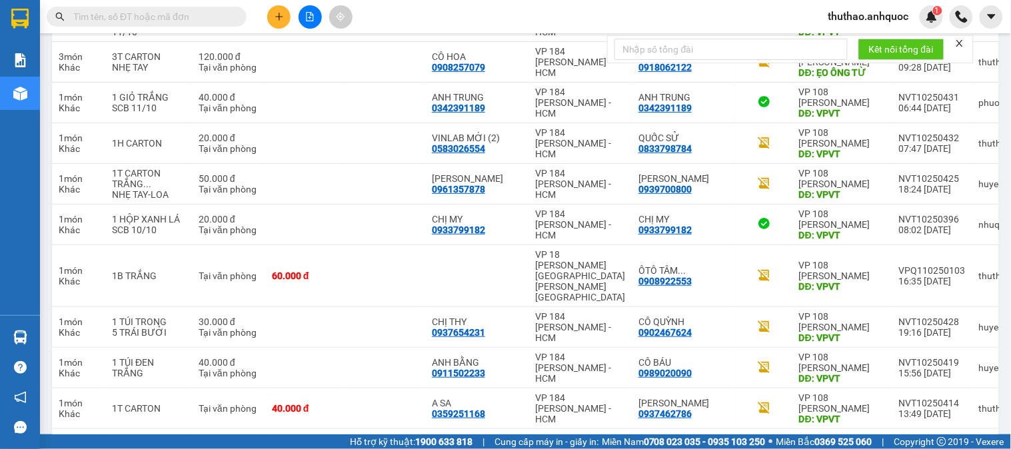
click at [121, 15] on input "text" at bounding box center [151, 16] width 157 height 15
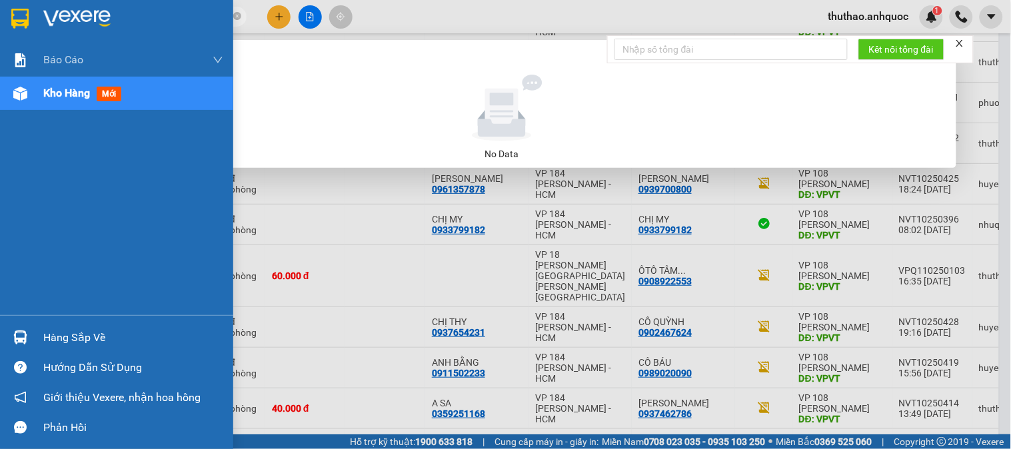
drag, startPoint x: 145, startPoint y: 16, endPoint x: 0, endPoint y: 5, distance: 145.7
click at [0, 5] on section "Kết quả tìm kiếm ( 0 ) Bộ lọc No Data 0786746996 thuthao.anhquoc 1 Báo cáo Báo …" at bounding box center [505, 224] width 1011 height 449
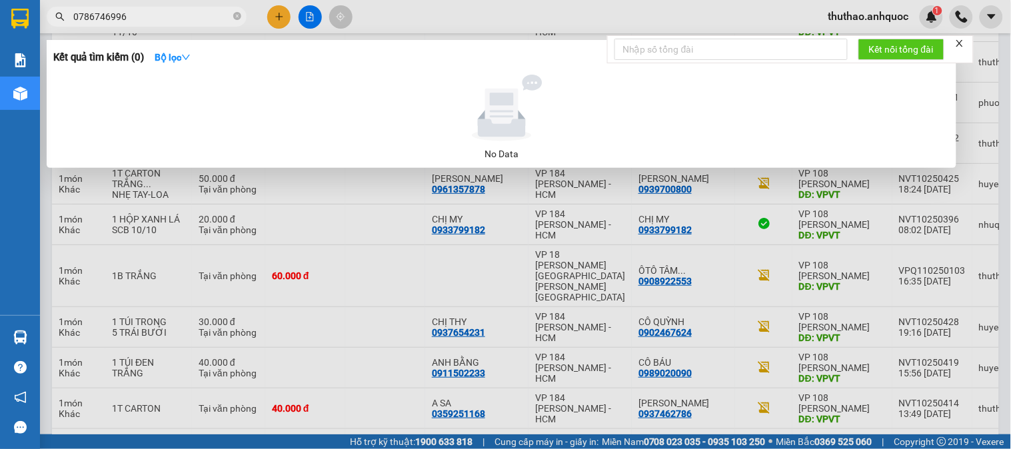
click at [155, 15] on input "0786746996" at bounding box center [151, 16] width 157 height 15
drag, startPoint x: 93, startPoint y: 17, endPoint x: 114, endPoint y: 10, distance: 21.7
click at [95, 15] on input "0786746996" at bounding box center [151, 16] width 157 height 15
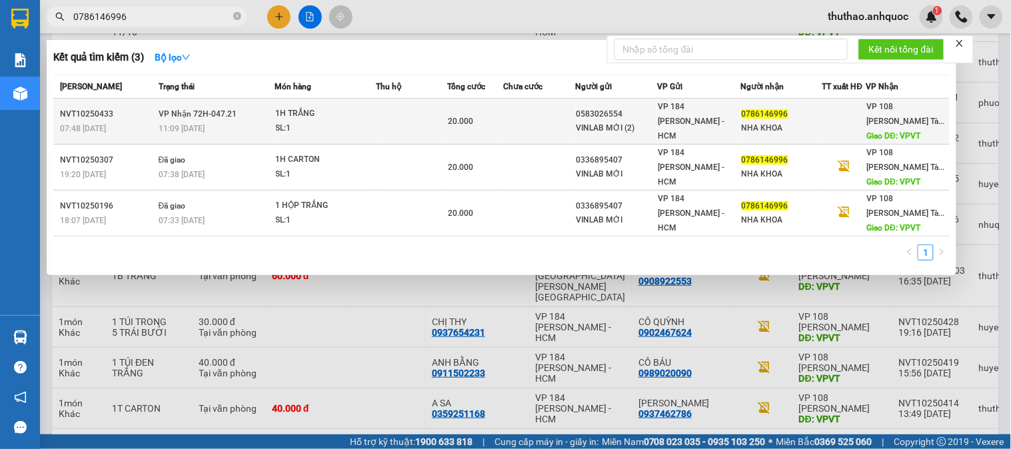
type input "0786146996"
click at [315, 117] on div "1H TRẮNG" at bounding box center [326, 114] width 100 height 15
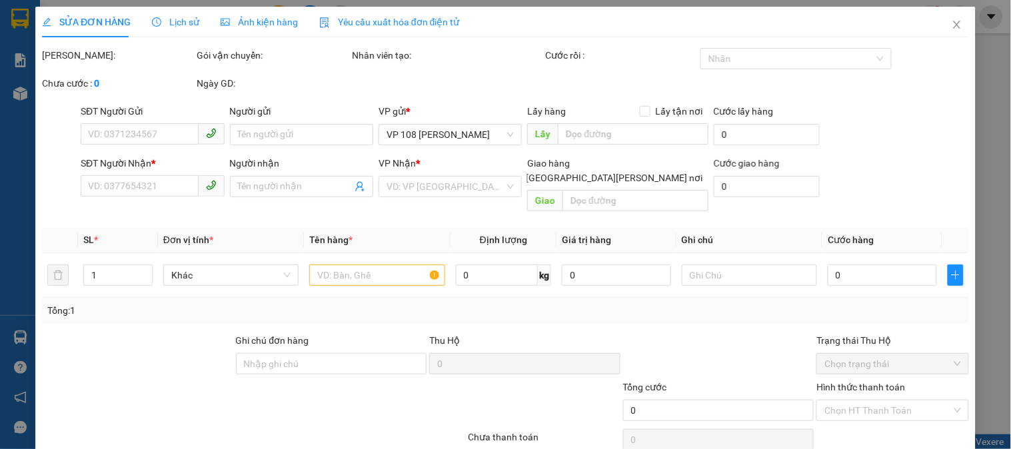
type input "0583026554"
type input "VINLAB MỚI (2)"
type input "0786146996"
type input "NHA KHOA"
type input "VPVT"
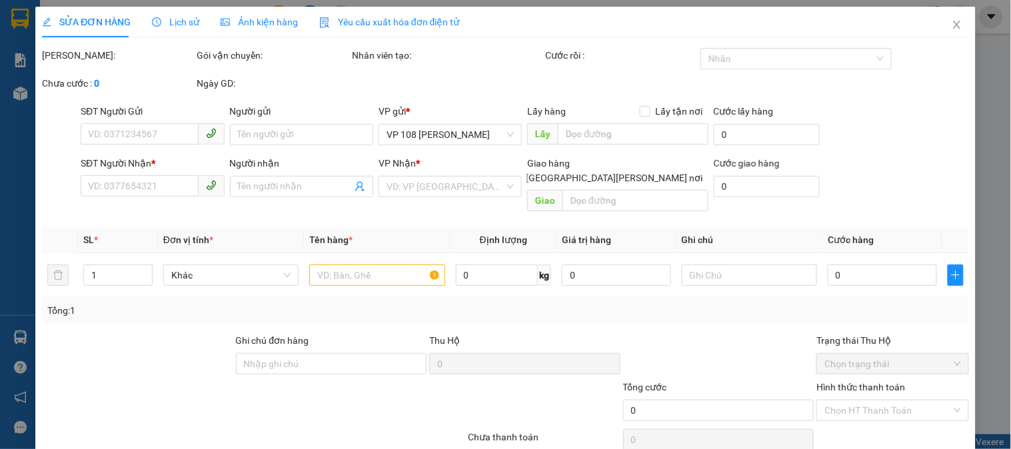
type input "TM 11/10 THỦY"
type input "20.000"
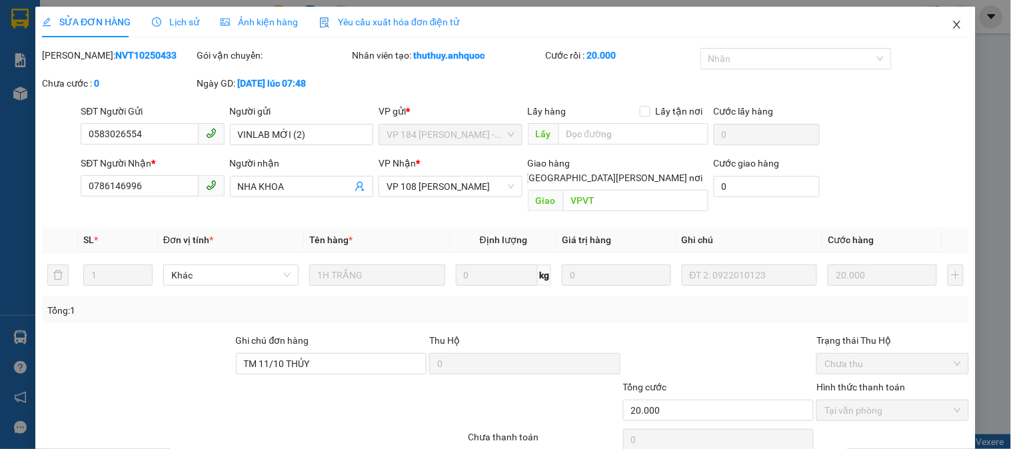
click at [952, 21] on icon "close" at bounding box center [957, 24] width 11 height 11
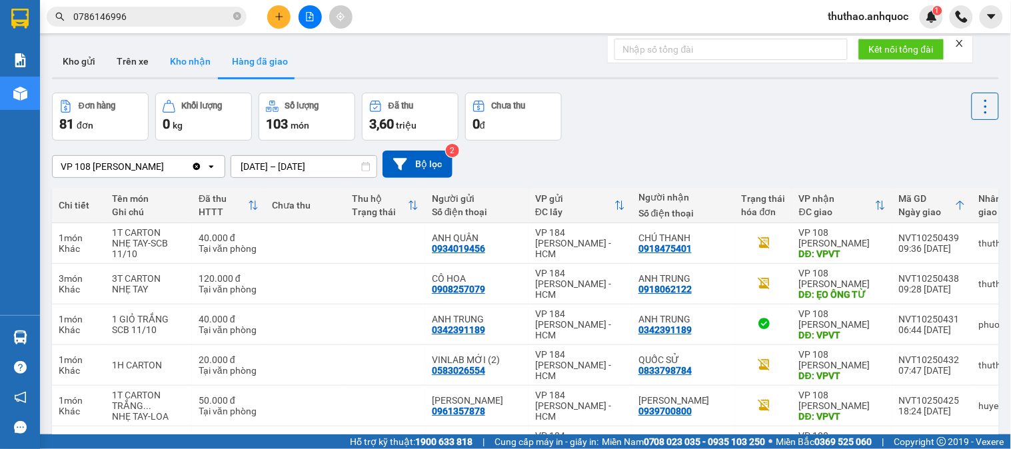
click at [193, 56] on button "Kho nhận" at bounding box center [190, 61] width 62 height 32
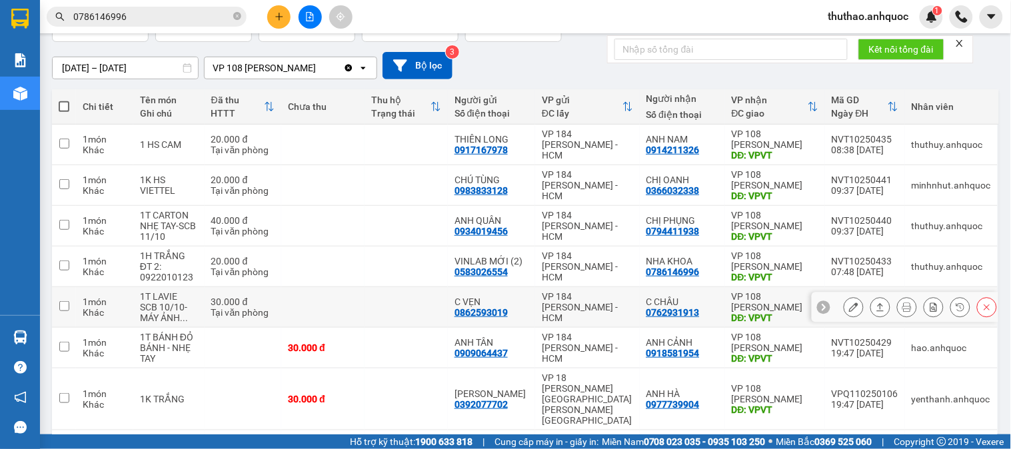
scroll to position [148, 0]
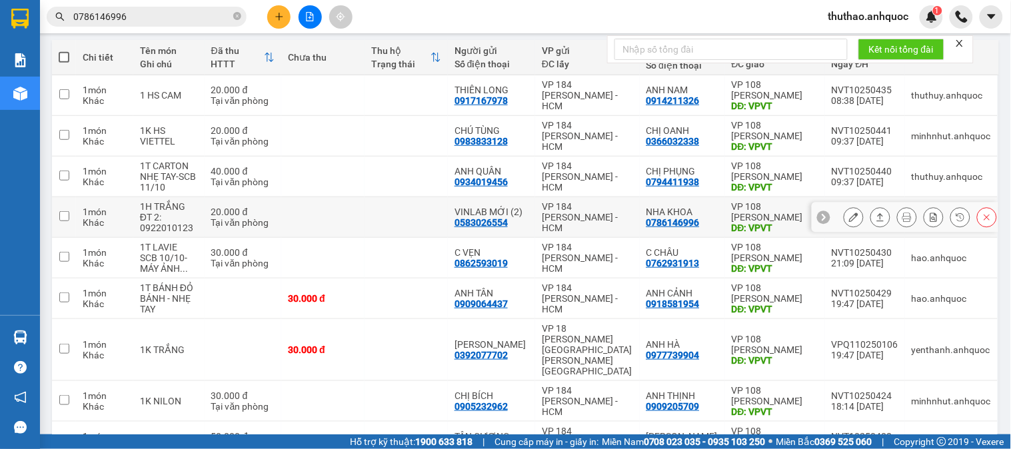
click at [844, 212] on button at bounding box center [853, 217] width 19 height 23
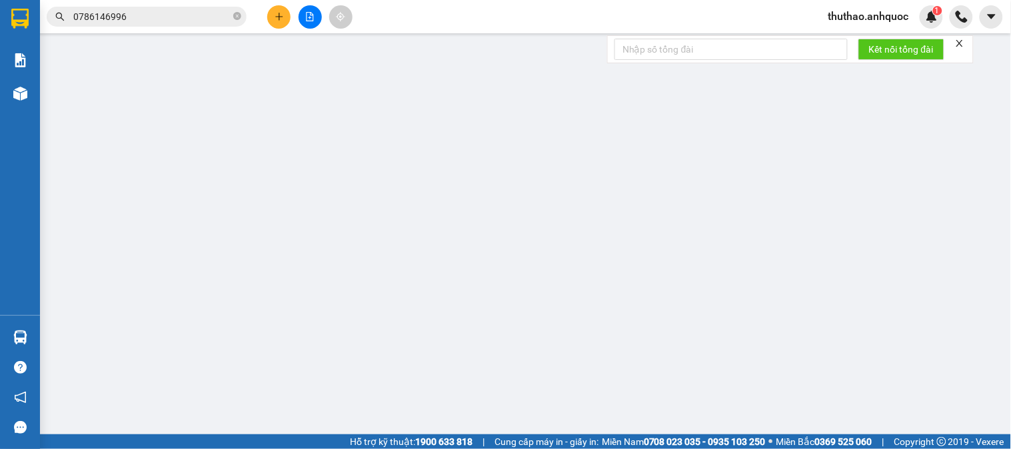
type input "0583026554"
type input "VINLAB MỚI (2)"
type input "0786146996"
type input "NHA KHOA"
type input "VPVT"
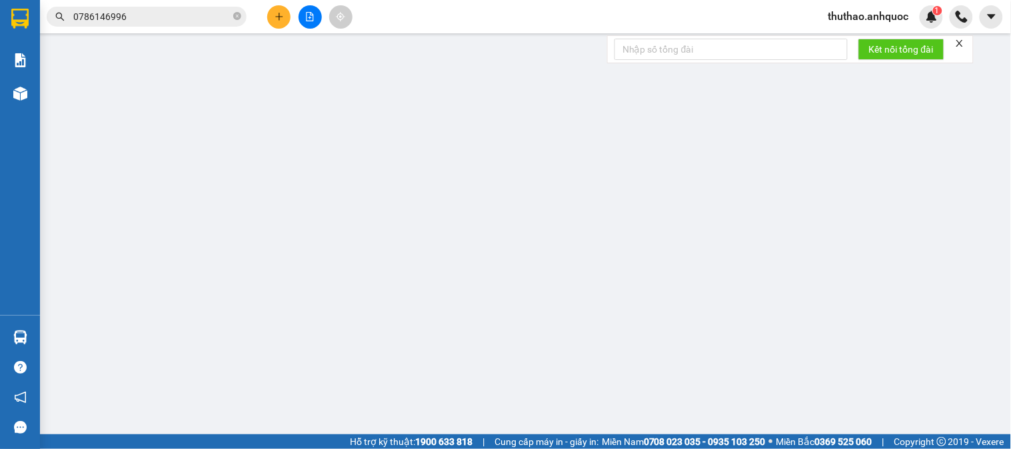
type input "TM 11/10 THỦY"
type input "20.000"
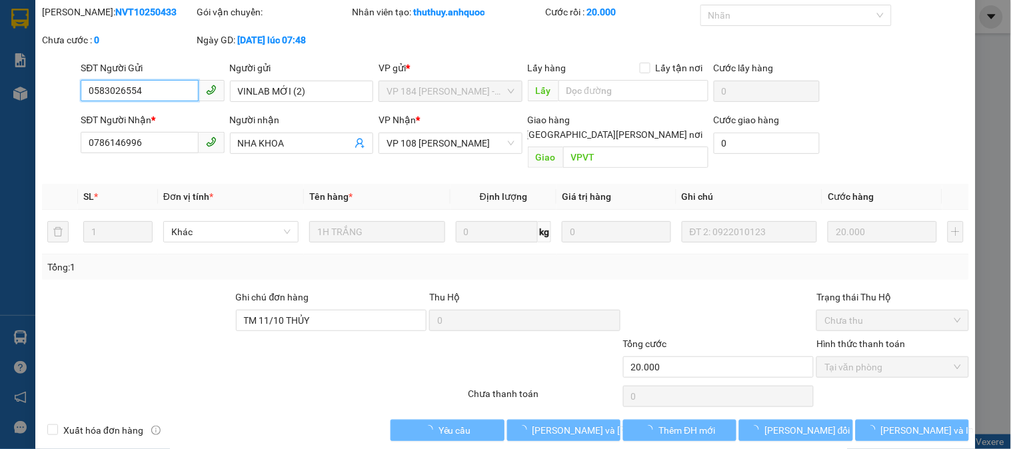
scroll to position [47, 0]
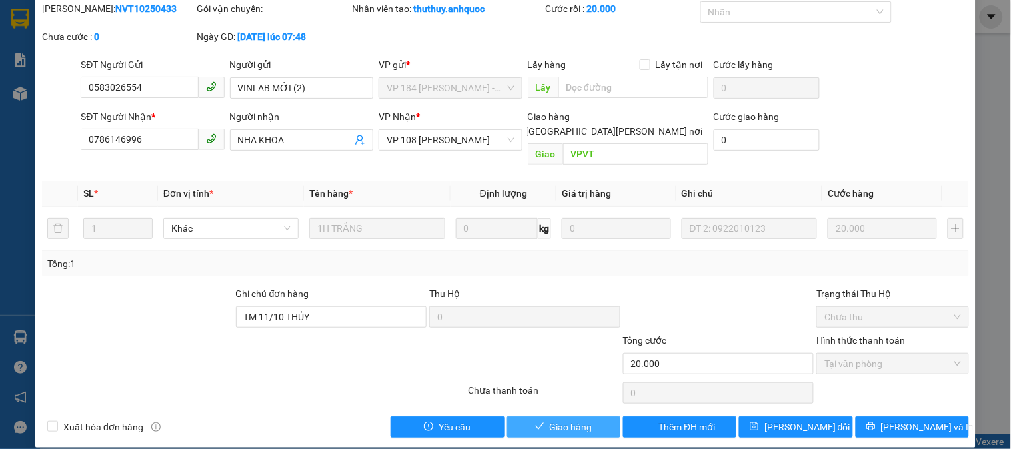
drag, startPoint x: 576, startPoint y: 411, endPoint x: 572, endPoint y: 405, distance: 7.8
click at [575, 420] on span "Giao hàng" at bounding box center [571, 427] width 43 height 15
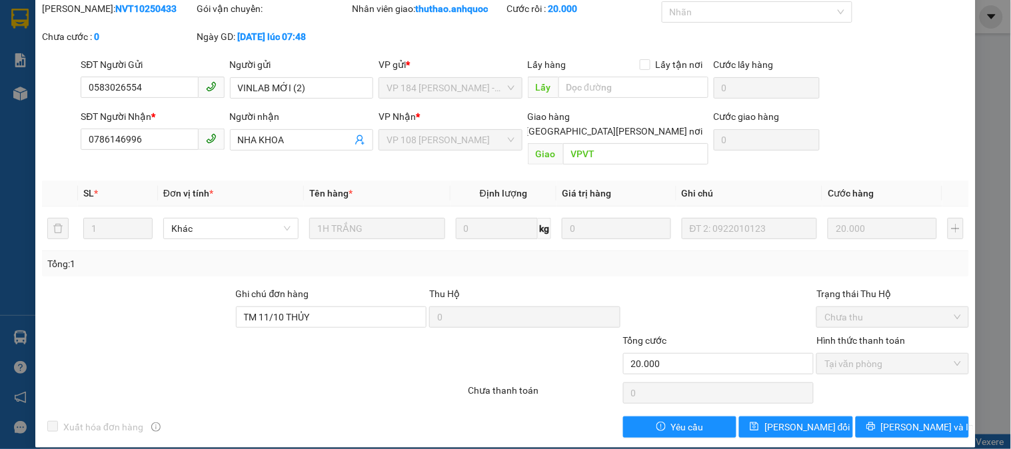
scroll to position [0, 0]
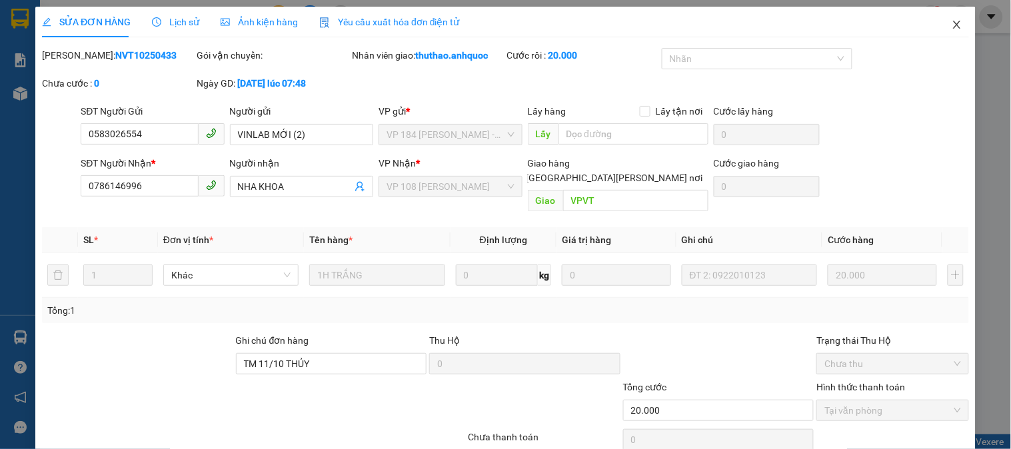
click at [952, 24] on icon "close" at bounding box center [957, 24] width 11 height 11
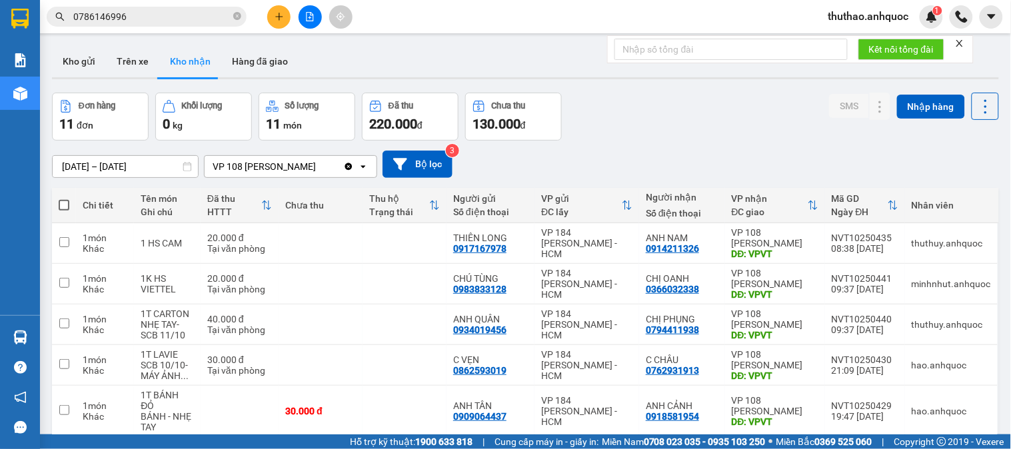
click at [651, 116] on div "Đơn hàng 11 đơn Khối lượng 0 kg Số lượng 11 món Đã thu 220.000 đ Chưa thu 130.0…" at bounding box center [525, 117] width 947 height 48
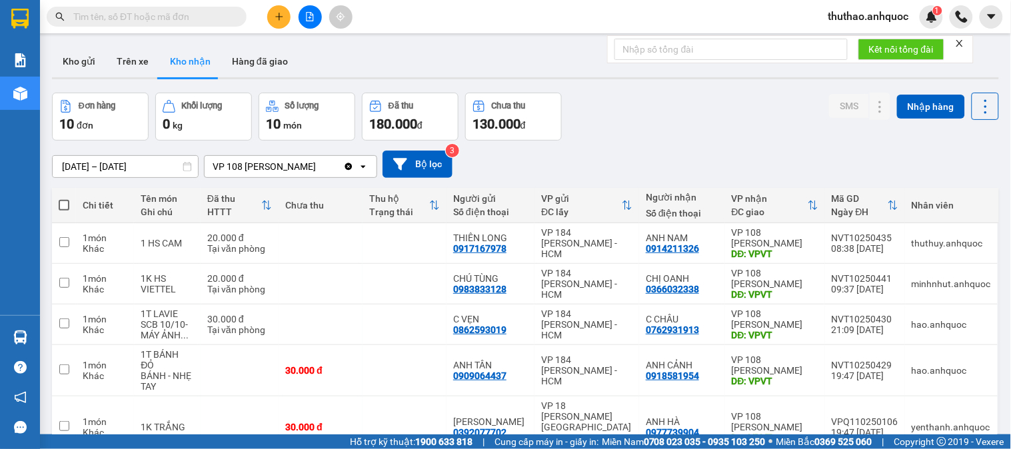
click at [876, 15] on span "thuthao.anhquoc" at bounding box center [869, 16] width 102 height 17
click at [862, 45] on span "Đăng xuất" at bounding box center [874, 41] width 75 height 15
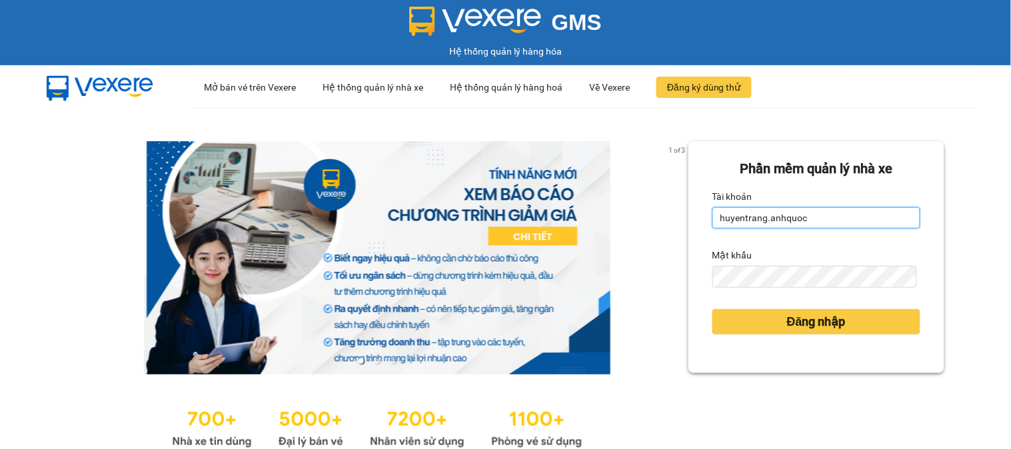
click at [818, 218] on input "huyentrang.anhquoc" at bounding box center [816, 217] width 208 height 21
type input "ngocdiep.anhquoc"
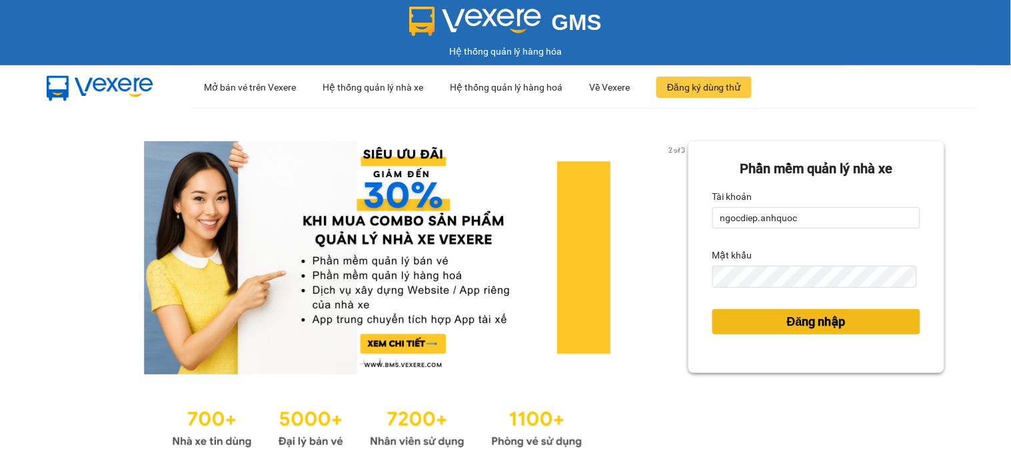
click at [764, 321] on button "Đăng nhập" at bounding box center [816, 321] width 208 height 25
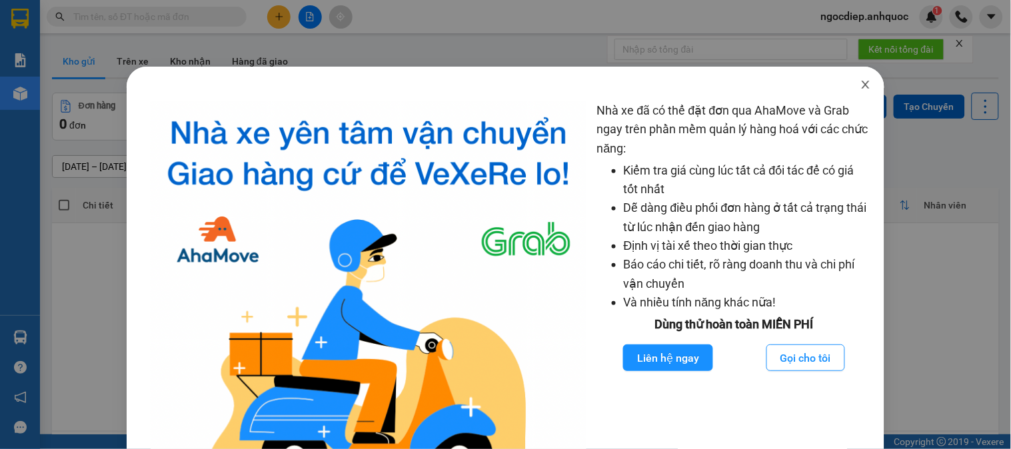
click at [860, 87] on icon "close" at bounding box center [865, 84] width 11 height 11
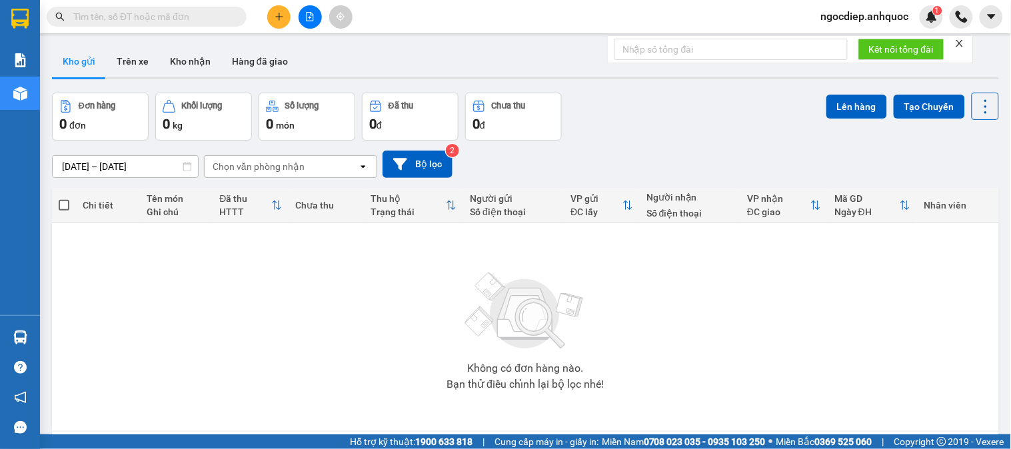
click at [139, 167] on input "[DATE] – [DATE]" at bounding box center [125, 166] width 145 height 21
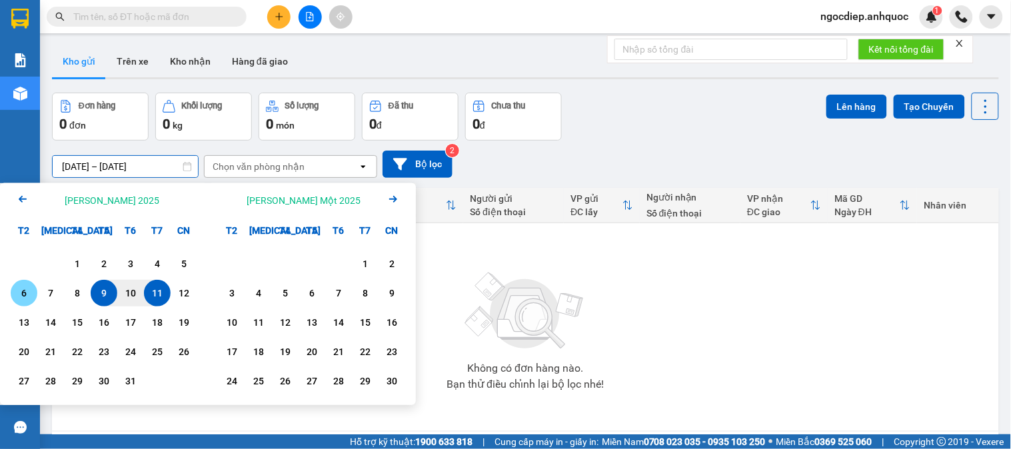
click at [23, 289] on div "6" at bounding box center [24, 293] width 19 height 16
click at [157, 297] on div "11" at bounding box center [157, 293] width 19 height 16
type input "06/10/2025 – 11/10/2025"
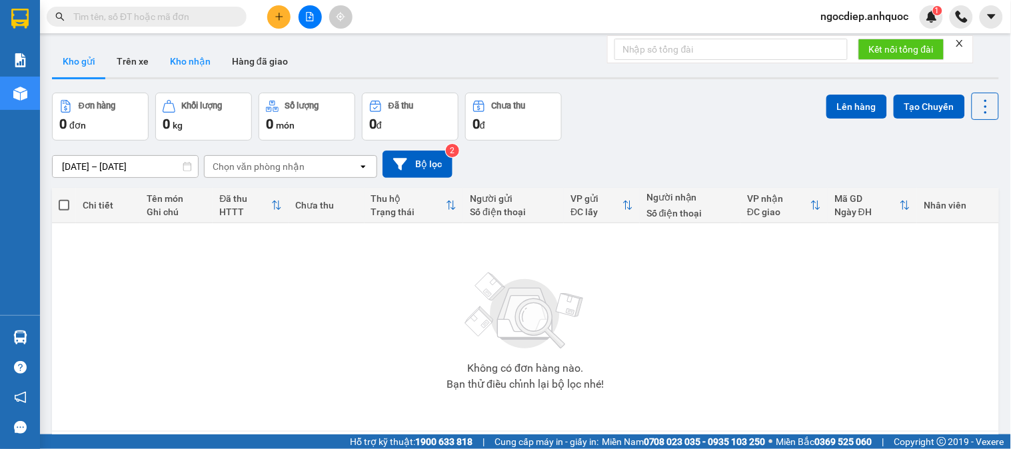
click at [181, 59] on button "Kho nhận" at bounding box center [190, 61] width 62 height 32
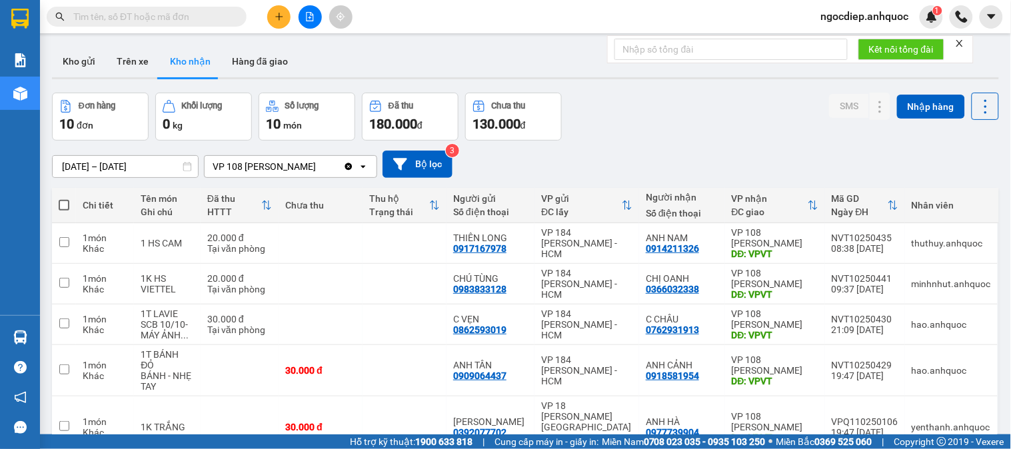
click at [188, 11] on input "text" at bounding box center [151, 16] width 157 height 15
